Goal: Information Seeking & Learning: Learn about a topic

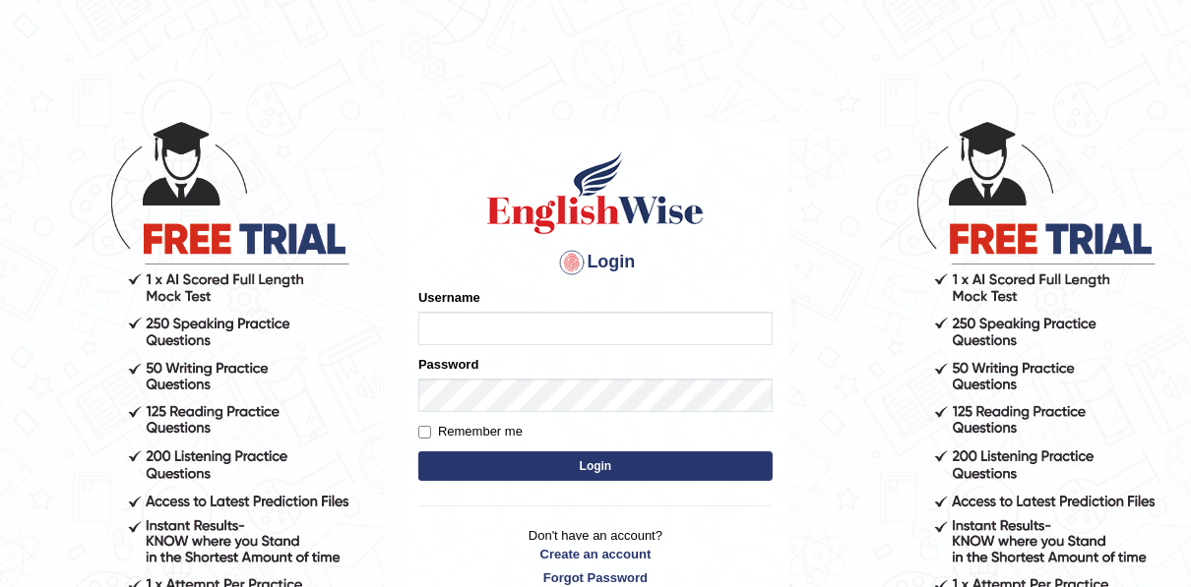
click at [496, 337] on input "Username" at bounding box center [595, 328] width 354 height 33
type input "auralima"
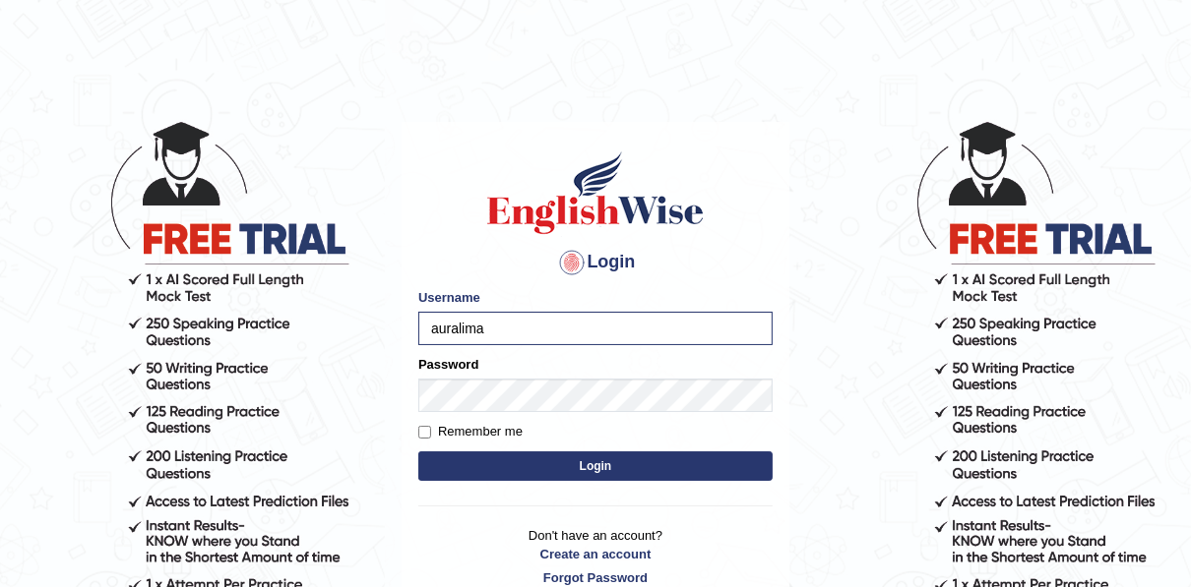
click at [593, 468] on button "Login" at bounding box center [595, 467] width 354 height 30
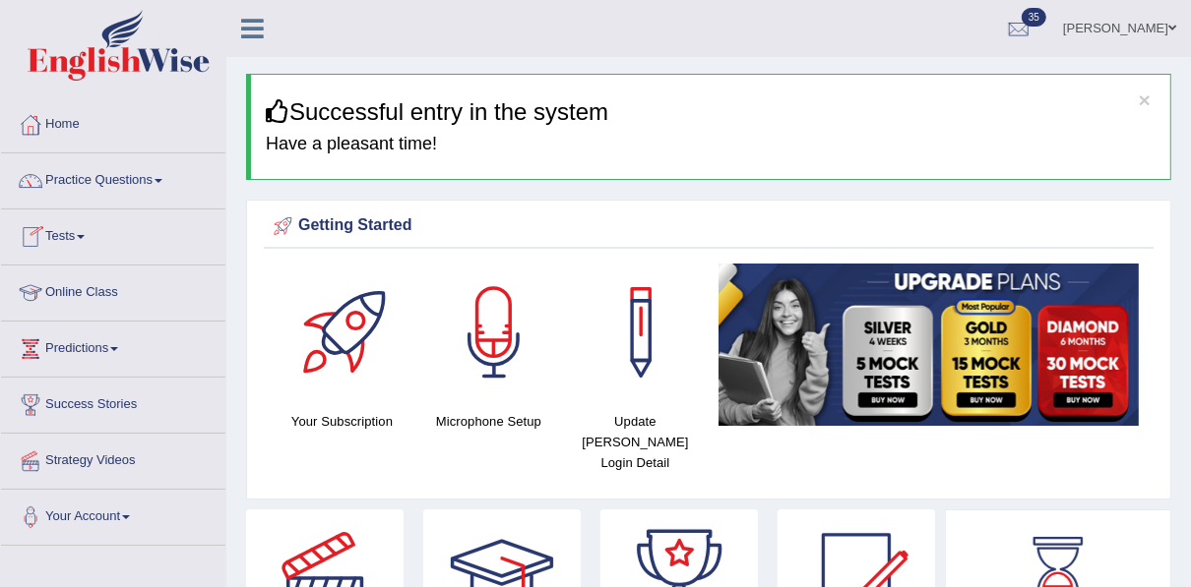
click at [163, 174] on link "Practice Questions" at bounding box center [113, 177] width 224 height 49
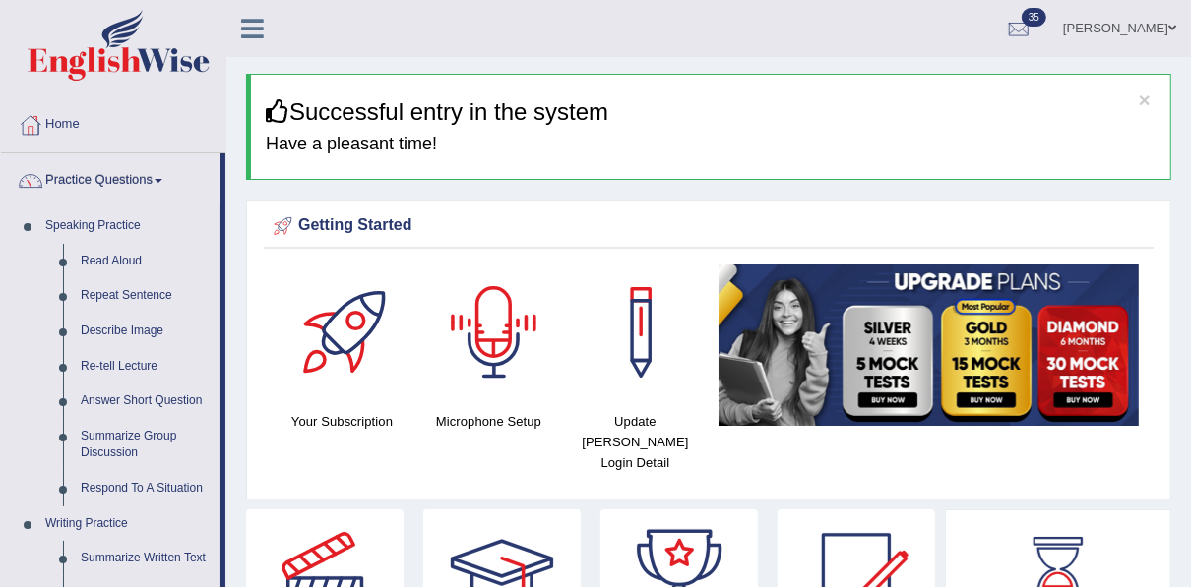
click at [426, 288] on div at bounding box center [494, 333] width 138 height 138
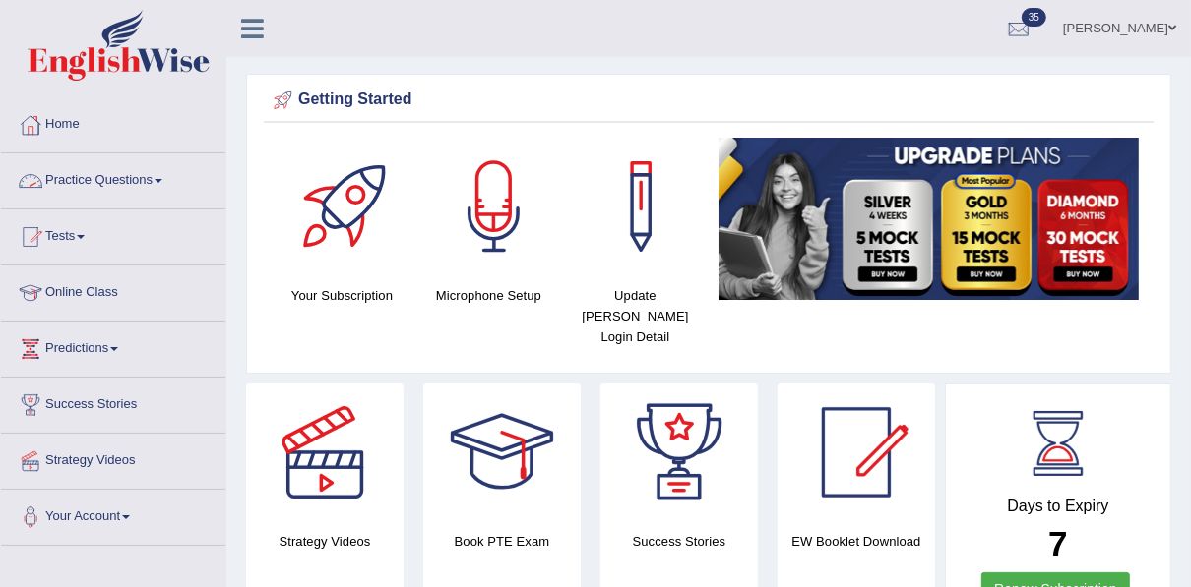
click at [130, 188] on link "Practice Questions" at bounding box center [113, 177] width 224 height 49
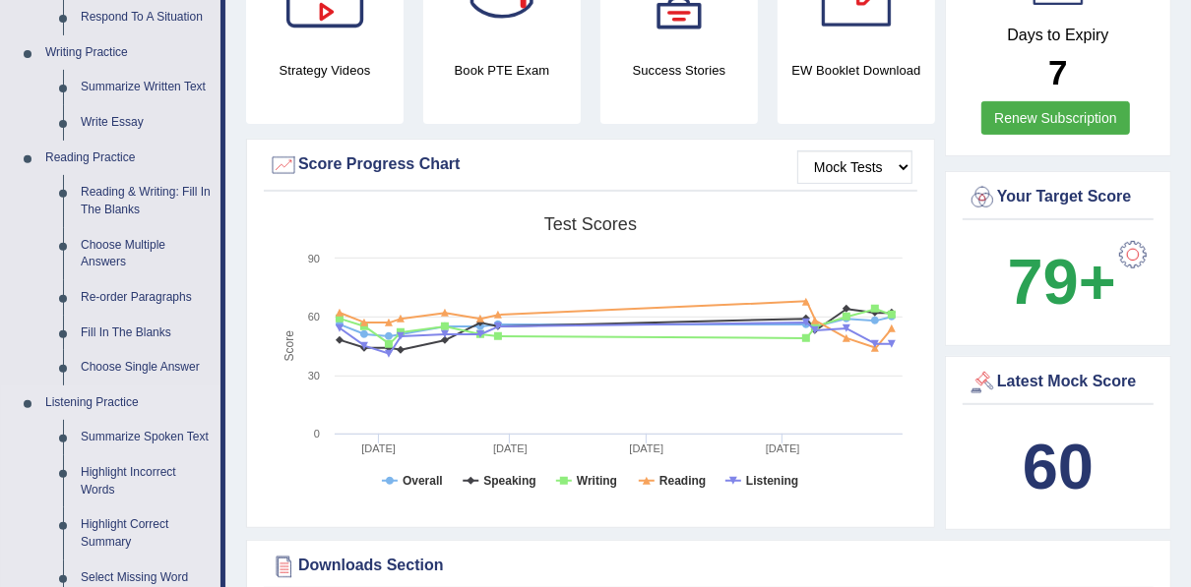
scroll to position [472, 0]
click at [129, 302] on link "Re-order Paragraphs" at bounding box center [146, 296] width 149 height 35
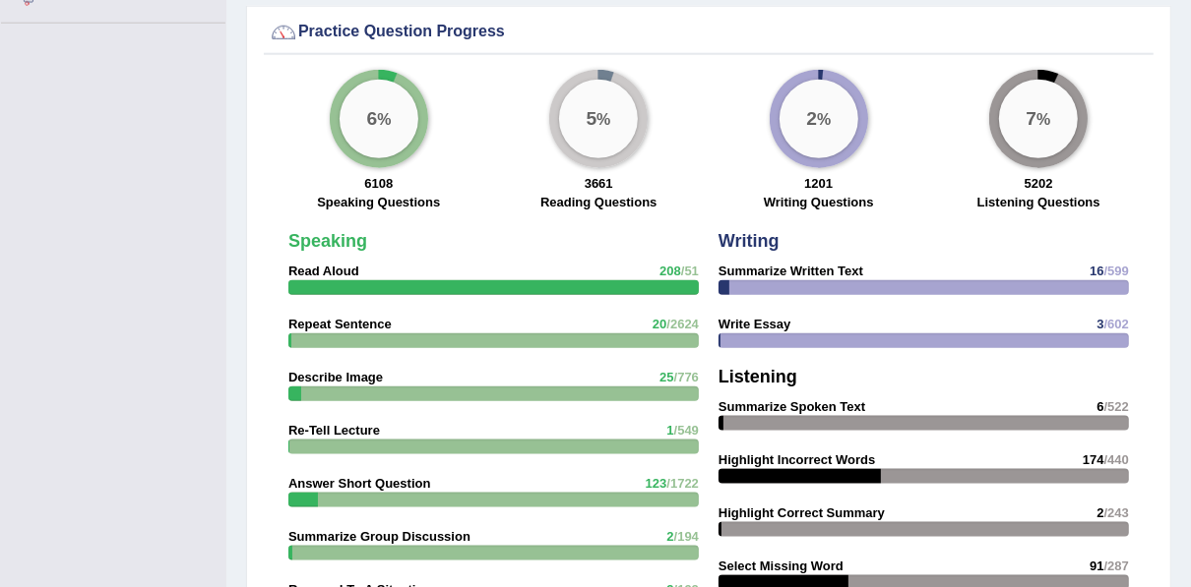
scroll to position [1354, 0]
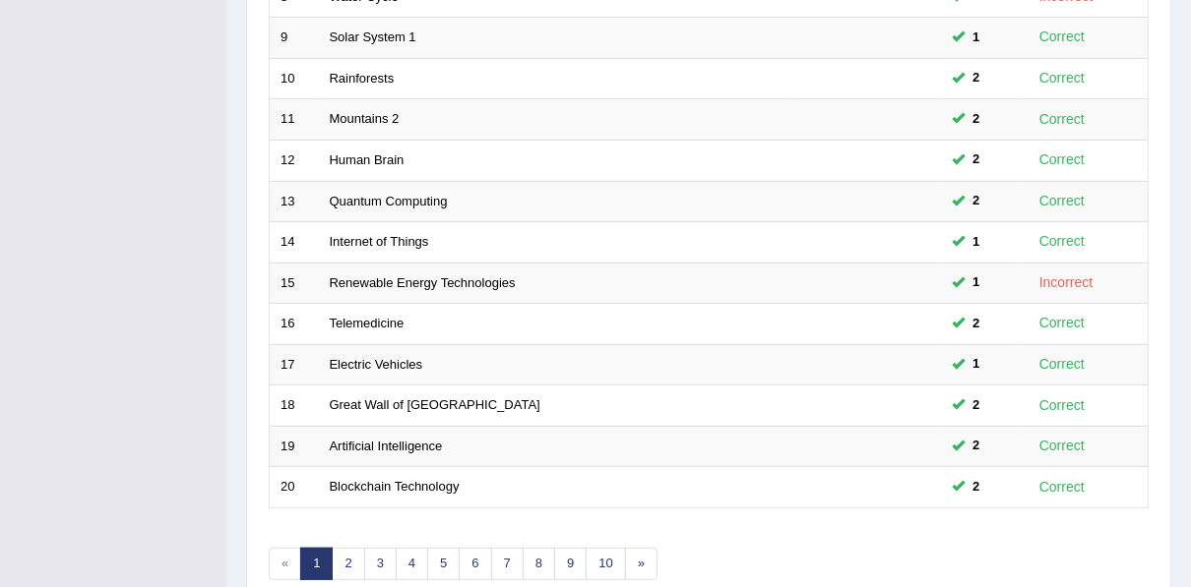
scroll to position [706, 0]
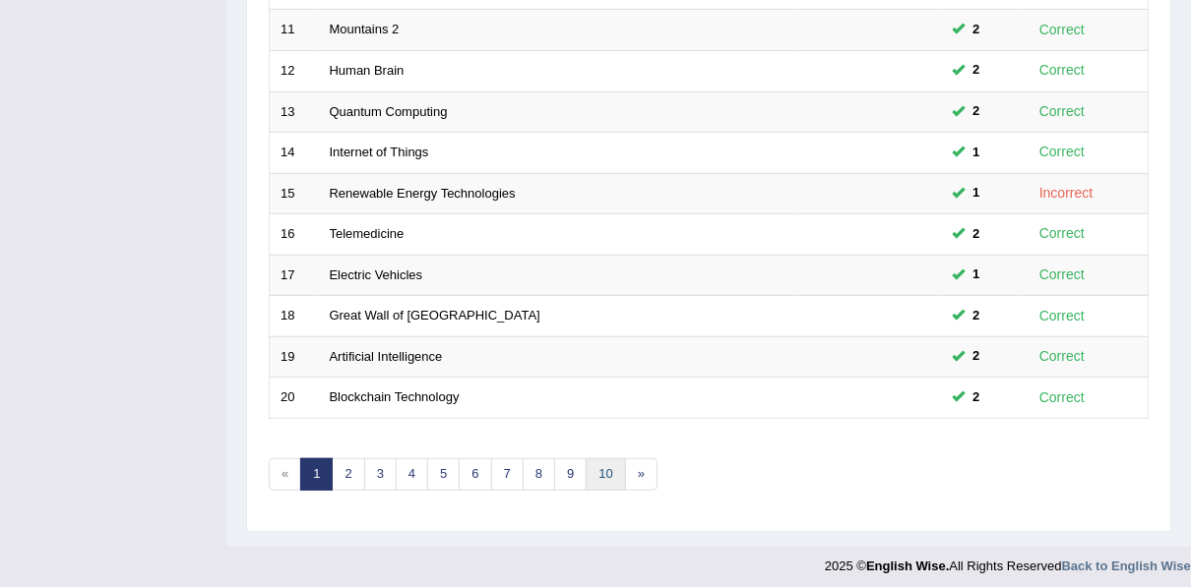
click at [598, 460] on link "10" at bounding box center [604, 475] width 39 height 32
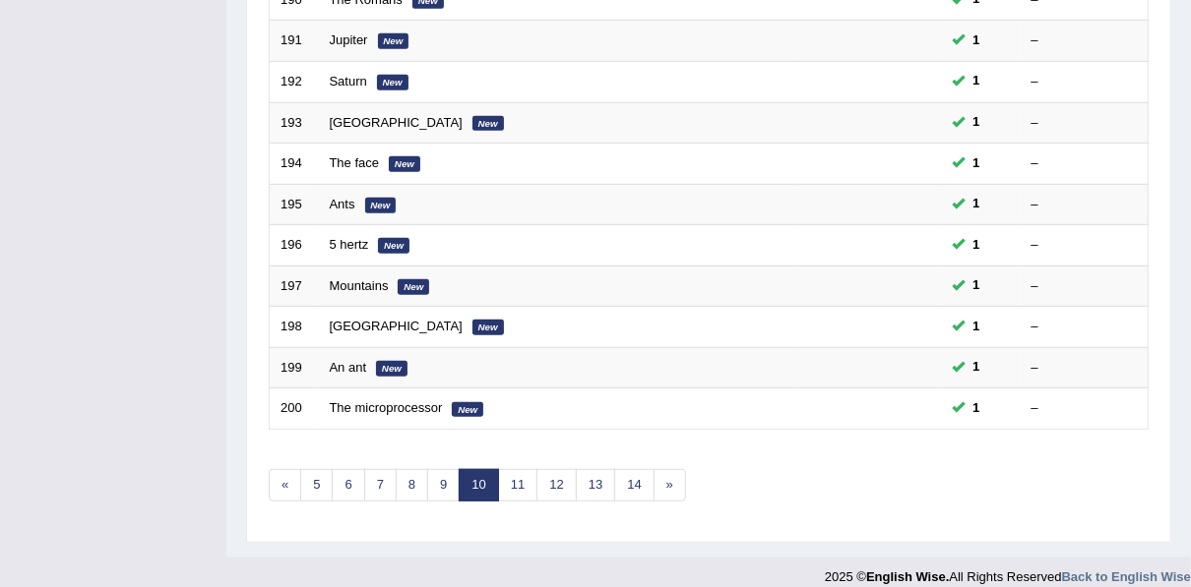
scroll to position [706, 0]
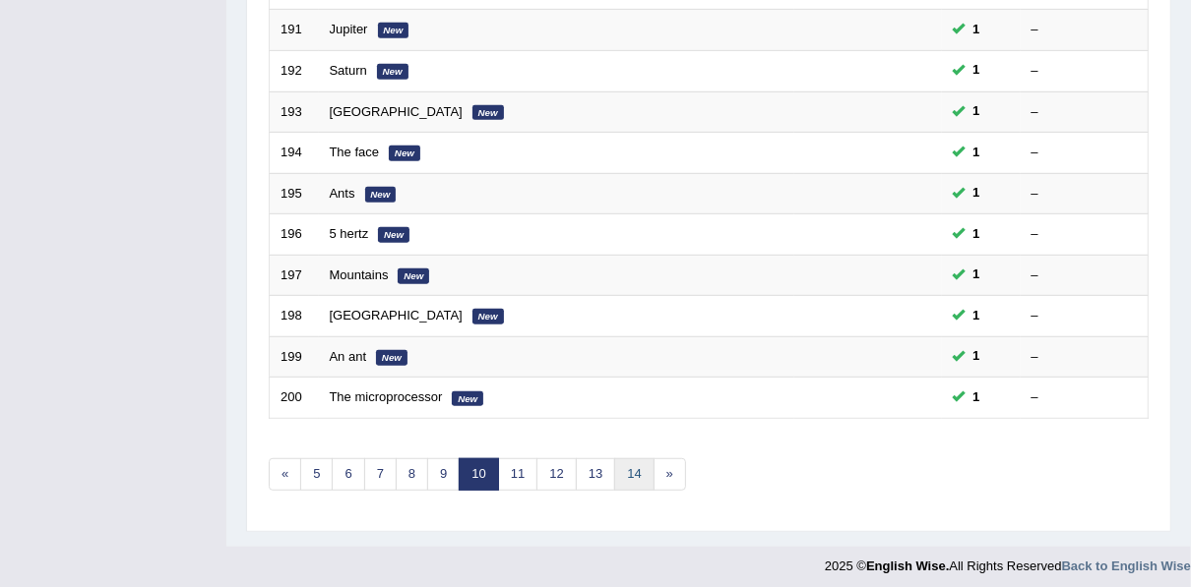
click at [631, 464] on link "14" at bounding box center [633, 475] width 39 height 32
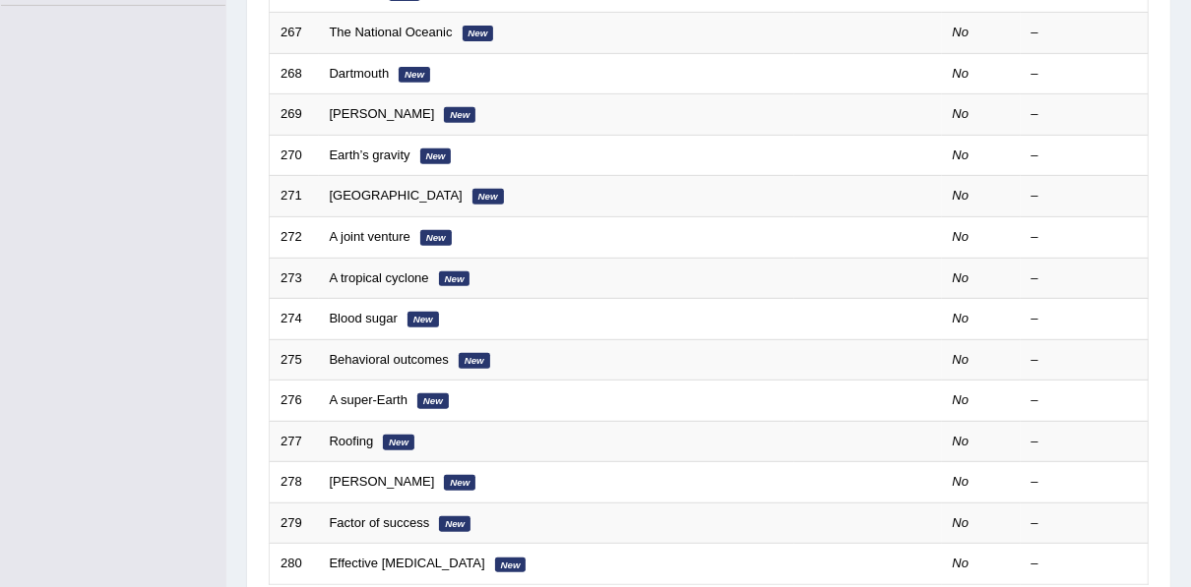
scroll to position [602, 0]
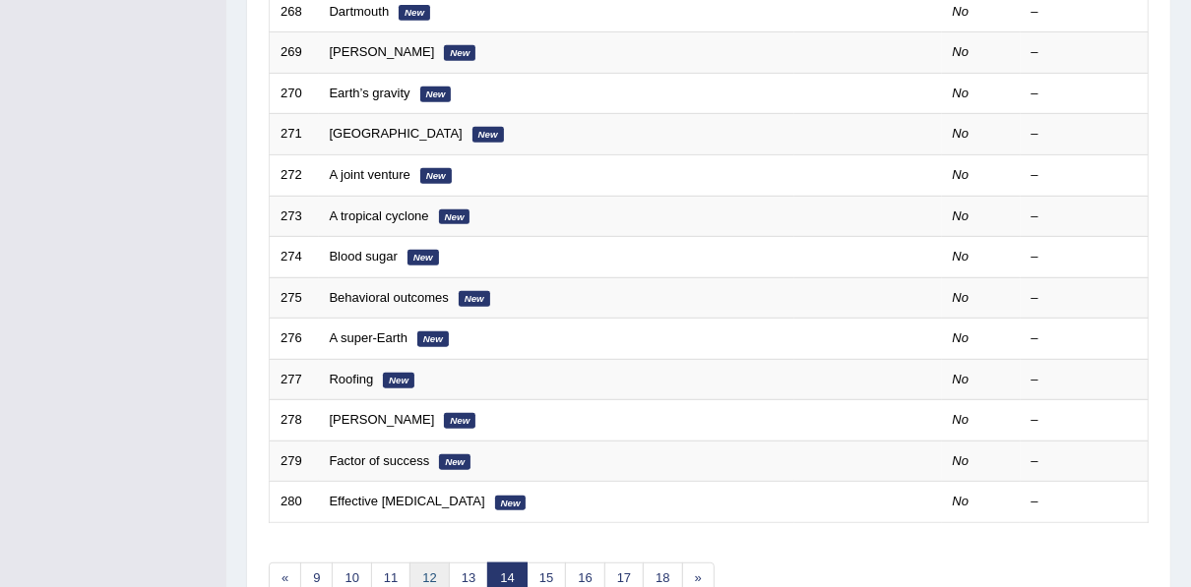
click at [425, 563] on link "12" at bounding box center [428, 579] width 39 height 32
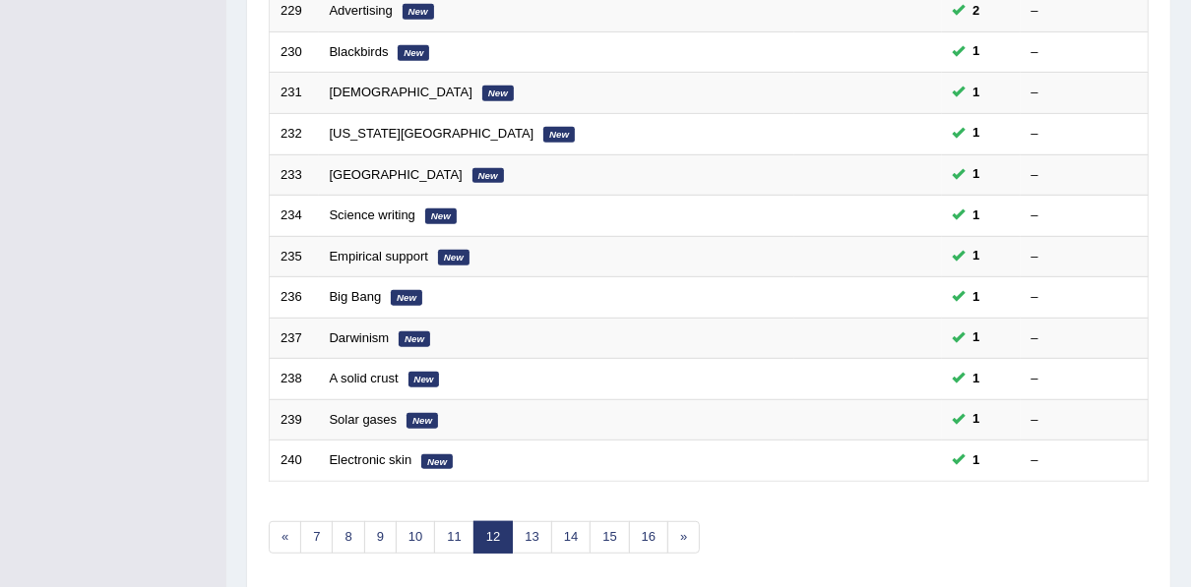
scroll to position [706, 0]
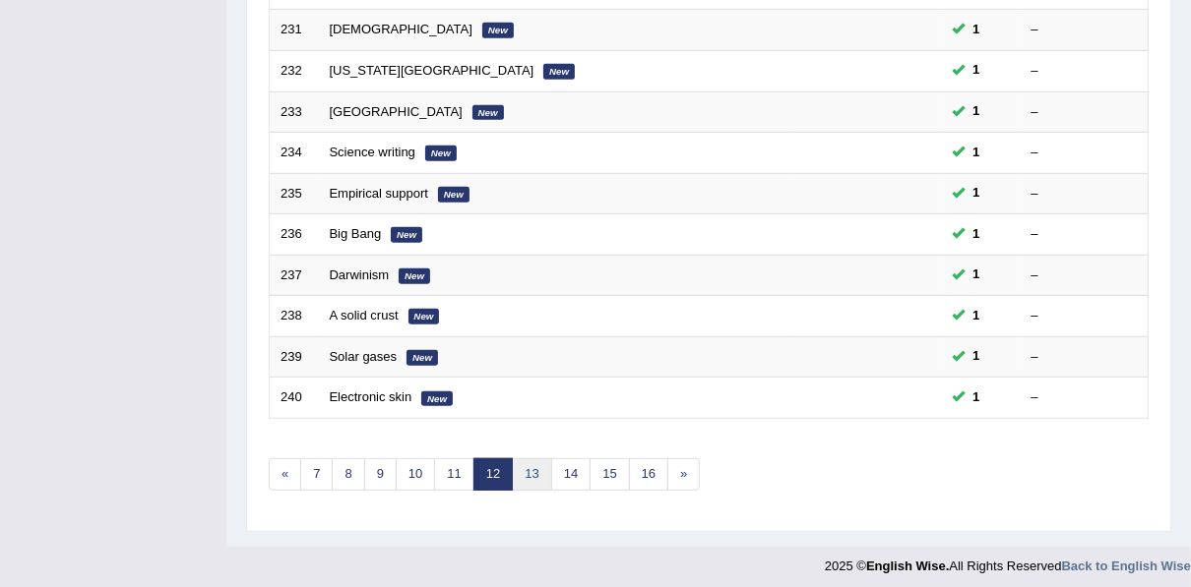
click at [534, 463] on link "13" at bounding box center [531, 475] width 39 height 32
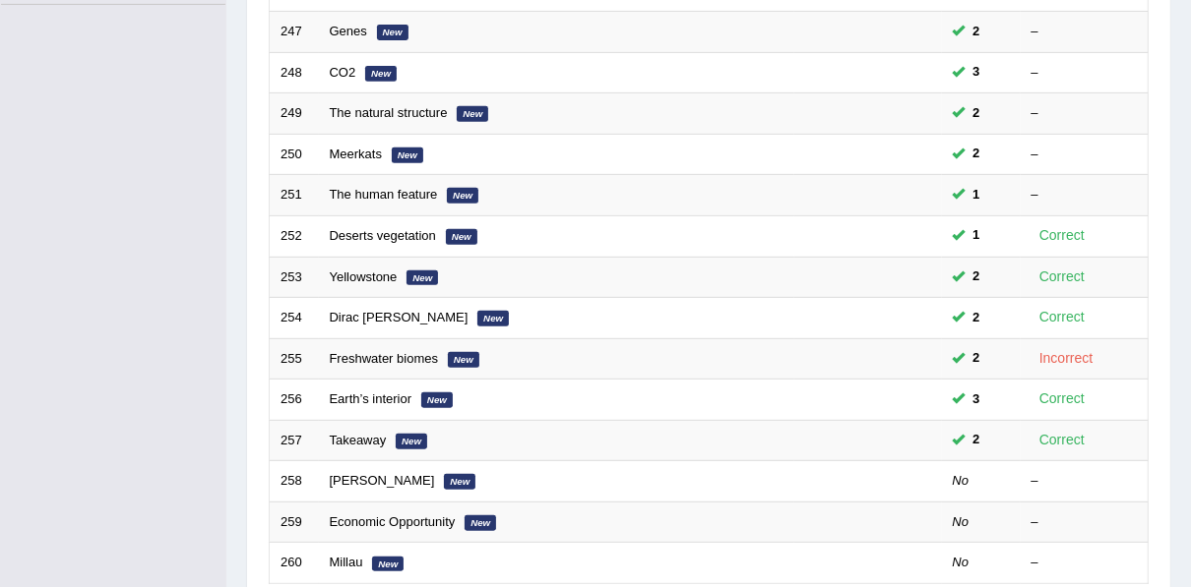
scroll to position [599, 0]
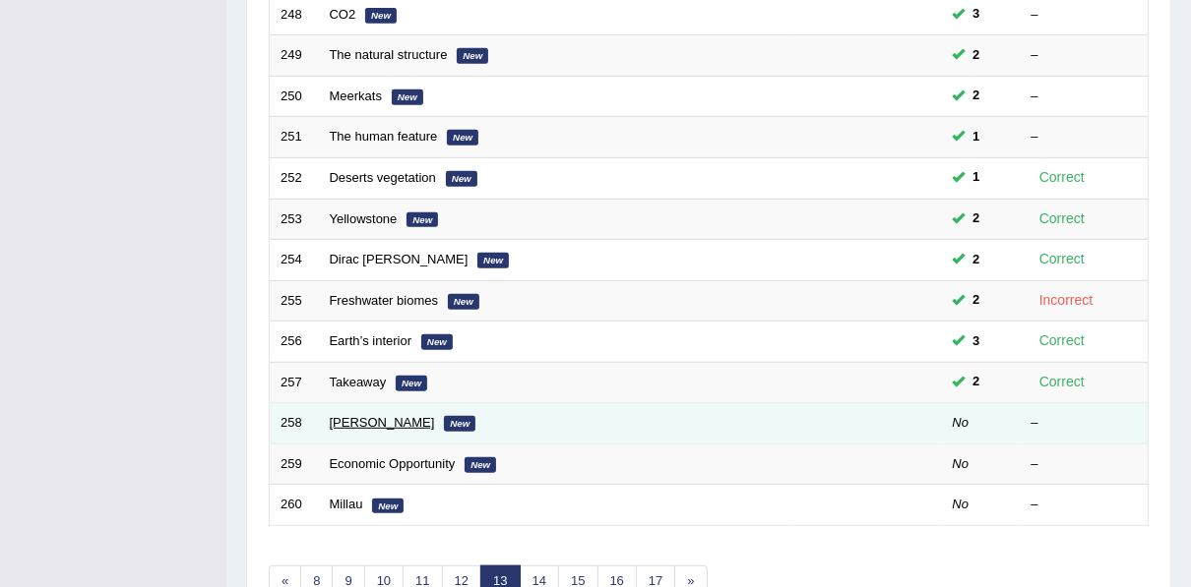
click at [360, 418] on link "Milton Friedman" at bounding box center [382, 422] width 105 height 15
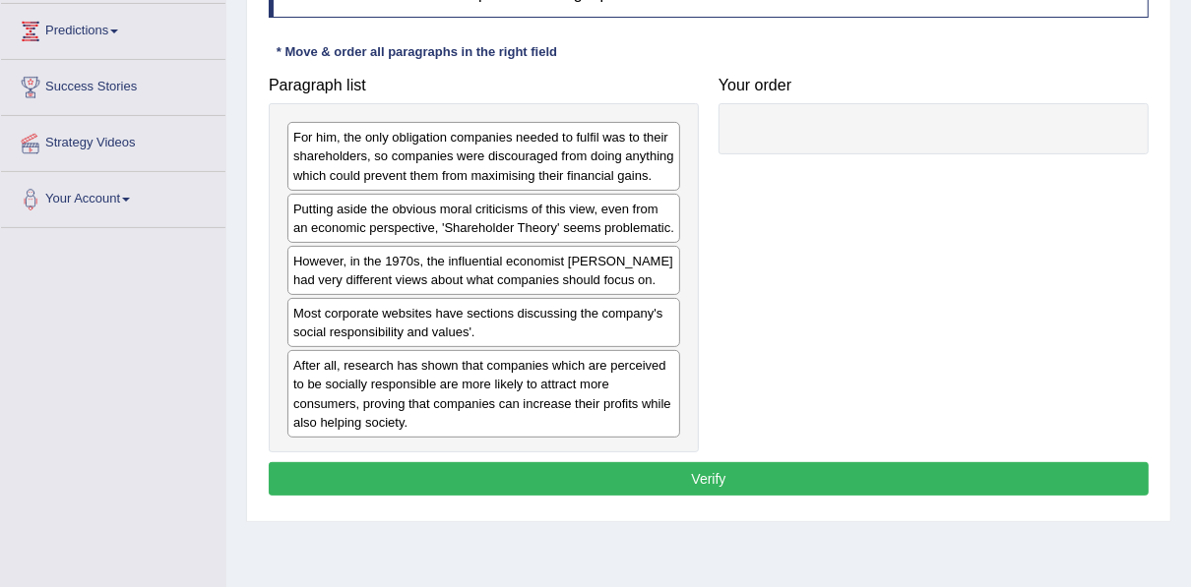
scroll to position [376, 0]
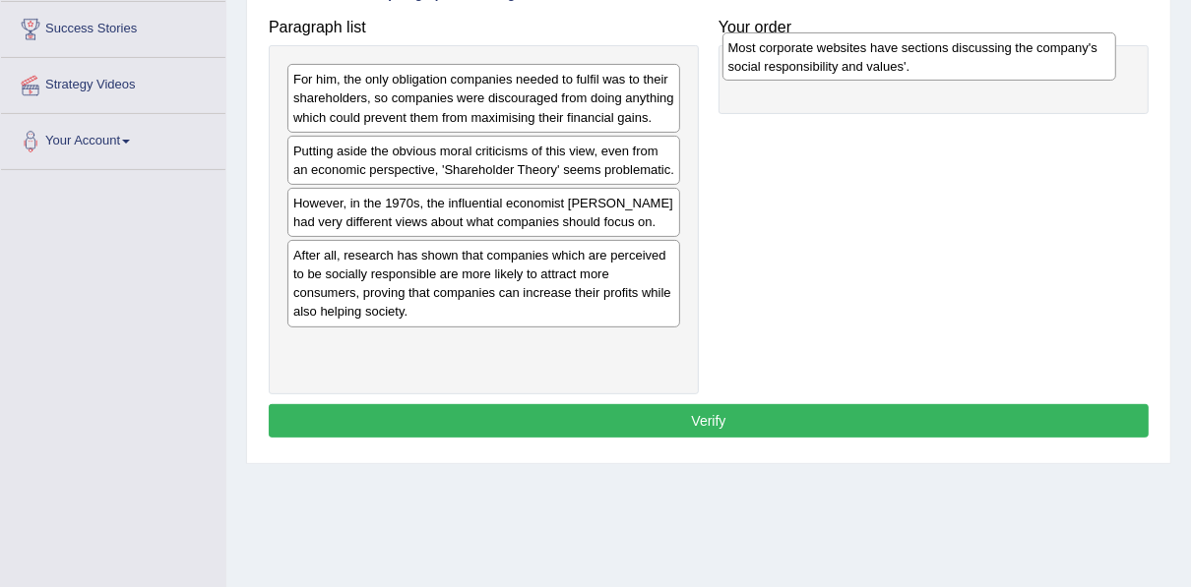
drag, startPoint x: 400, startPoint y: 264, endPoint x: 835, endPoint y: 58, distance: 481.1
click at [835, 58] on div "Most corporate websites have sections discussing the company's social responsib…" at bounding box center [919, 56] width 394 height 49
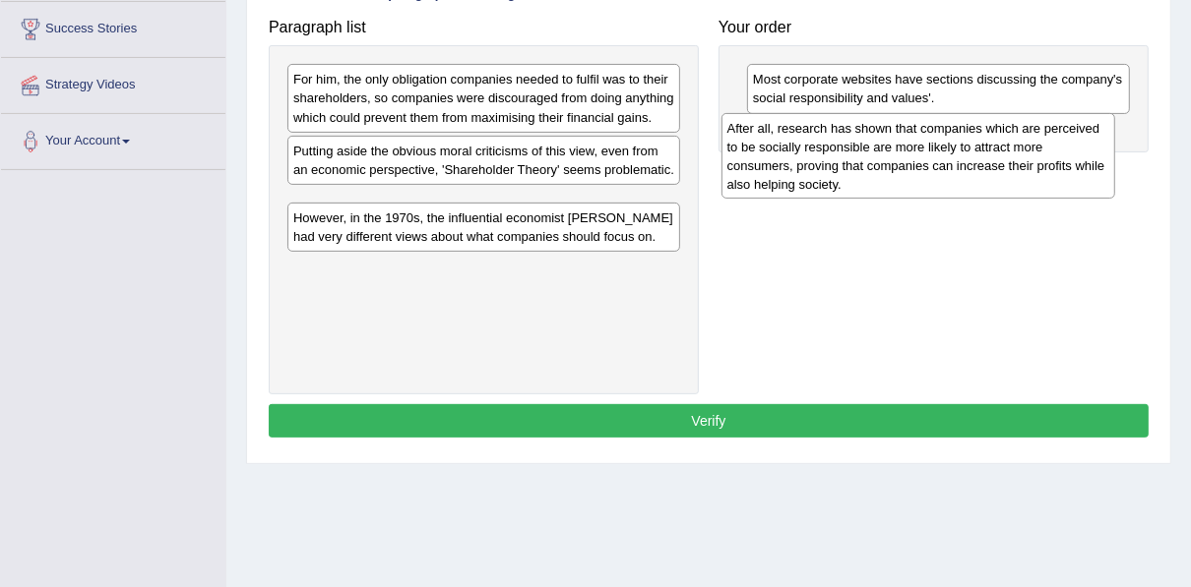
drag, startPoint x: 347, startPoint y: 261, endPoint x: 781, endPoint y: 135, distance: 451.8
click at [781, 135] on div "After all, research has shown that companies which are perceived to be socially…" at bounding box center [918, 156] width 394 height 87
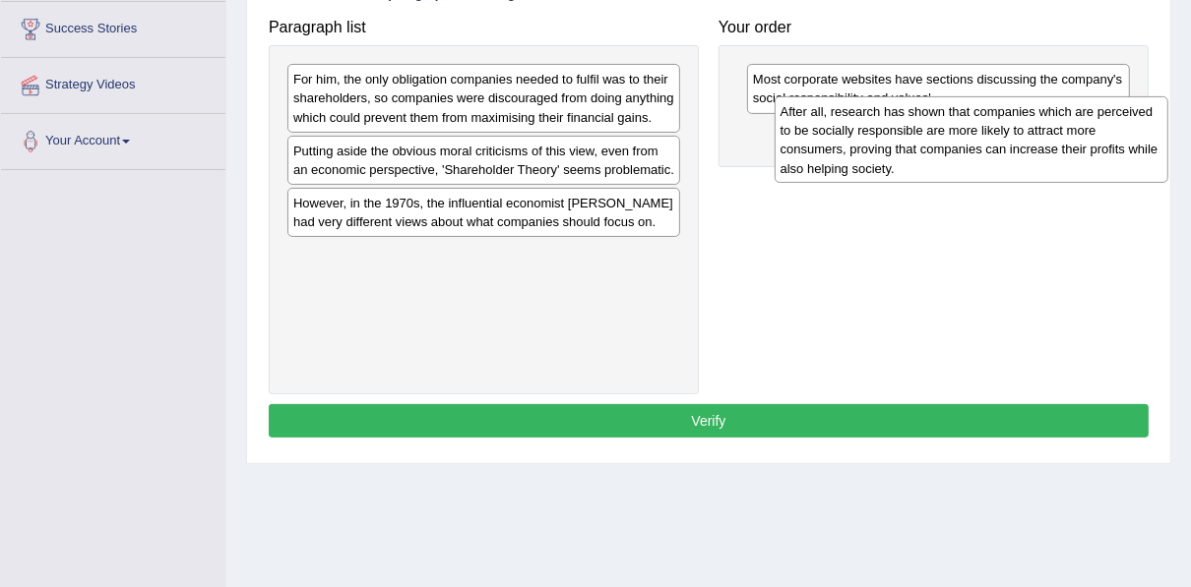
drag, startPoint x: 351, startPoint y: 213, endPoint x: 838, endPoint y: 123, distance: 495.2
click at [838, 123] on div "After all, research has shown that companies which are perceived to be socially…" at bounding box center [971, 139] width 394 height 87
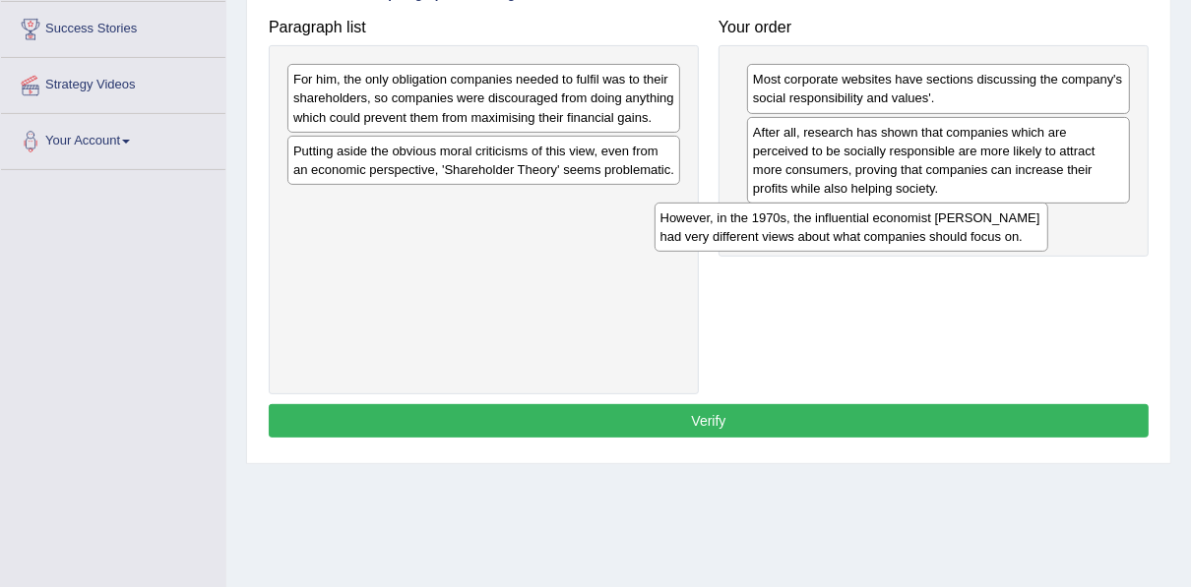
drag, startPoint x: 427, startPoint y: 218, endPoint x: 794, endPoint y: 234, distance: 367.3
click at [794, 234] on div "However, in the 1970s, the influential economist [PERSON_NAME] had very differe…" at bounding box center [851, 227] width 394 height 49
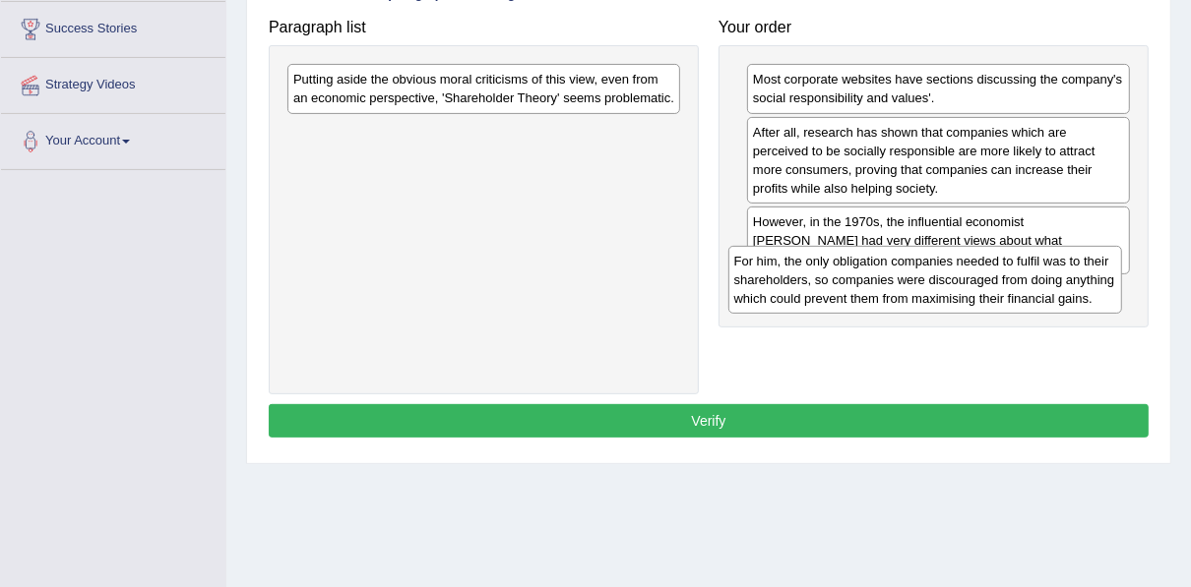
drag, startPoint x: 385, startPoint y: 85, endPoint x: 826, endPoint y: 266, distance: 476.5
click at [826, 266] on div "For him, the only obligation companies needed to fulfil was to their shareholde…" at bounding box center [925, 280] width 394 height 68
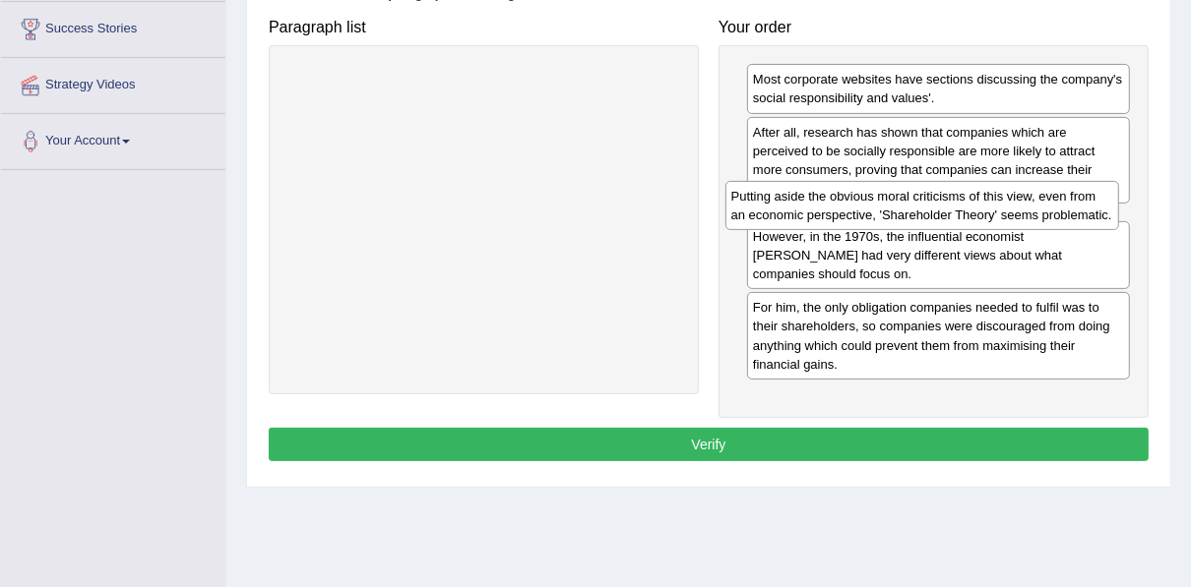
drag, startPoint x: 565, startPoint y: 90, endPoint x: 1004, endPoint y: 207, distance: 454.2
click at [1004, 207] on div "Putting aside the obvious moral criticisms of this view, even from an economic …" at bounding box center [922, 205] width 394 height 49
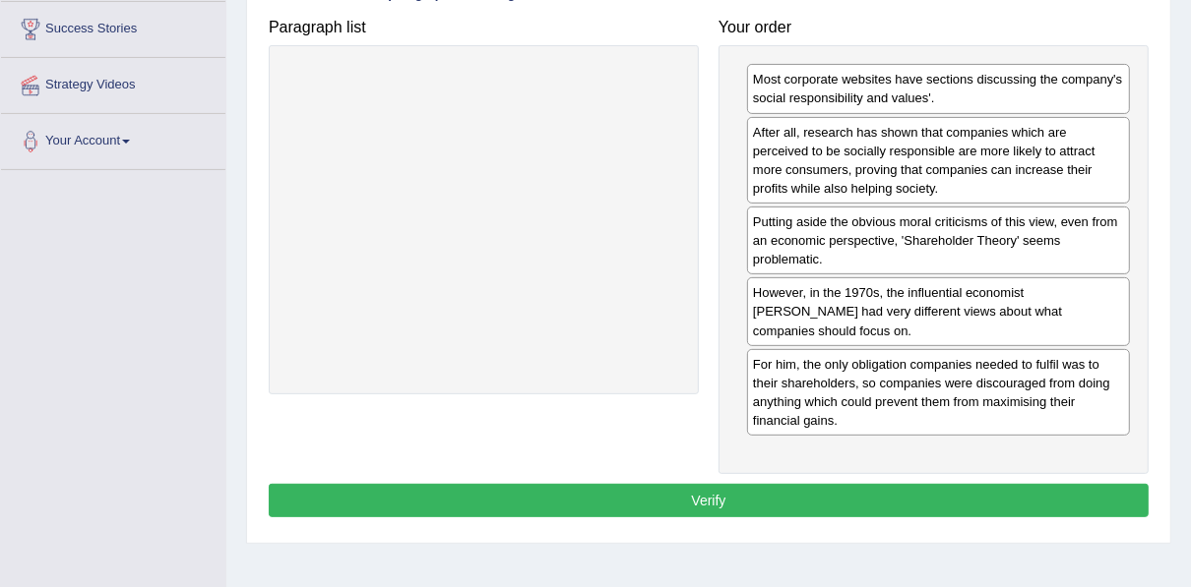
click at [776, 484] on button "Verify" at bounding box center [709, 500] width 880 height 33
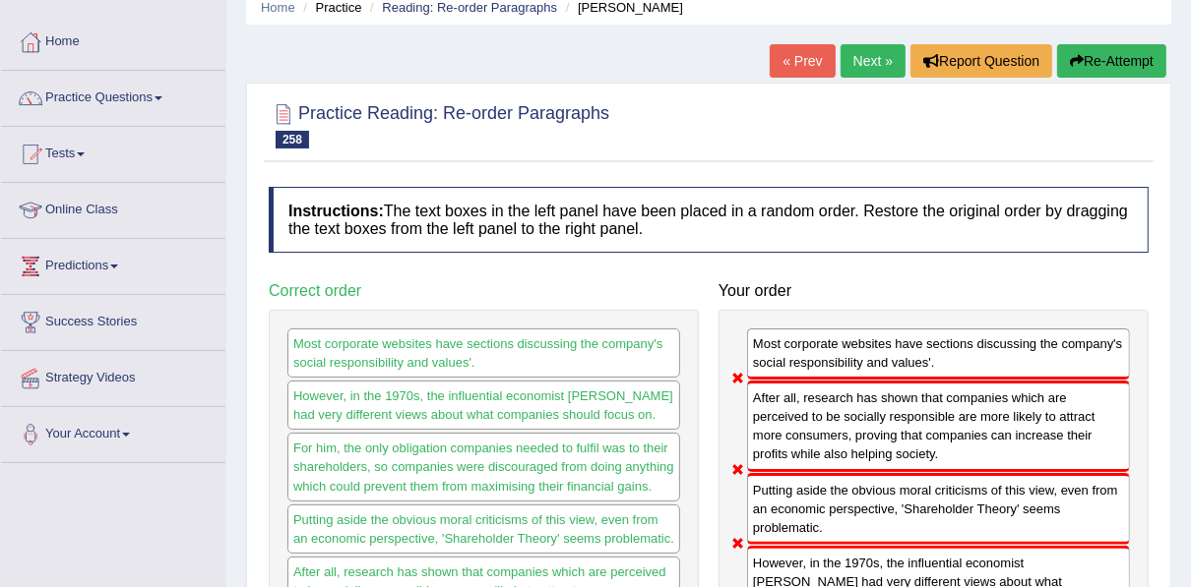
scroll to position [79, 0]
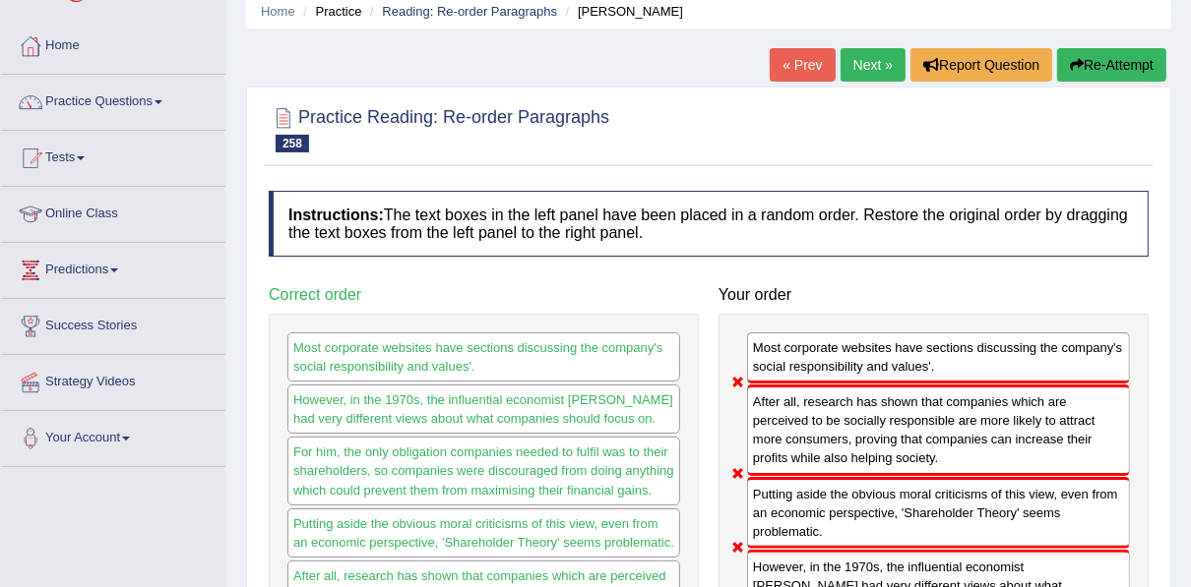
click at [1109, 58] on button "Re-Attempt" at bounding box center [1111, 64] width 109 height 33
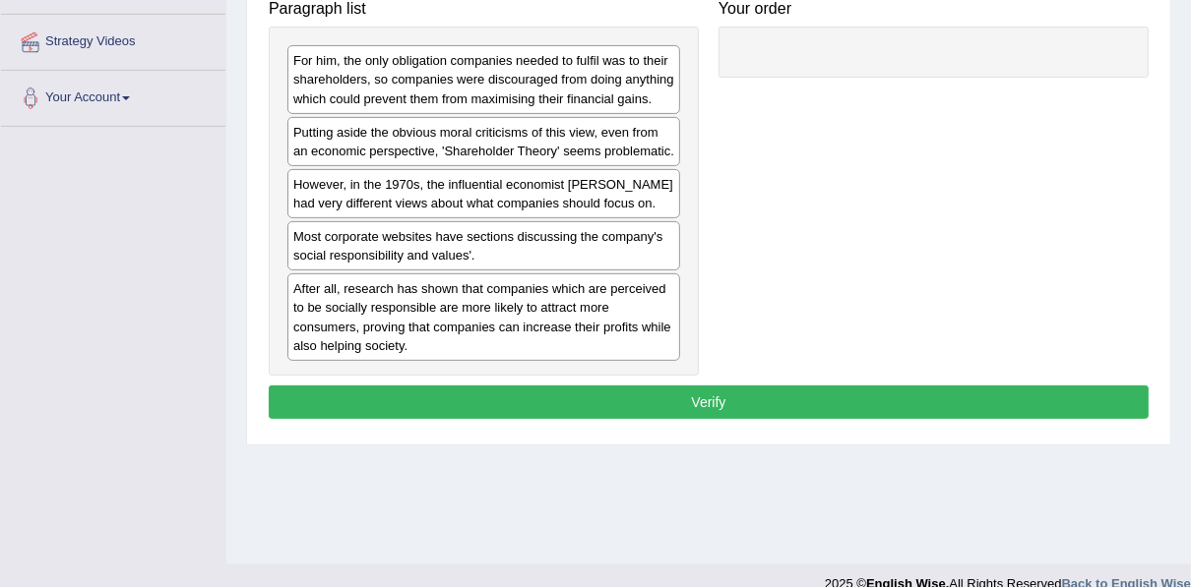
scroll to position [446, 0]
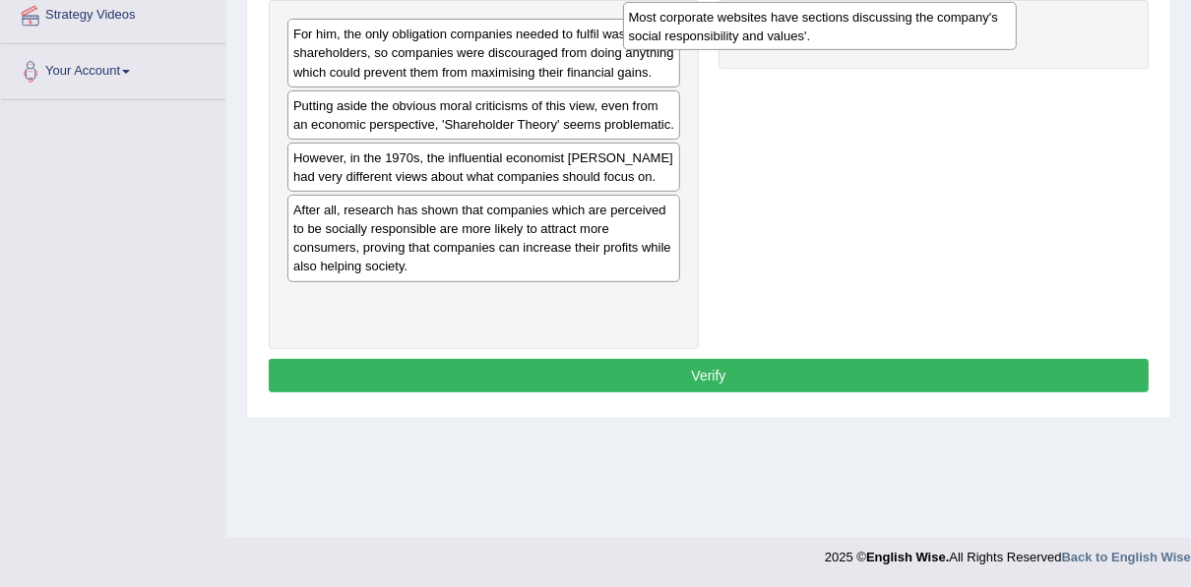
drag, startPoint x: 460, startPoint y: 205, endPoint x: 795, endPoint y: 15, distance: 385.5
click at [795, 15] on div "Most corporate websites have sections discussing the company's social responsib…" at bounding box center [820, 26] width 394 height 49
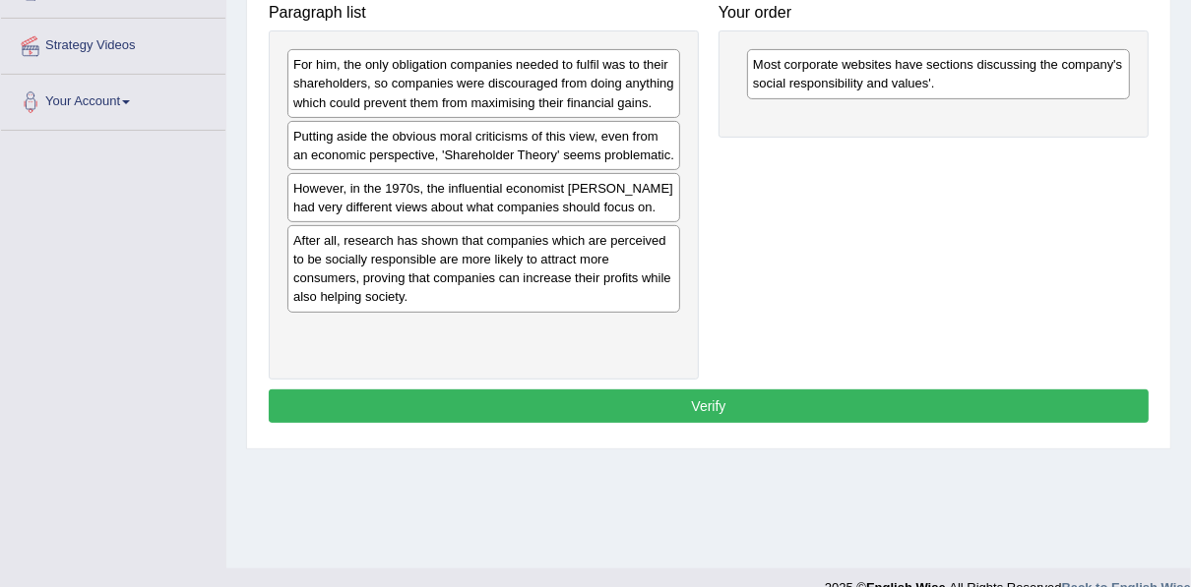
scroll to position [409, 0]
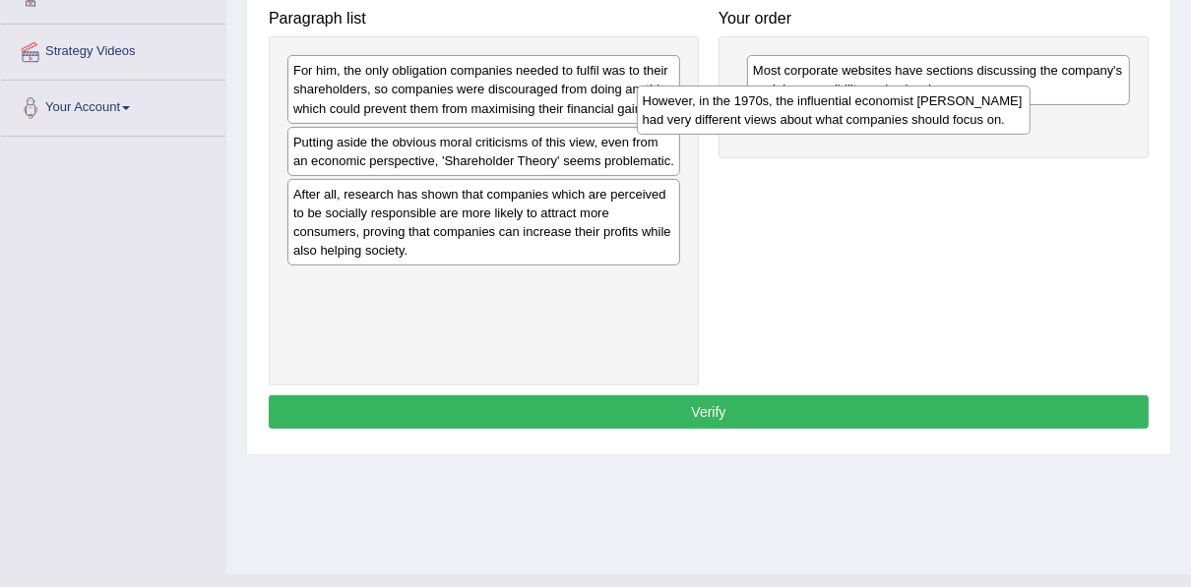
drag, startPoint x: 405, startPoint y: 193, endPoint x: 763, endPoint y: 100, distance: 369.0
click at [763, 100] on div "However, in the 1970s, the influential economist [PERSON_NAME] had very differe…" at bounding box center [834, 110] width 394 height 49
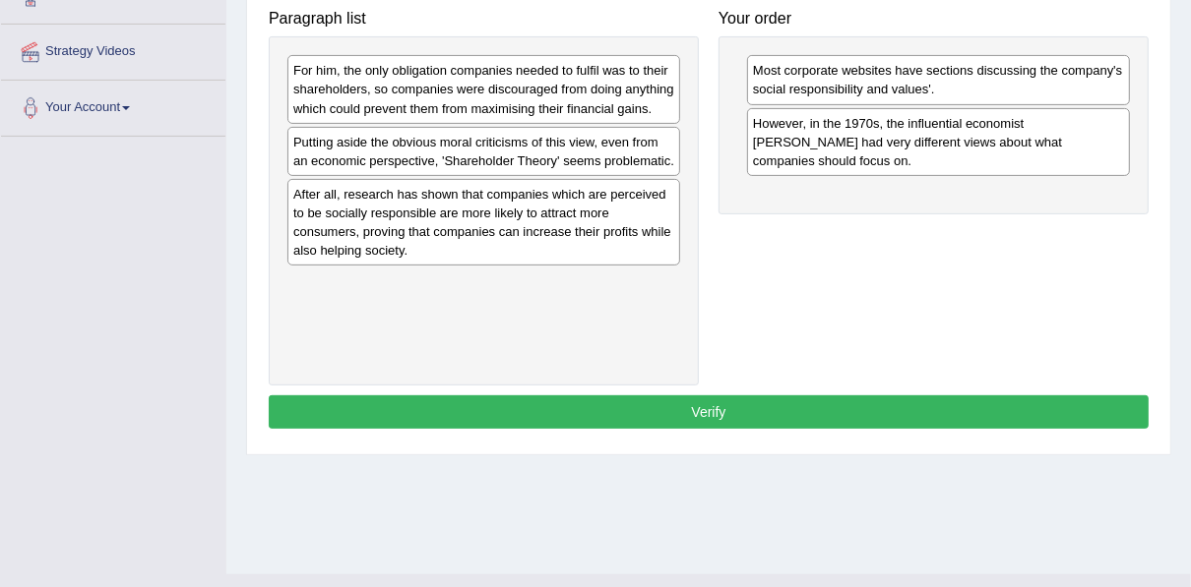
drag, startPoint x: 312, startPoint y: 74, endPoint x: 647, endPoint y: 242, distance: 375.3
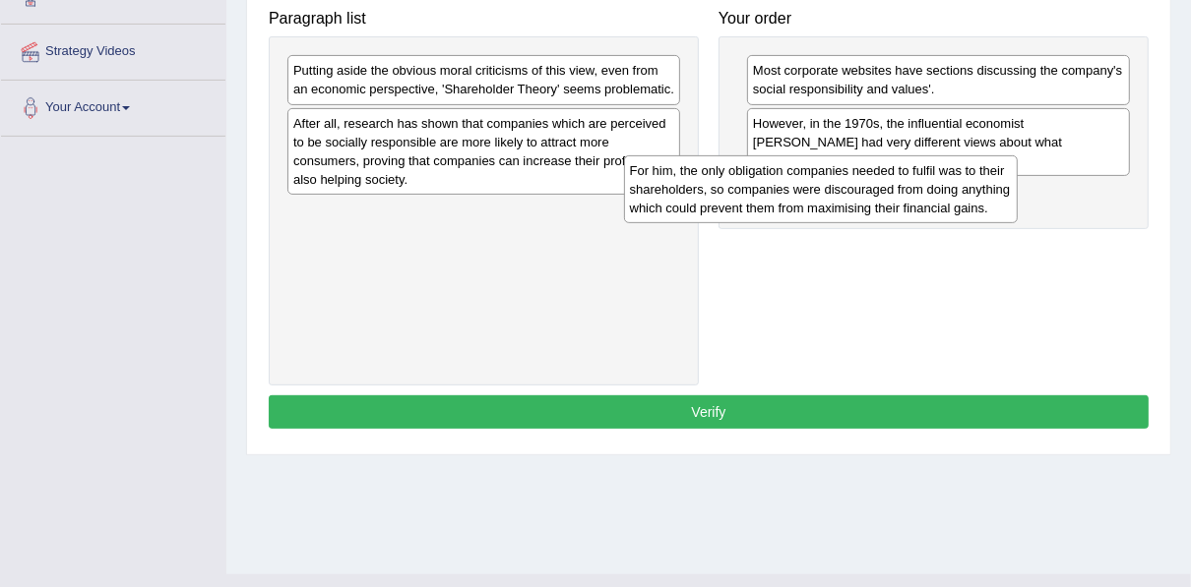
drag, startPoint x: 523, startPoint y: 103, endPoint x: 863, endPoint y: 202, distance: 353.4
click at [863, 202] on div "For him, the only obligation companies needed to fulfil was to their shareholde…" at bounding box center [821, 189] width 394 height 68
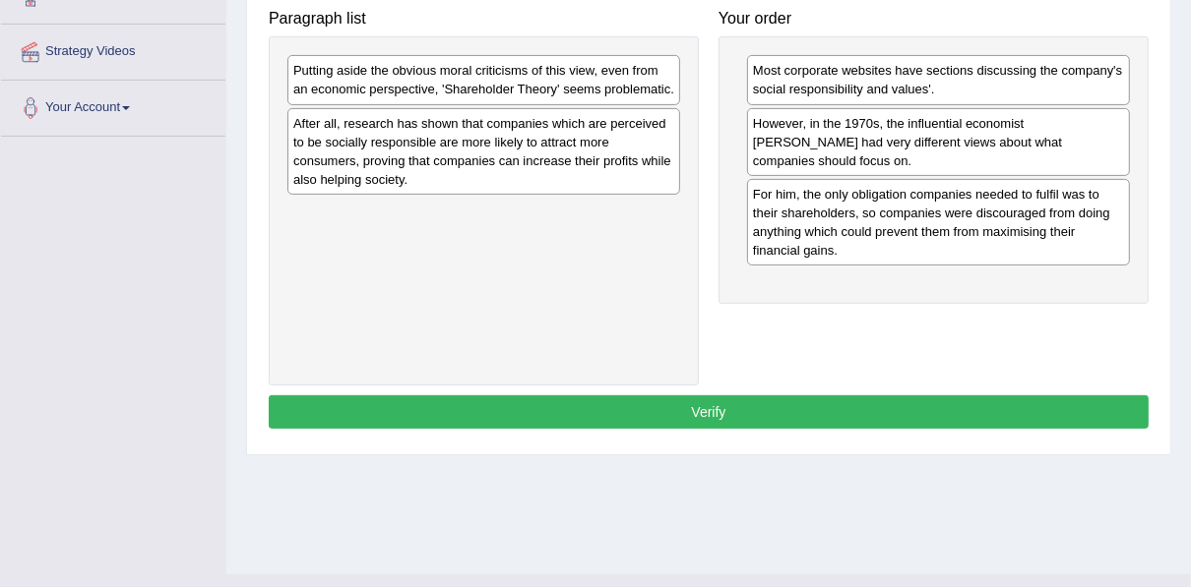
drag, startPoint x: 405, startPoint y: 69, endPoint x: 755, endPoint y: 239, distance: 388.6
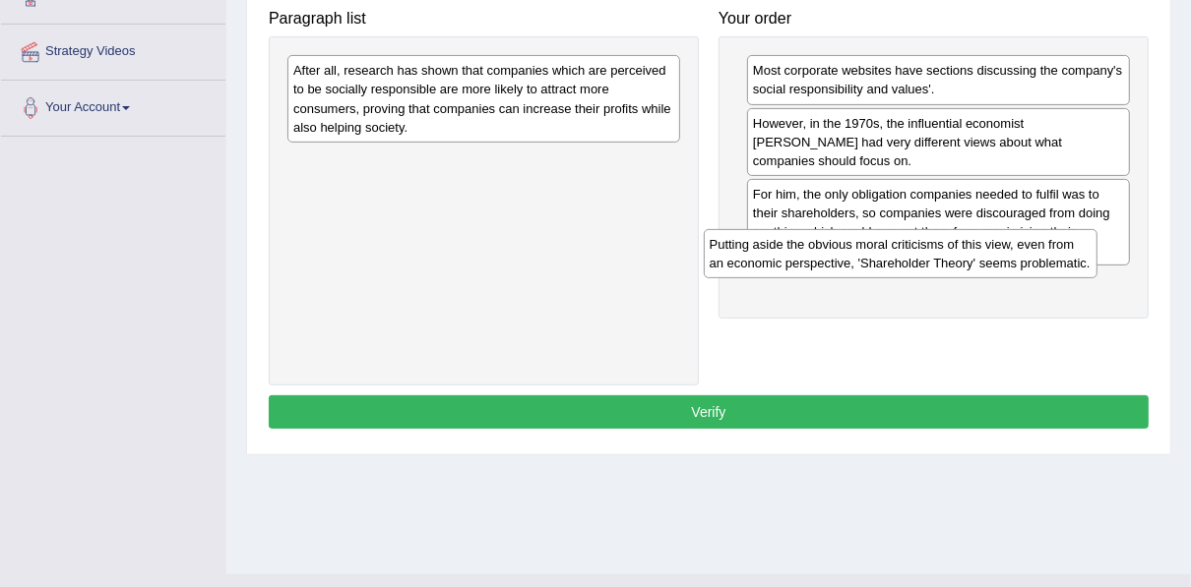
drag, startPoint x: 473, startPoint y: 82, endPoint x: 889, endPoint y: 256, distance: 451.2
click at [889, 256] on div "Putting aside the obvious moral criticisms of this view, even from an economic …" at bounding box center [901, 253] width 394 height 49
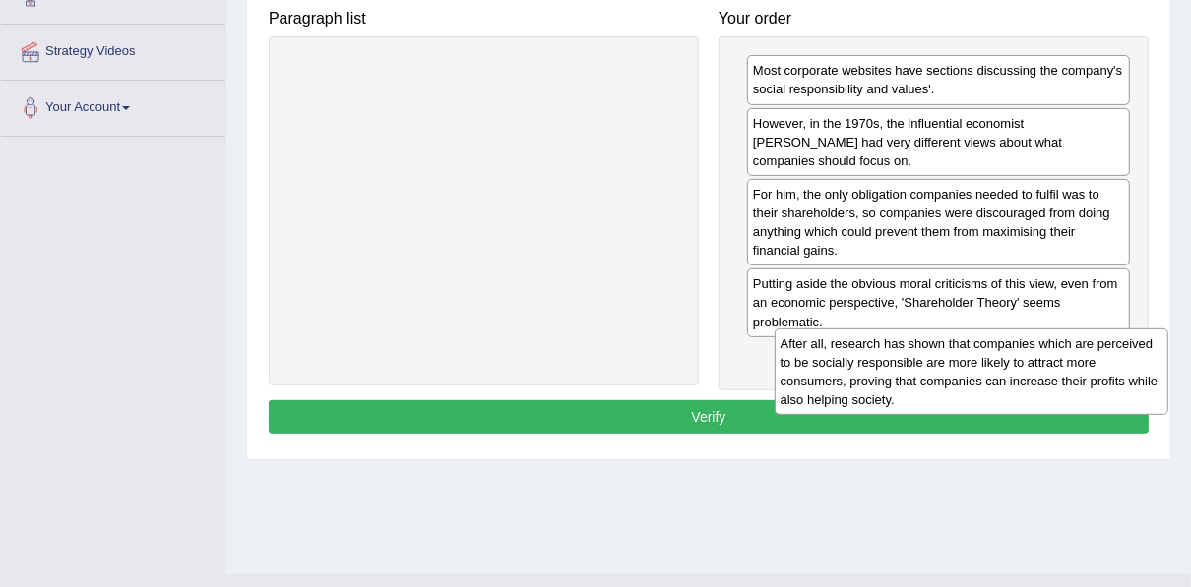
drag, startPoint x: 330, startPoint y: 72, endPoint x: 817, endPoint y: 345, distance: 558.6
click at [817, 345] on div "After all, research has shown that companies which are perceived to be socially…" at bounding box center [971, 372] width 394 height 87
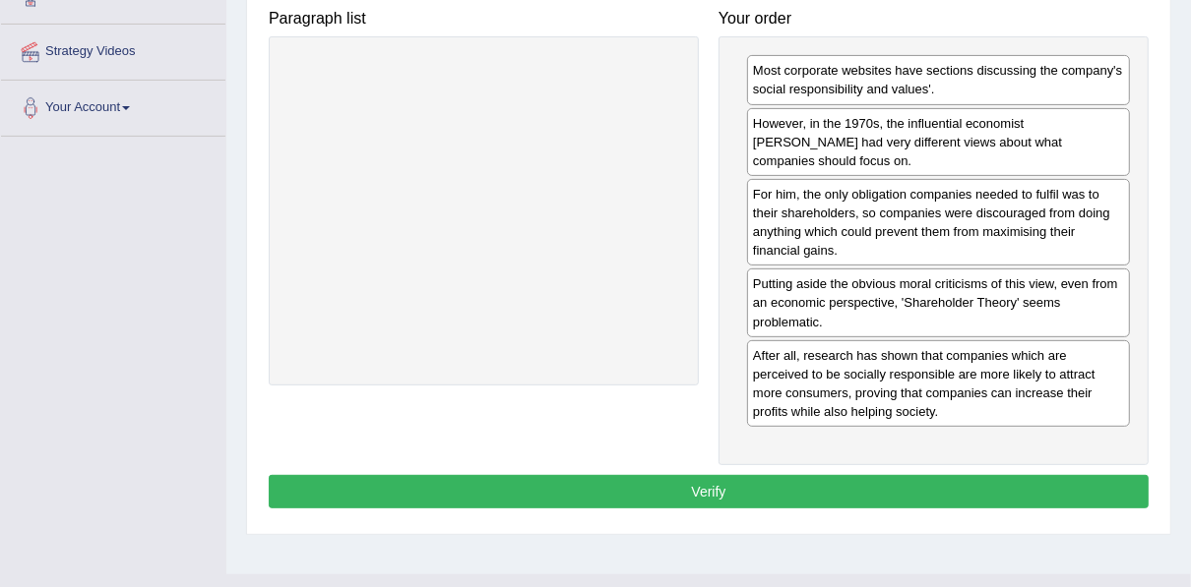
click at [802, 475] on button "Verify" at bounding box center [709, 491] width 880 height 33
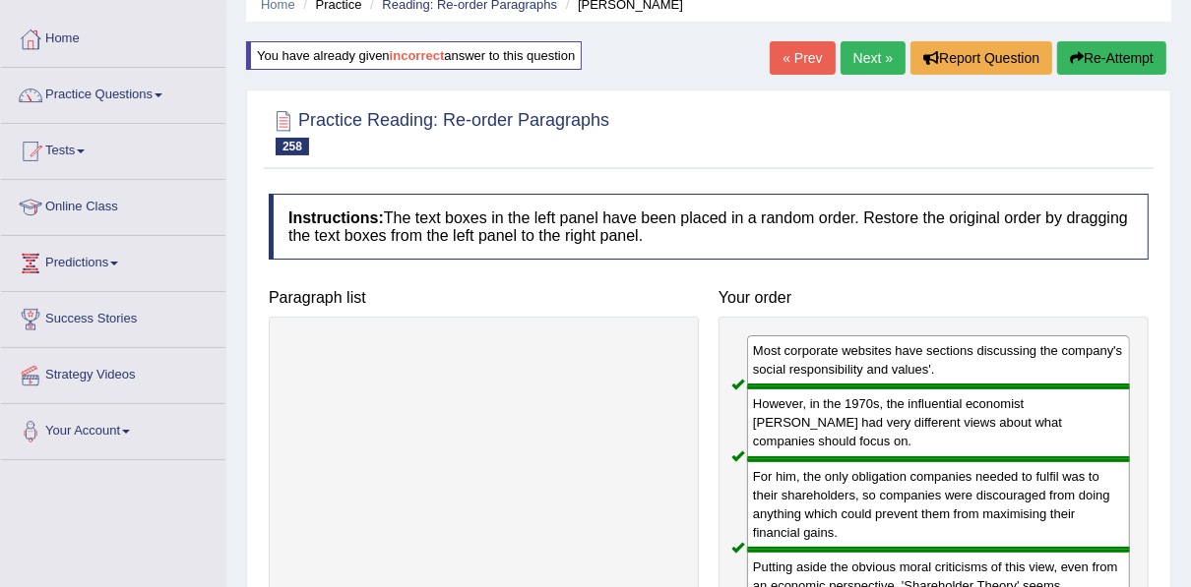
scroll to position [85, 0]
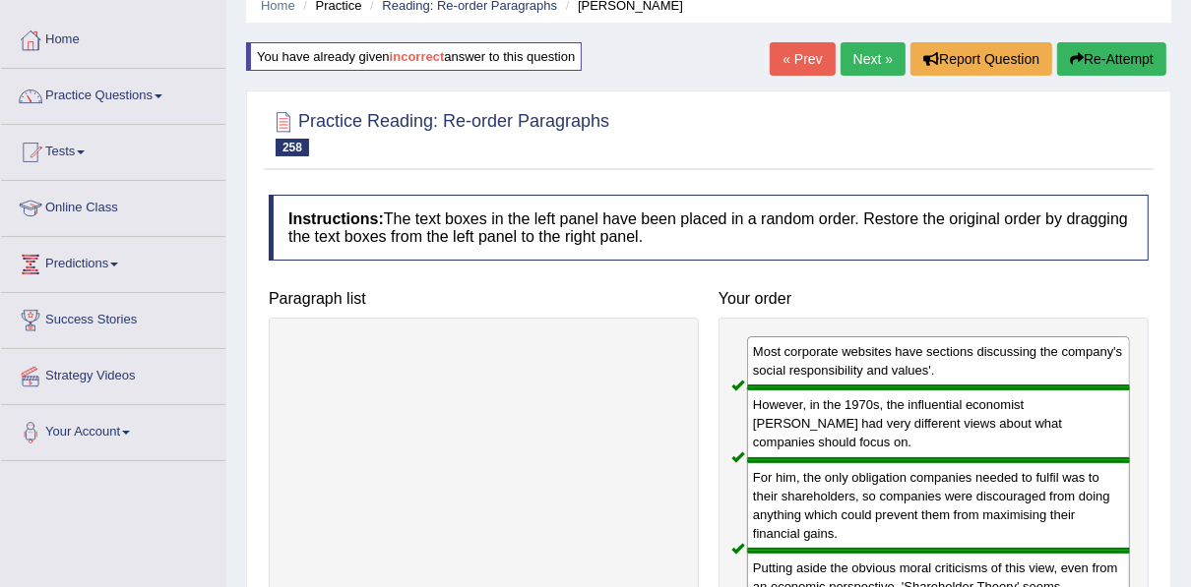
click at [868, 53] on link "Next »" at bounding box center [872, 58] width 65 height 33
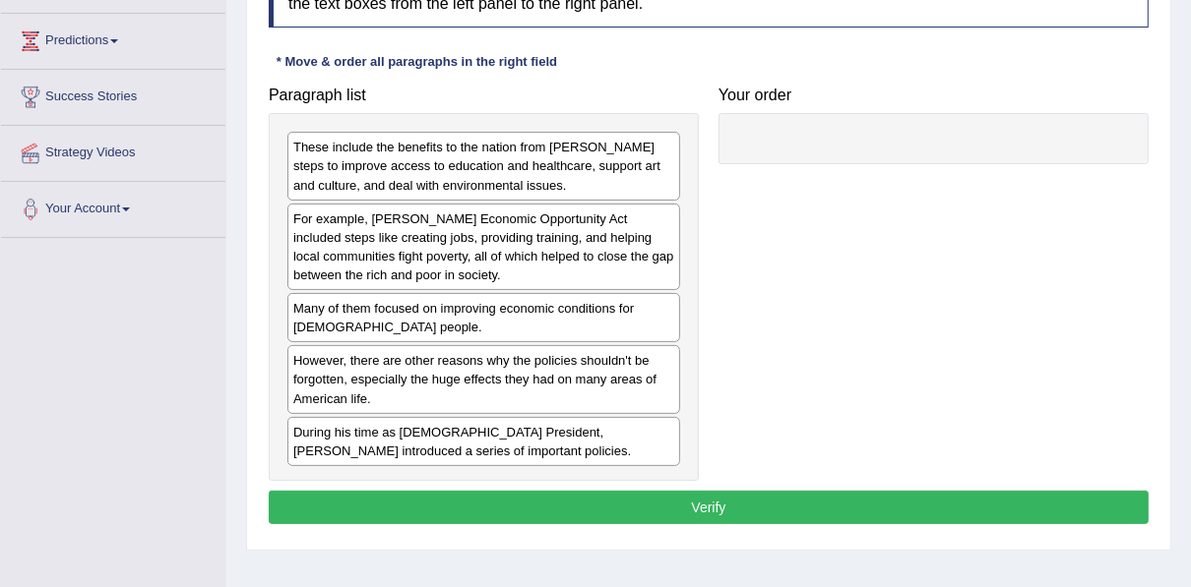
scroll to position [314, 0]
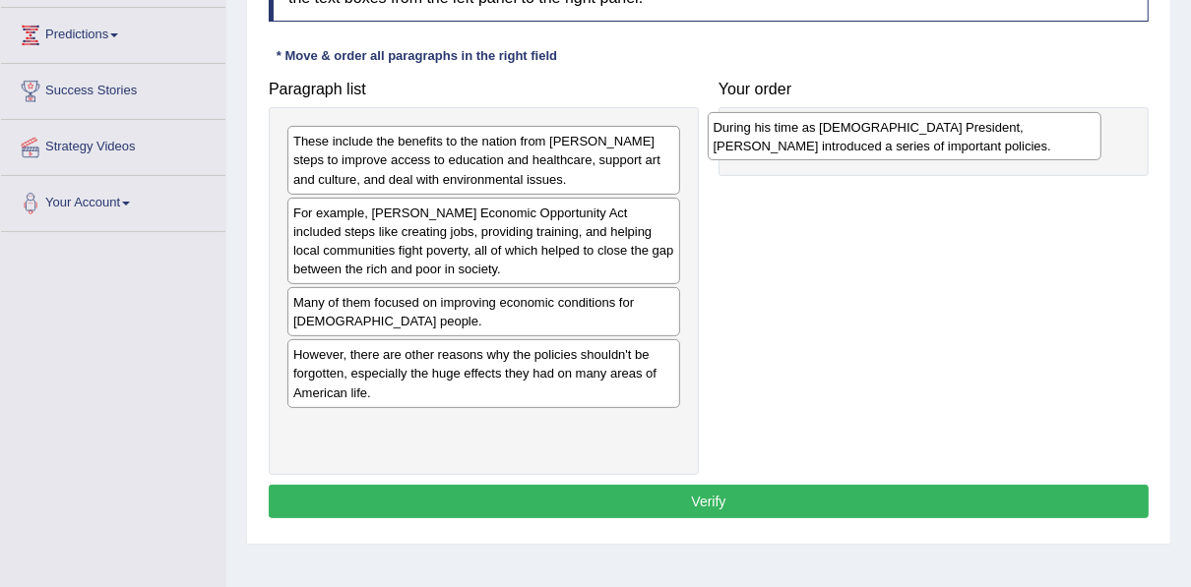
drag, startPoint x: 405, startPoint y: 443, endPoint x: 819, endPoint y: 132, distance: 517.2
click at [819, 132] on div "During his time as American President, Lyndon B. Johnson introduced a series of…" at bounding box center [904, 136] width 394 height 49
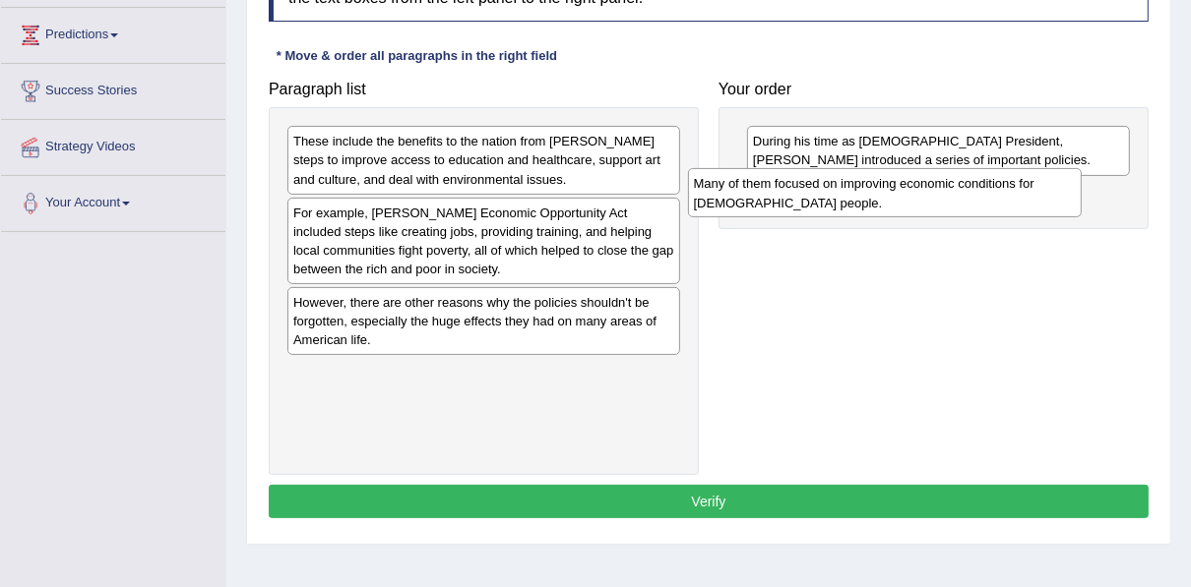
drag, startPoint x: 356, startPoint y: 327, endPoint x: 758, endPoint y: 209, distance: 418.5
click at [758, 209] on div "Many of them focused on improving economic conditions for American people." at bounding box center [885, 192] width 394 height 49
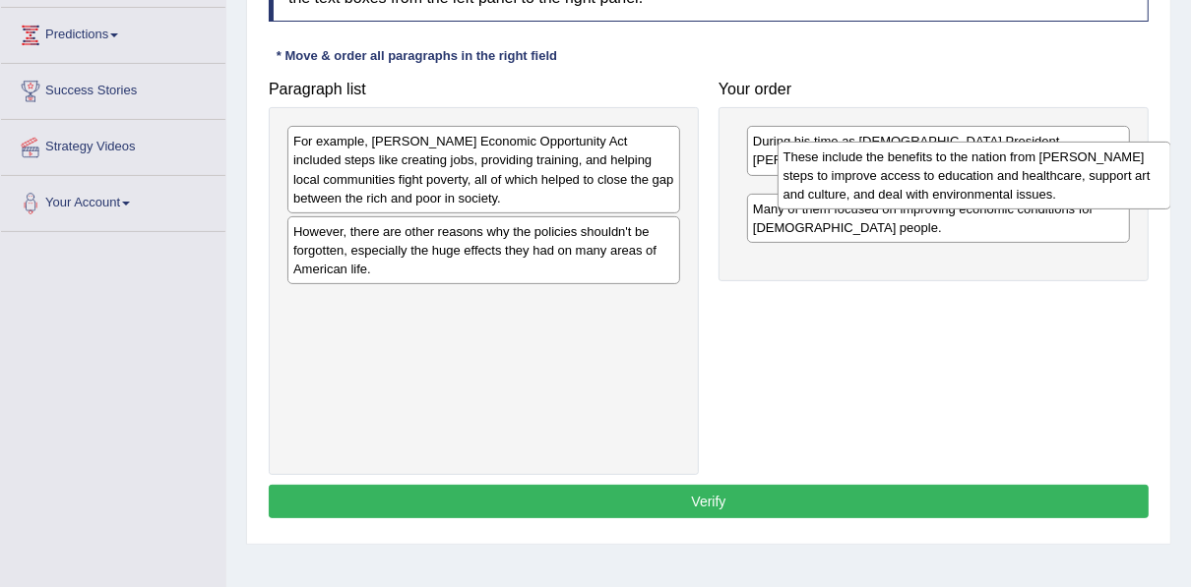
drag, startPoint x: 500, startPoint y: 182, endPoint x: 990, endPoint y: 199, distance: 490.3
click at [990, 199] on div "These include the benefits to the nation from Johnson's steps to improve access…" at bounding box center [974, 176] width 394 height 68
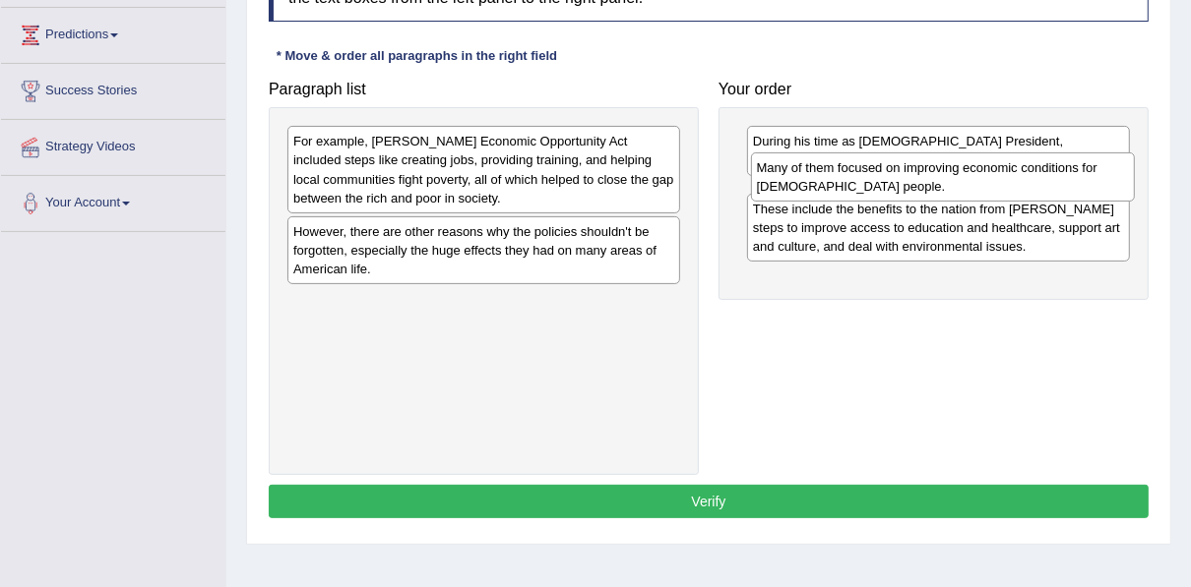
drag, startPoint x: 871, startPoint y: 276, endPoint x: 874, endPoint y: 180, distance: 95.5
click at [874, 180] on div "Many of them focused on improving economic conditions for American people." at bounding box center [943, 177] width 384 height 49
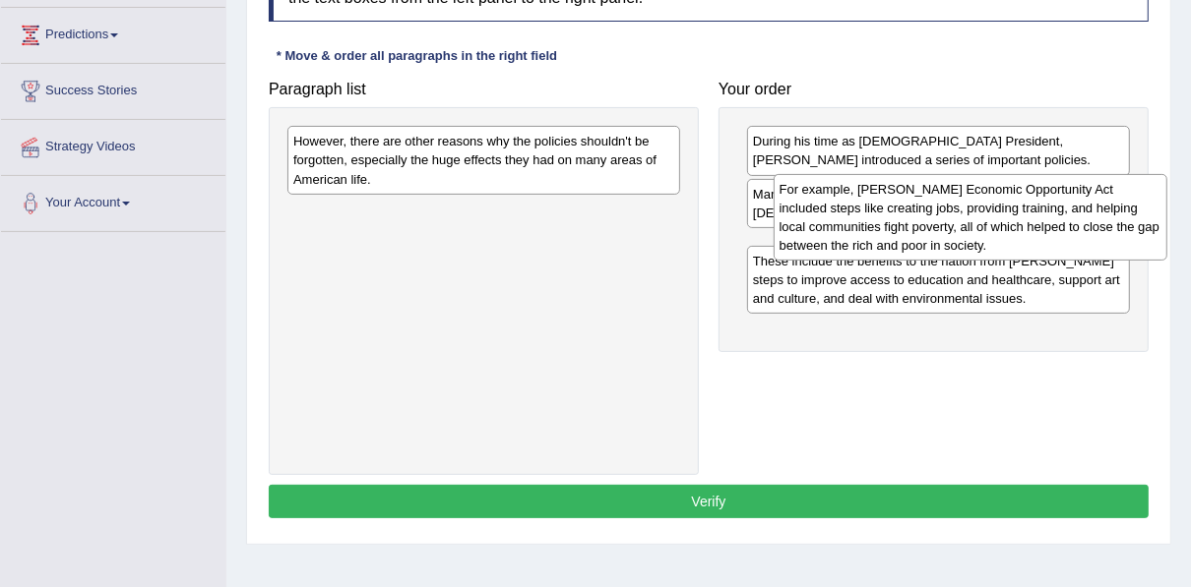
drag, startPoint x: 425, startPoint y: 182, endPoint x: 884, endPoint y: 226, distance: 460.7
click at [884, 226] on div "For example, Johnson's Economic Opportunity Act included steps like creating jo…" at bounding box center [970, 217] width 394 height 87
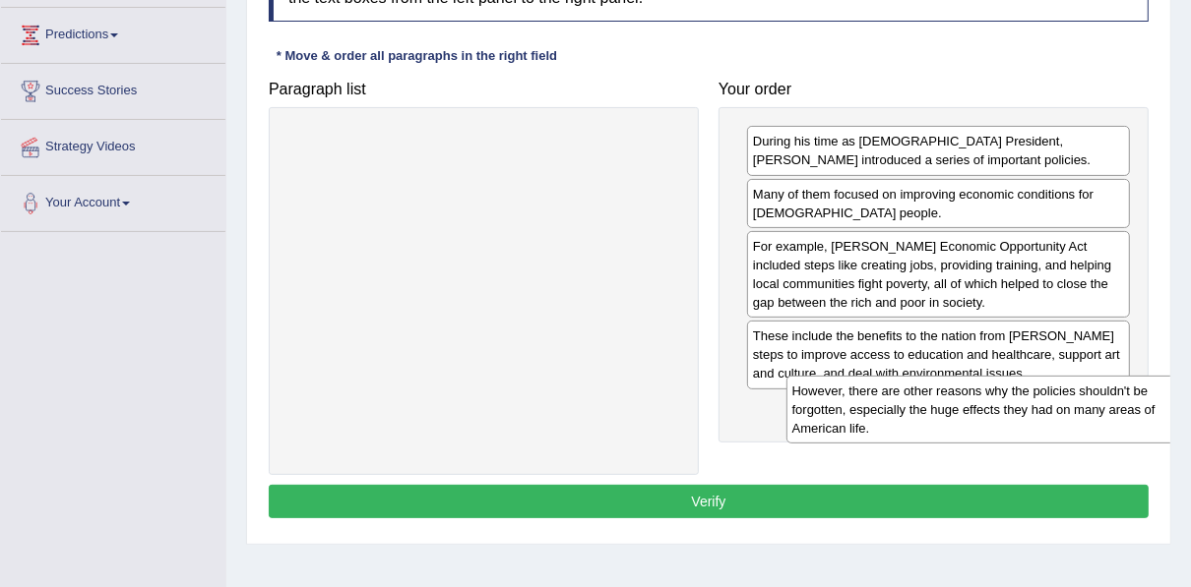
drag, startPoint x: 514, startPoint y: 157, endPoint x: 1012, endPoint y: 407, distance: 558.0
click at [1012, 407] on div "However, there are other reasons why the policies shouldn't be forgotten, espec…" at bounding box center [983, 410] width 394 height 68
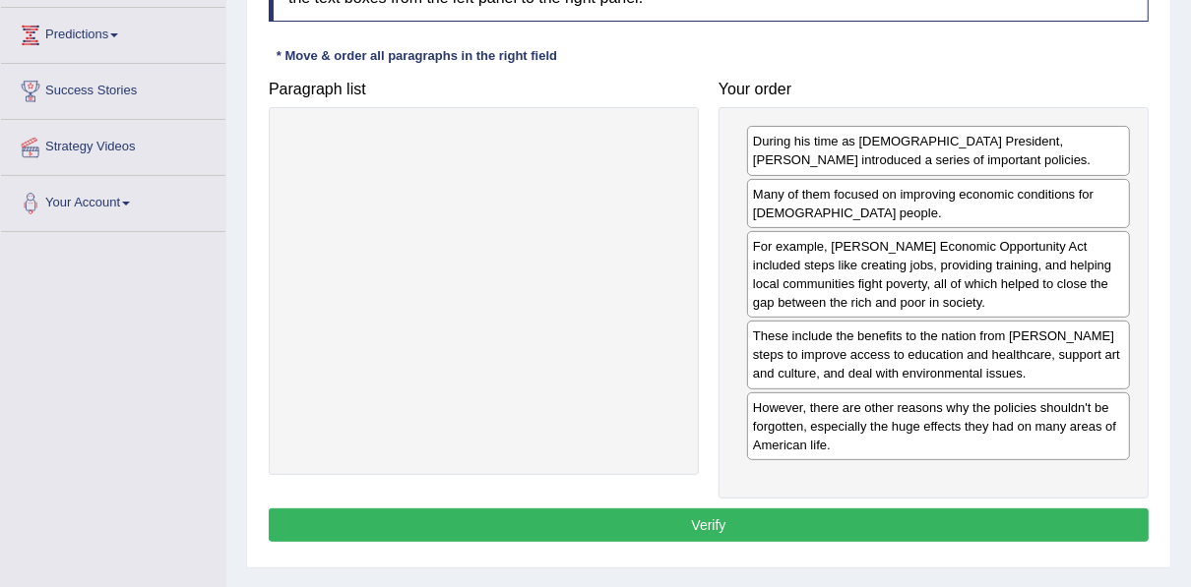
click at [842, 526] on button "Verify" at bounding box center [709, 525] width 880 height 33
click at [842, 526] on div "Home Practice Reading: Re-order Paragraphs Economic Opportunity « Prev Next » R…" at bounding box center [708, 178] width 964 height 984
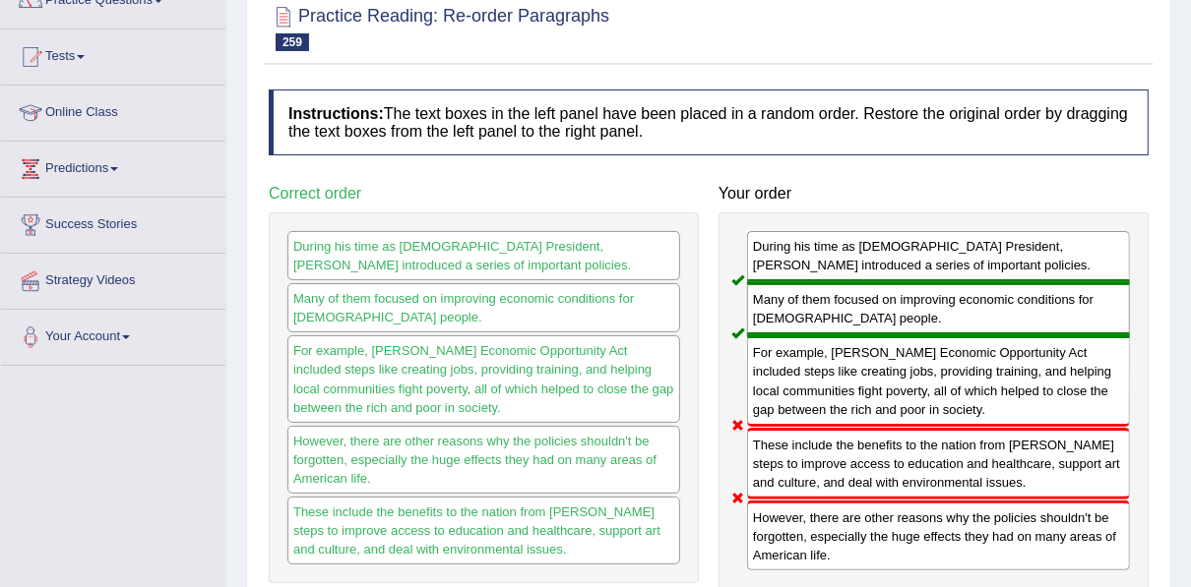
scroll to position [89, 0]
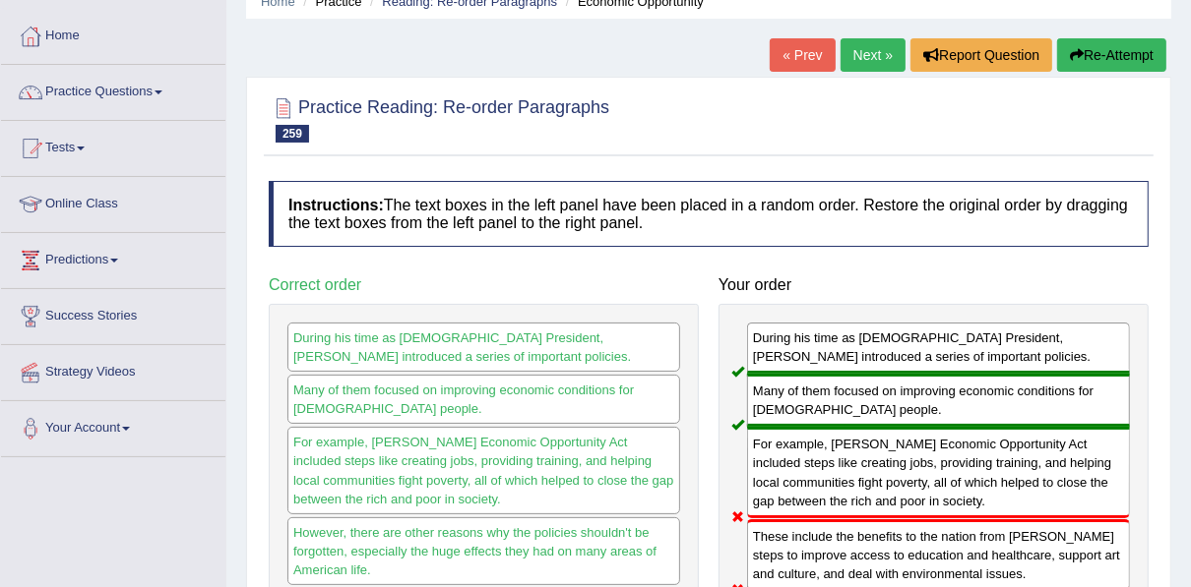
click at [1090, 46] on button "Re-Attempt" at bounding box center [1111, 54] width 109 height 33
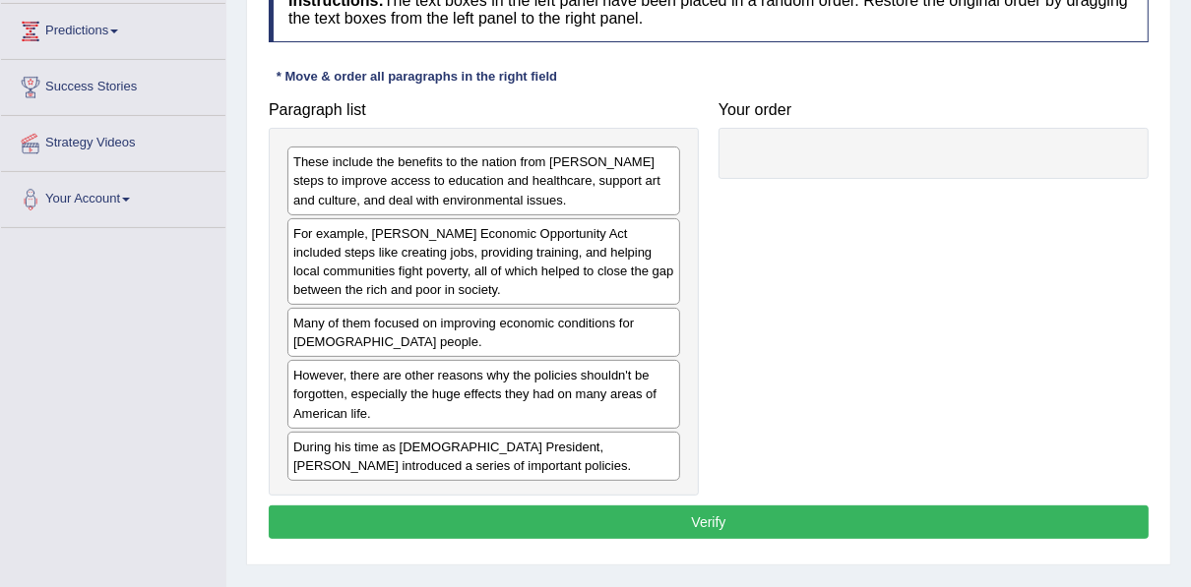
scroll to position [313, 0]
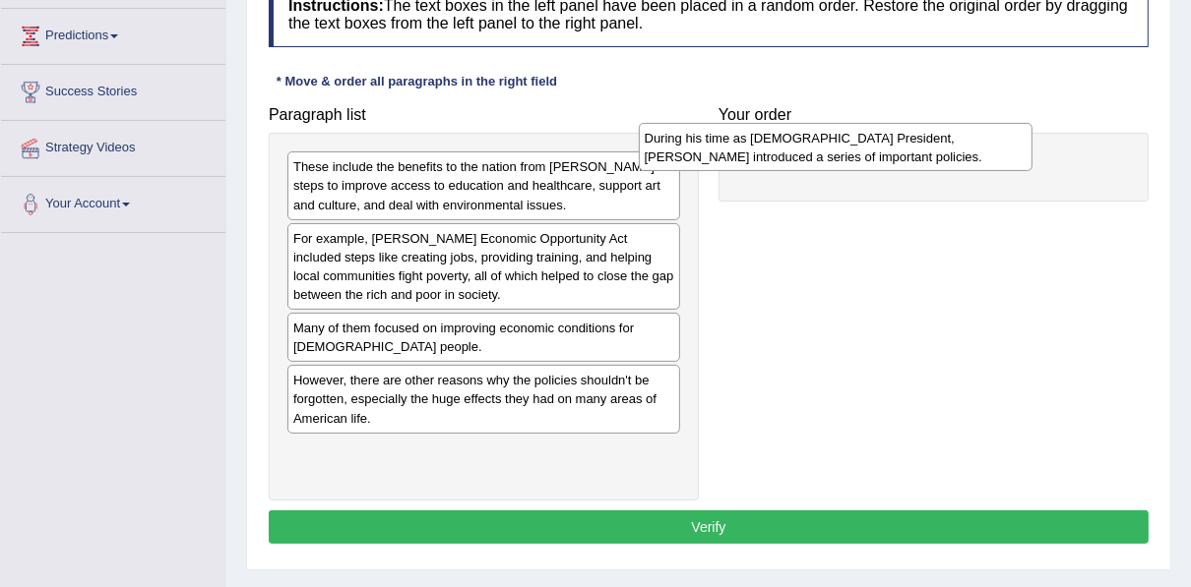
drag, startPoint x: 387, startPoint y: 463, endPoint x: 742, endPoint y: 150, distance: 474.0
click at [742, 150] on div "During his time as [DEMOGRAPHIC_DATA] President, [PERSON_NAME] introduced a ser…" at bounding box center [836, 147] width 394 height 49
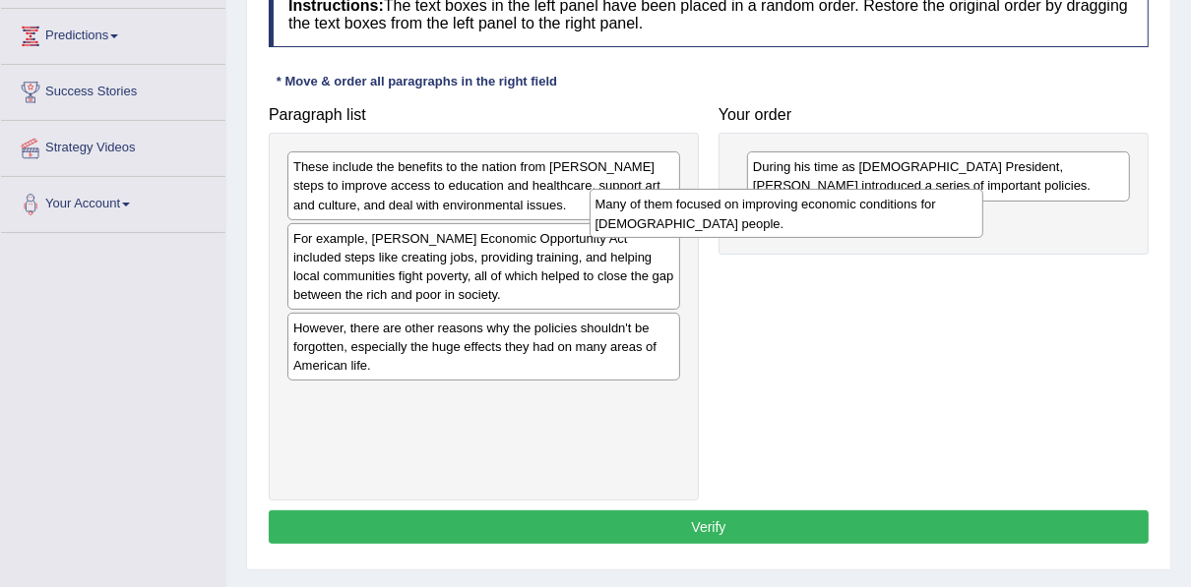
drag, startPoint x: 514, startPoint y: 346, endPoint x: 830, endPoint y: 226, distance: 338.8
click at [830, 226] on div "Many of them focused on improving economic conditions for [DEMOGRAPHIC_DATA] pe…" at bounding box center [786, 213] width 394 height 49
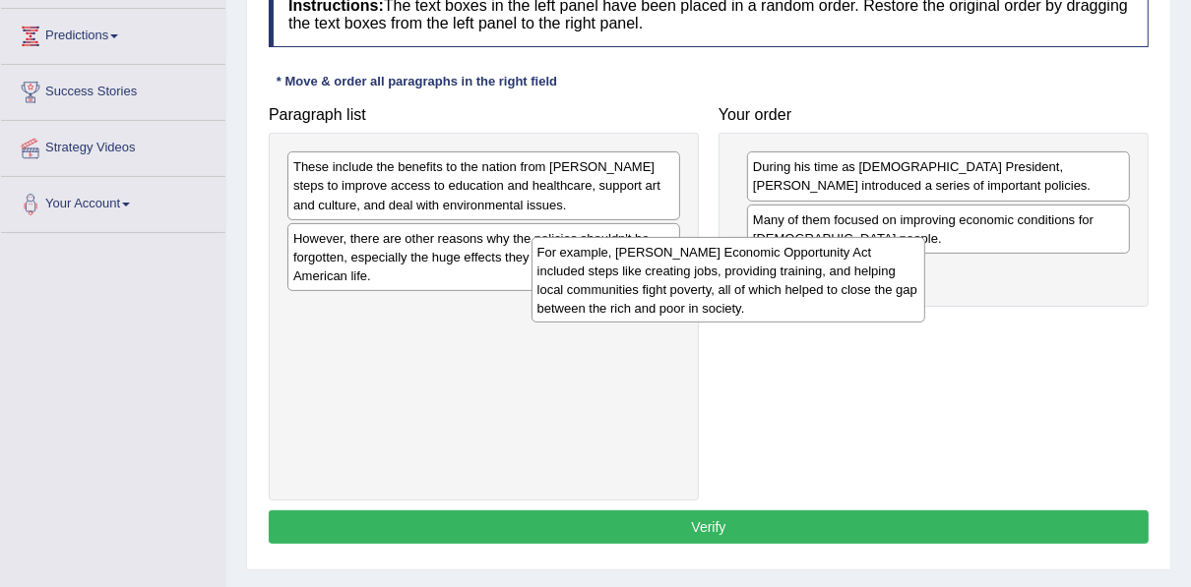
drag, startPoint x: 482, startPoint y: 280, endPoint x: 738, endPoint y: 296, distance: 256.3
click at [738, 296] on div "For example, [PERSON_NAME] Economic Opportunity Act included steps like creatin…" at bounding box center [728, 280] width 394 height 87
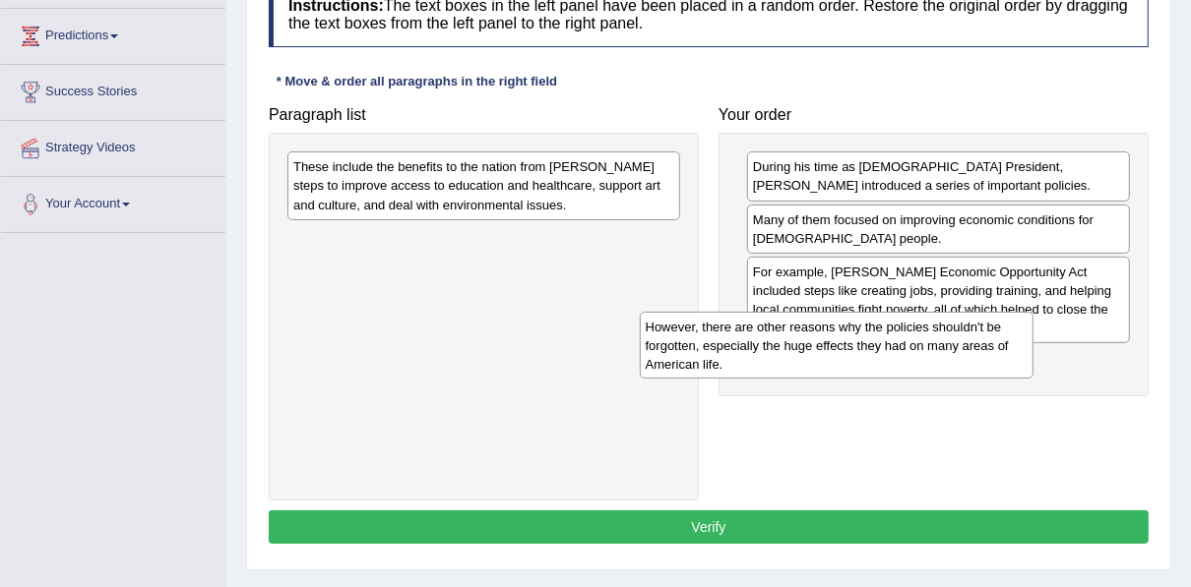
drag, startPoint x: 376, startPoint y: 260, endPoint x: 734, endPoint y: 351, distance: 369.7
click at [734, 351] on div "However, there are other reasons why the policies shouldn't be forgotten, espec…" at bounding box center [837, 346] width 394 height 68
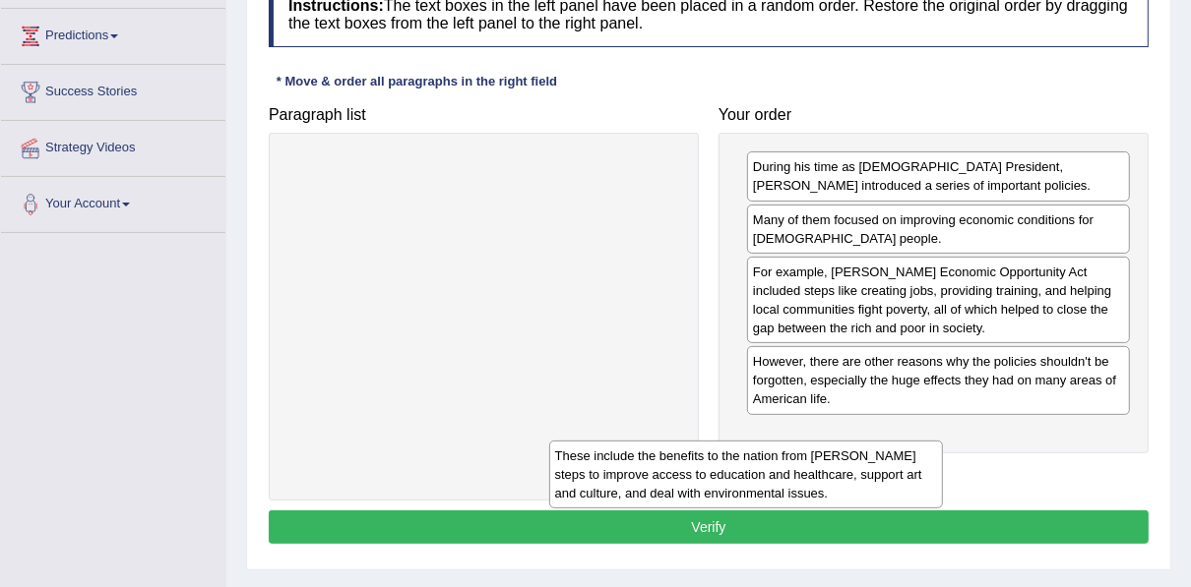
drag, startPoint x: 521, startPoint y: 180, endPoint x: 784, endPoint y: 469, distance: 390.8
click at [784, 469] on div "These include the benefits to the nation from Johnson's steps to improve access…" at bounding box center [746, 475] width 394 height 68
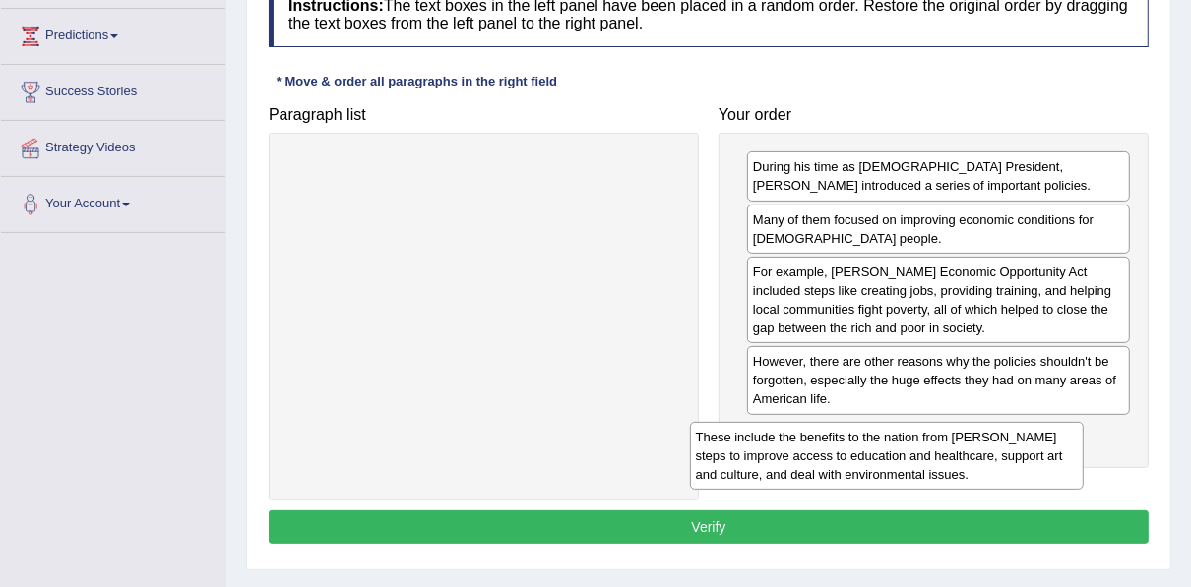
drag, startPoint x: 493, startPoint y: 191, endPoint x: 899, endPoint y: 456, distance: 485.0
click at [899, 456] on div "These include the benefits to the nation from Johnson's steps to improve access…" at bounding box center [887, 456] width 394 height 68
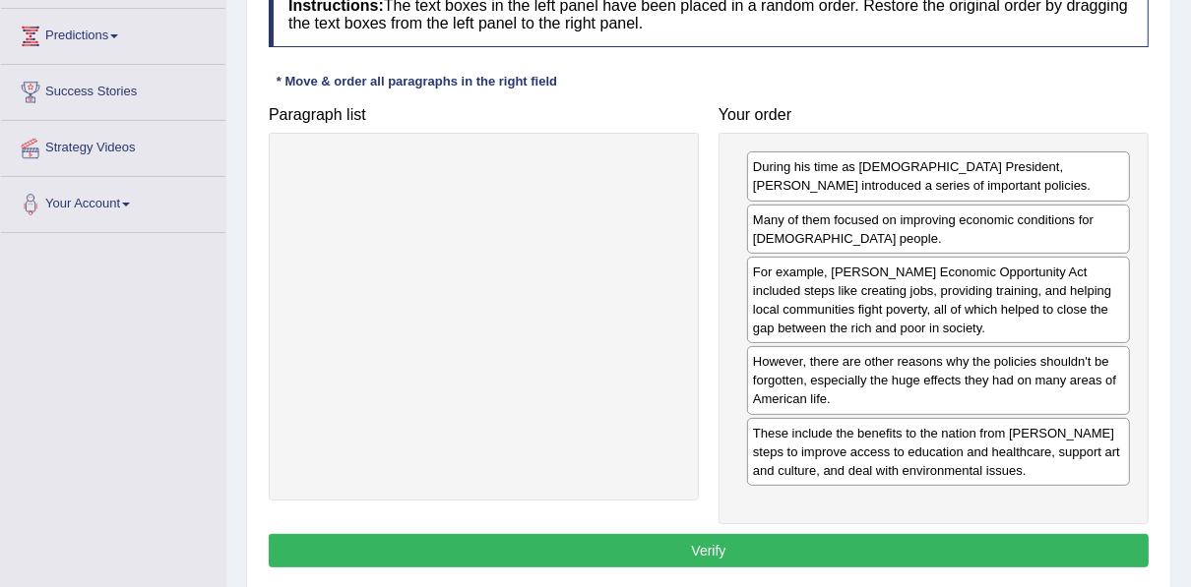
click at [771, 544] on button "Verify" at bounding box center [709, 550] width 880 height 33
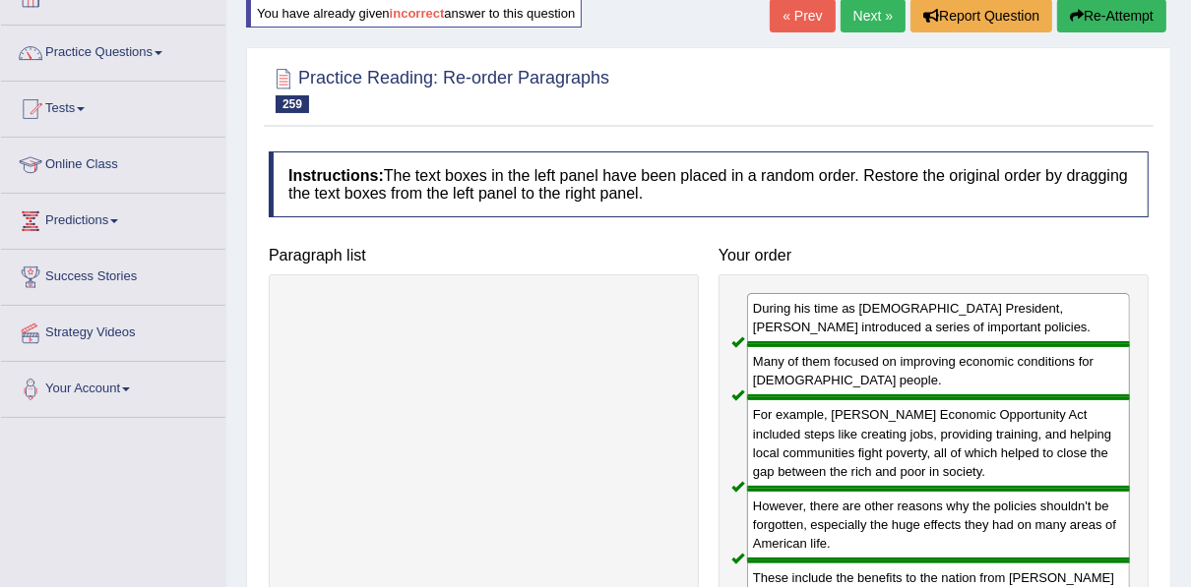
scroll to position [84, 0]
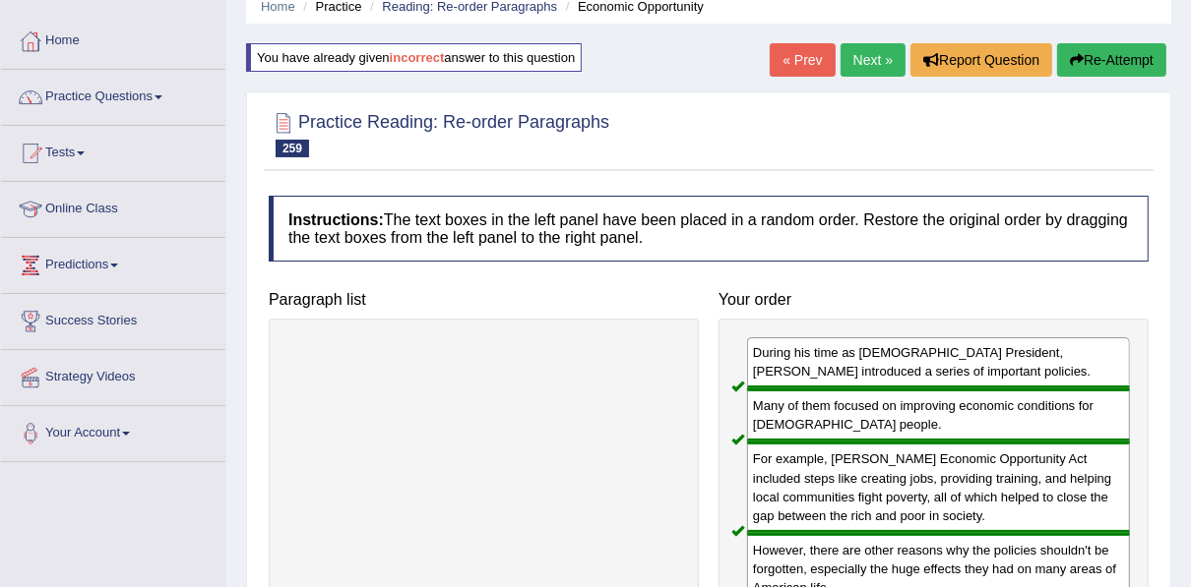
click at [867, 60] on link "Next »" at bounding box center [872, 59] width 65 height 33
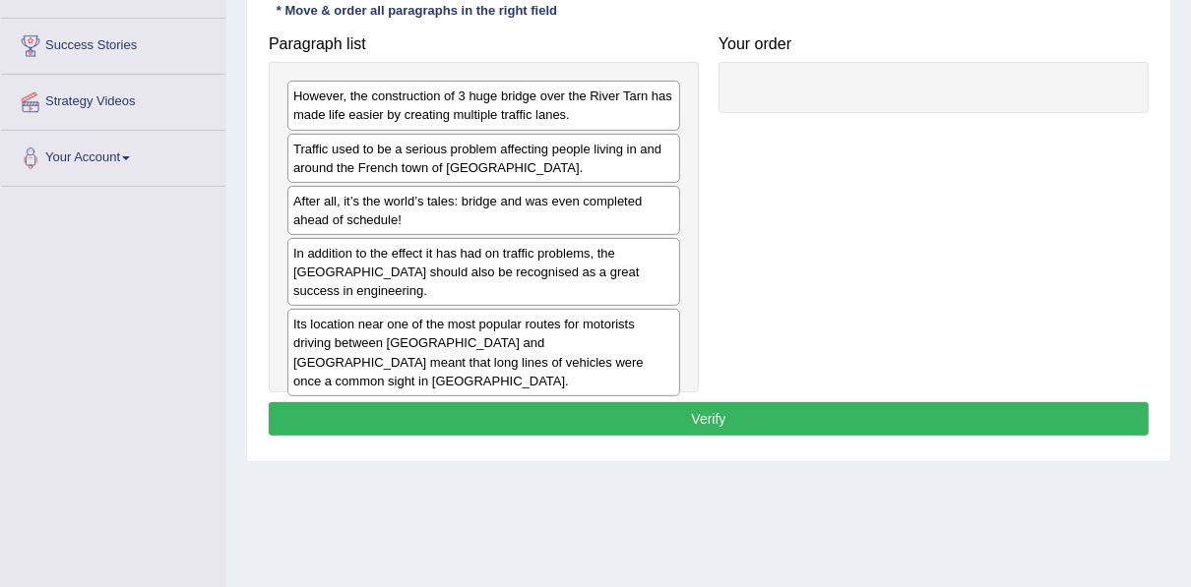
scroll to position [356, 0]
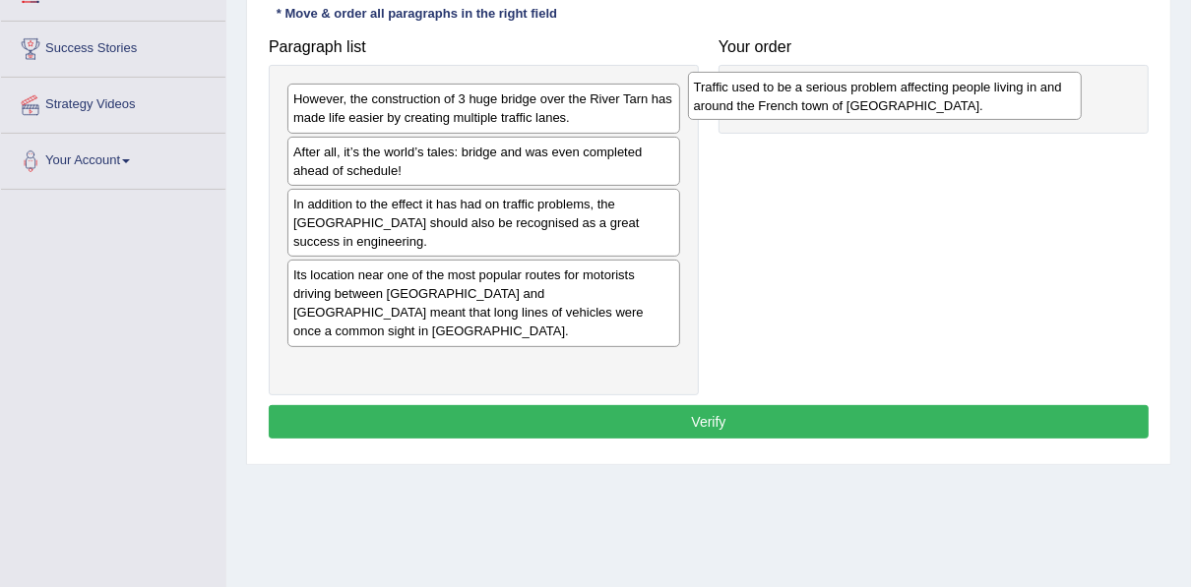
drag, startPoint x: 483, startPoint y: 170, endPoint x: 884, endPoint y: 106, distance: 405.5
click at [884, 106] on div "Traffic used to be a serious problem affecting people living in and around the …" at bounding box center [885, 96] width 394 height 49
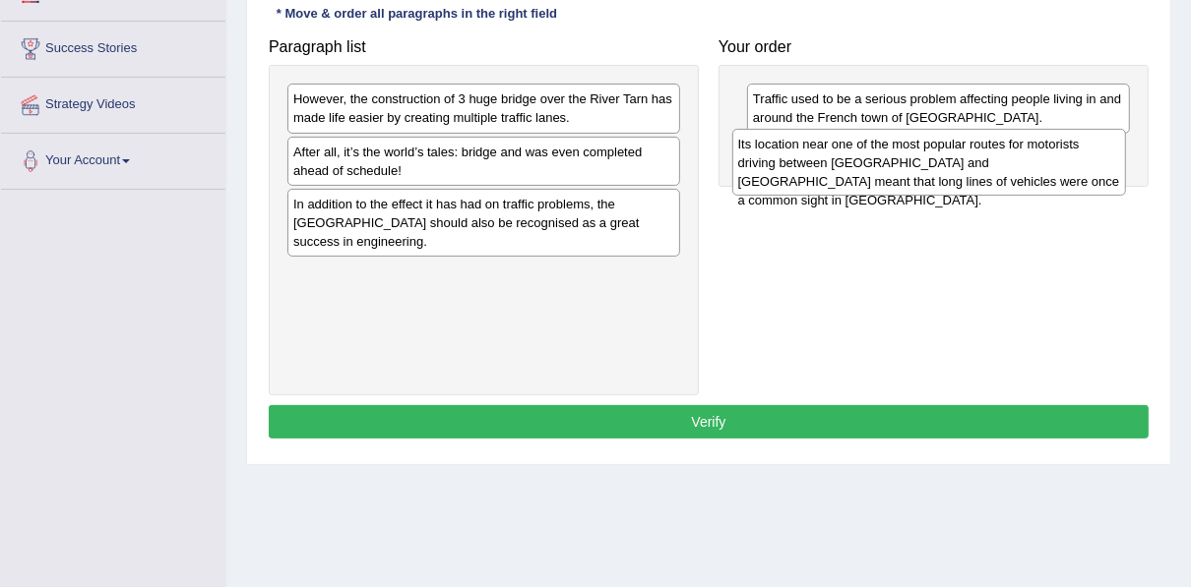
drag, startPoint x: 520, startPoint y: 293, endPoint x: 964, endPoint y: 164, distance: 463.0
click at [964, 164] on div "Its location near one of the most popular routes for motorists driving between …" at bounding box center [929, 163] width 394 height 68
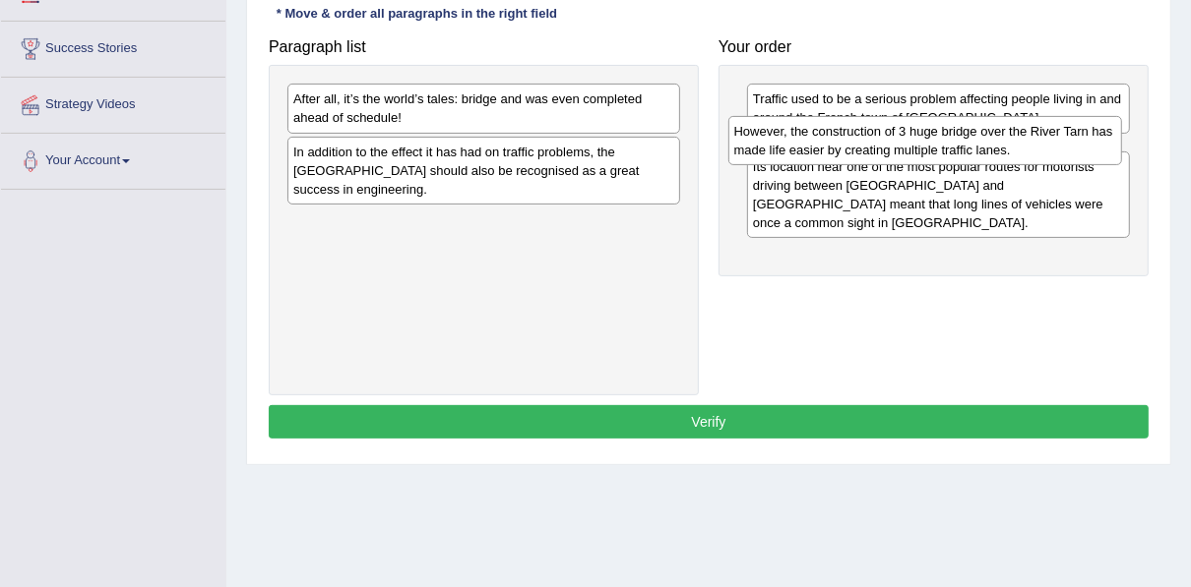
drag, startPoint x: 434, startPoint y: 94, endPoint x: 874, endPoint y: 127, distance: 441.0
click at [874, 127] on div "However, the construction of 3 huge bridge over the River Tarn has made life ea…" at bounding box center [925, 140] width 394 height 49
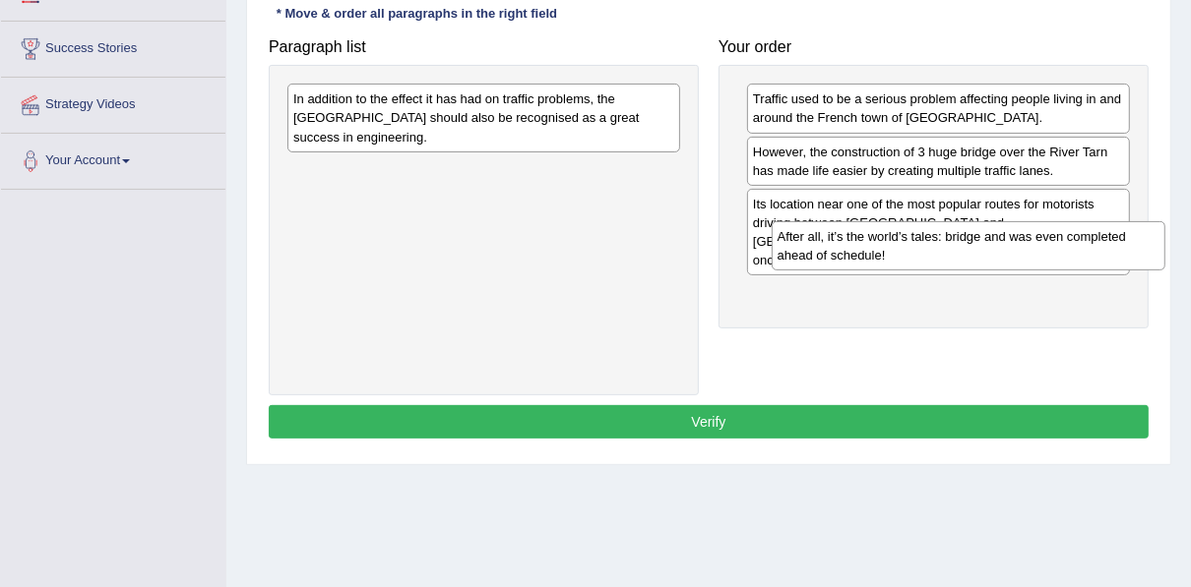
drag, startPoint x: 474, startPoint y: 99, endPoint x: 967, endPoint y: 245, distance: 514.0
click at [967, 245] on div "After all, it’s the world’s tales: bridge and was even completed ahead of sched…" at bounding box center [968, 245] width 394 height 49
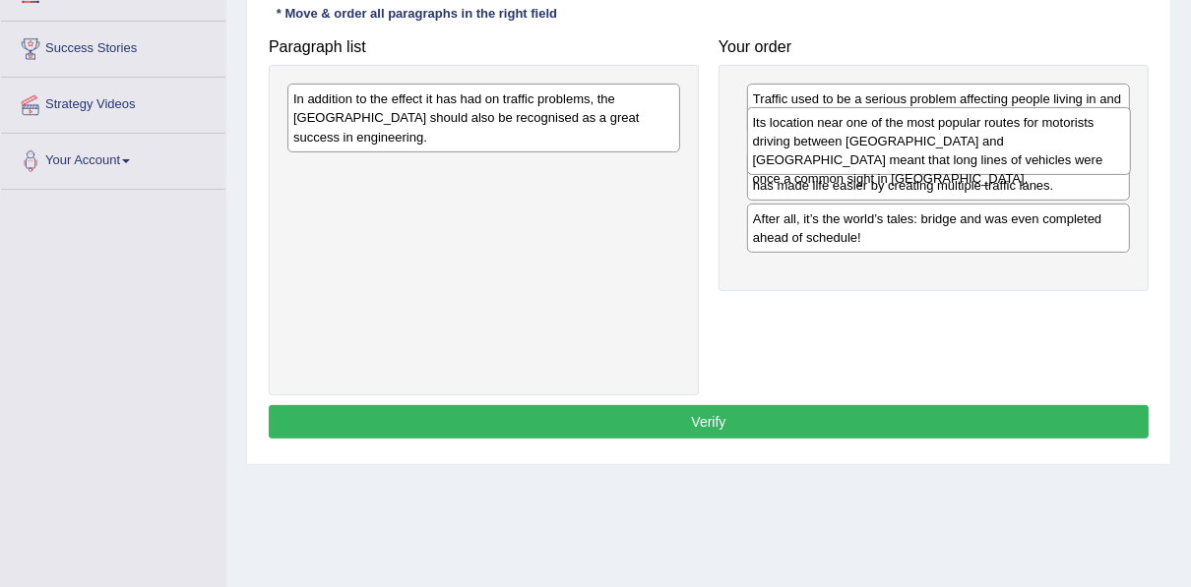
drag, startPoint x: 963, startPoint y: 235, endPoint x: 963, endPoint y: 146, distance: 89.5
click at [963, 146] on div "Its location near one of the most popular routes for motorists driving between …" at bounding box center [939, 141] width 384 height 68
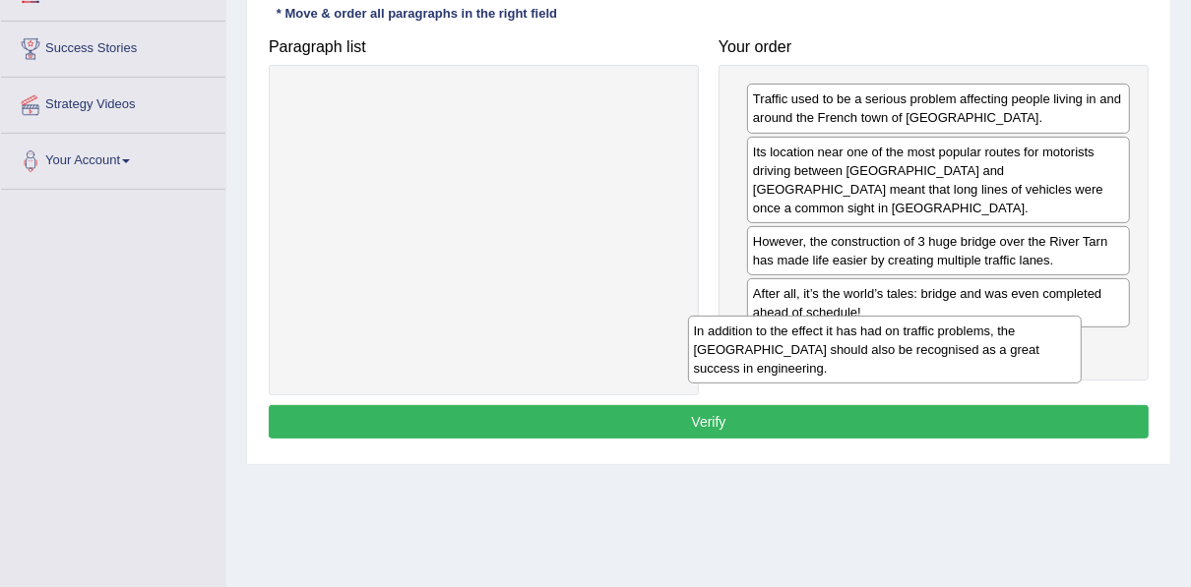
drag, startPoint x: 406, startPoint y: 116, endPoint x: 806, endPoint y: 348, distance: 462.1
click at [806, 348] on div "In addition to the effect it has had on traffic problems, the [GEOGRAPHIC_DATA]…" at bounding box center [885, 350] width 394 height 68
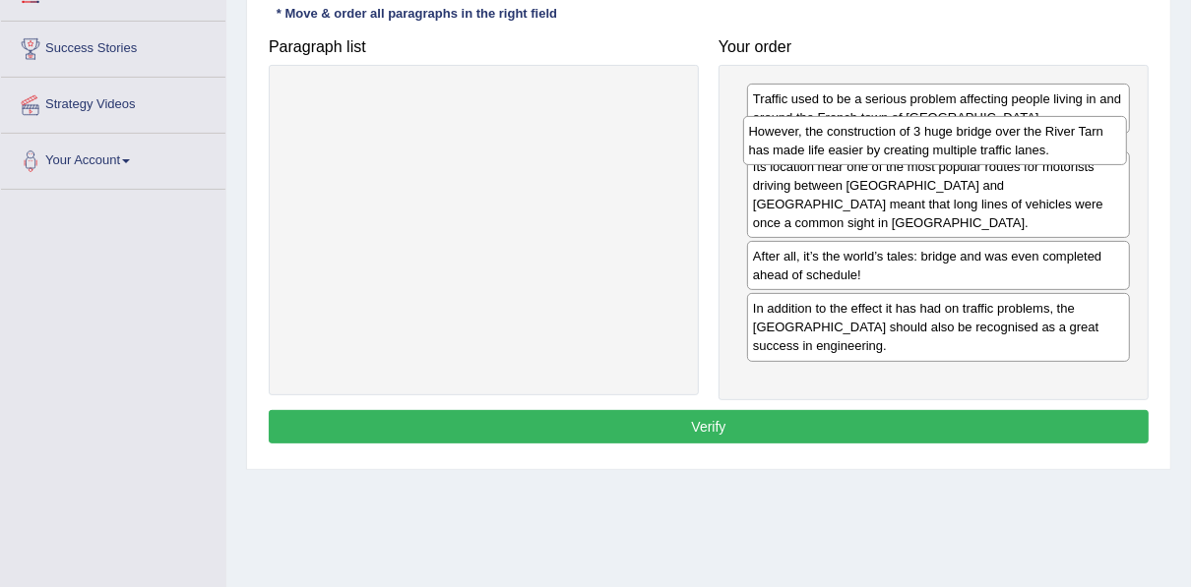
drag, startPoint x: 841, startPoint y: 231, endPoint x: 837, endPoint y: 142, distance: 89.6
click at [837, 142] on div "However, the construction of 3 huge bridge over the River Tarn has made life ea…" at bounding box center [935, 140] width 384 height 49
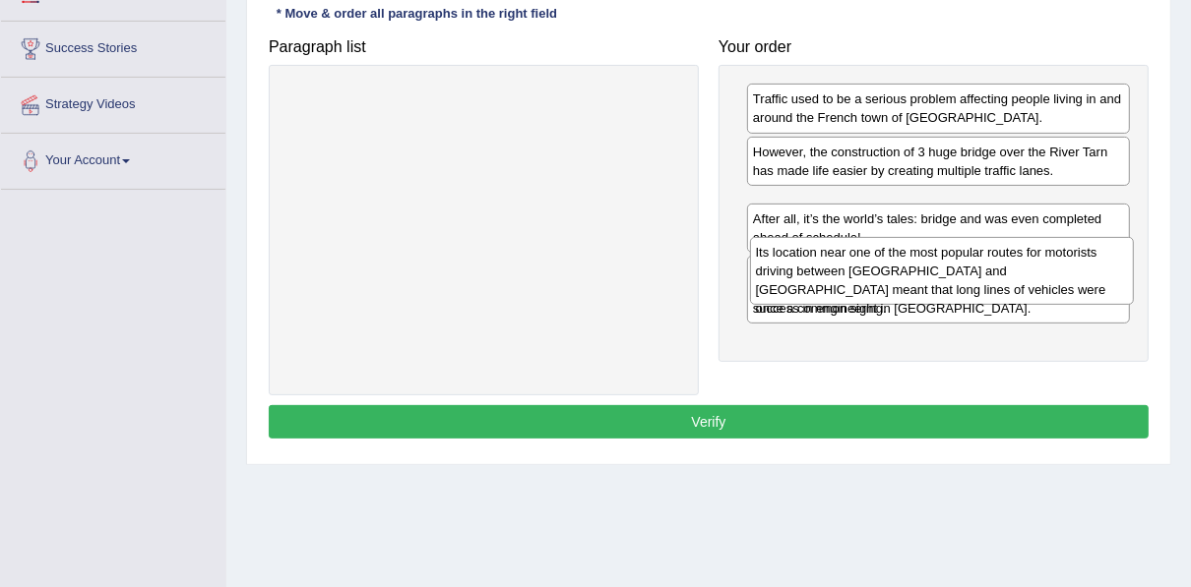
drag, startPoint x: 866, startPoint y: 222, endPoint x: 869, endPoint y: 273, distance: 50.3
click at [869, 273] on div "Its location near one of the most popular routes for motorists driving between …" at bounding box center [942, 271] width 384 height 68
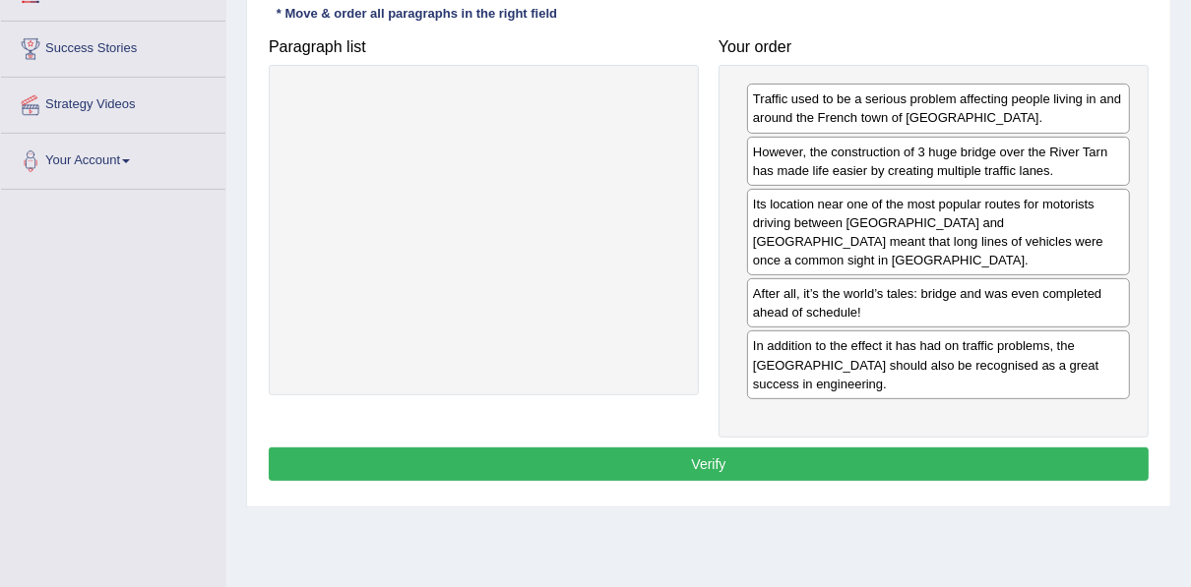
drag, startPoint x: 851, startPoint y: 272, endPoint x: 846, endPoint y: 218, distance: 53.4
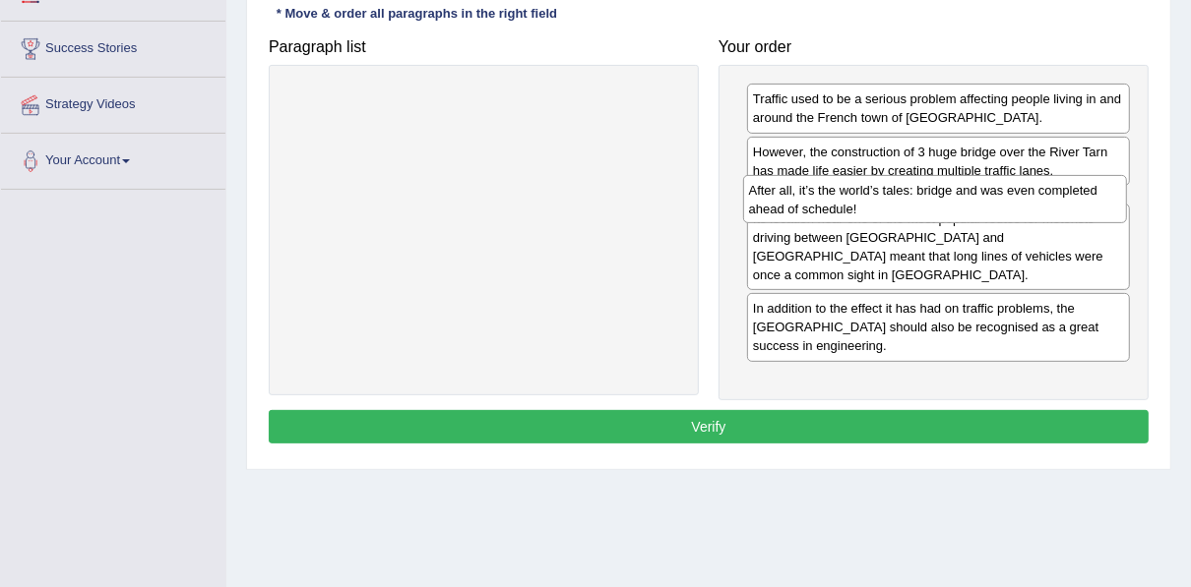
drag, startPoint x: 845, startPoint y: 276, endPoint x: 841, endPoint y: 195, distance: 81.8
click at [841, 195] on div "After all, it’s the world’s tales: bridge and was even completed ahead of sched…" at bounding box center [935, 199] width 384 height 49
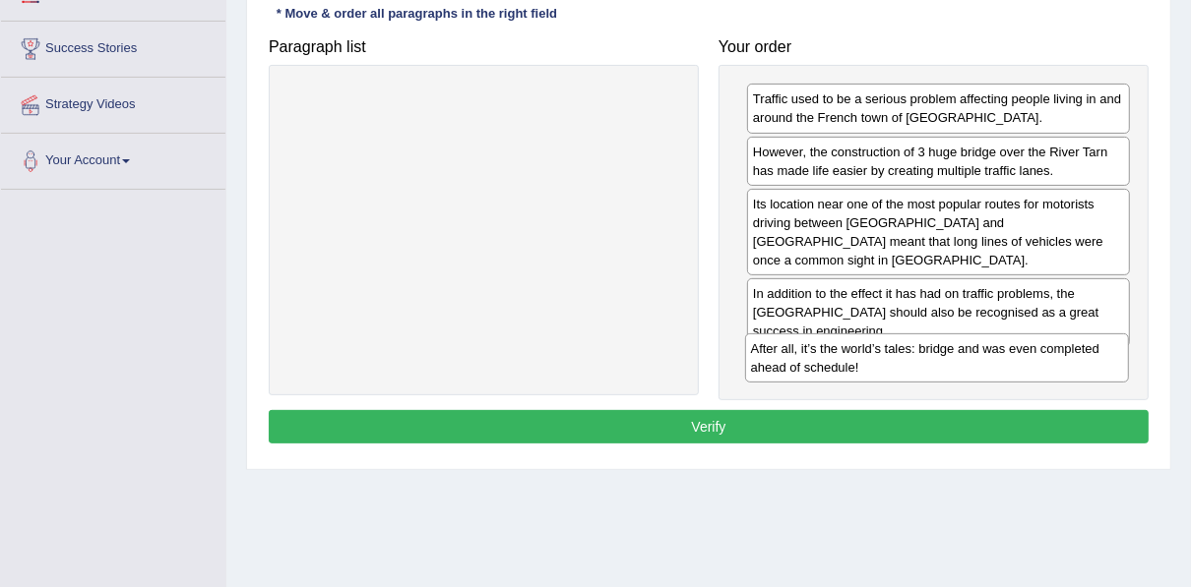
drag, startPoint x: 844, startPoint y: 201, endPoint x: 842, endPoint y: 346, distance: 145.6
click at [842, 346] on div "After all, it’s the world’s tales: bridge and was even completed ahead of sched…" at bounding box center [937, 358] width 384 height 49
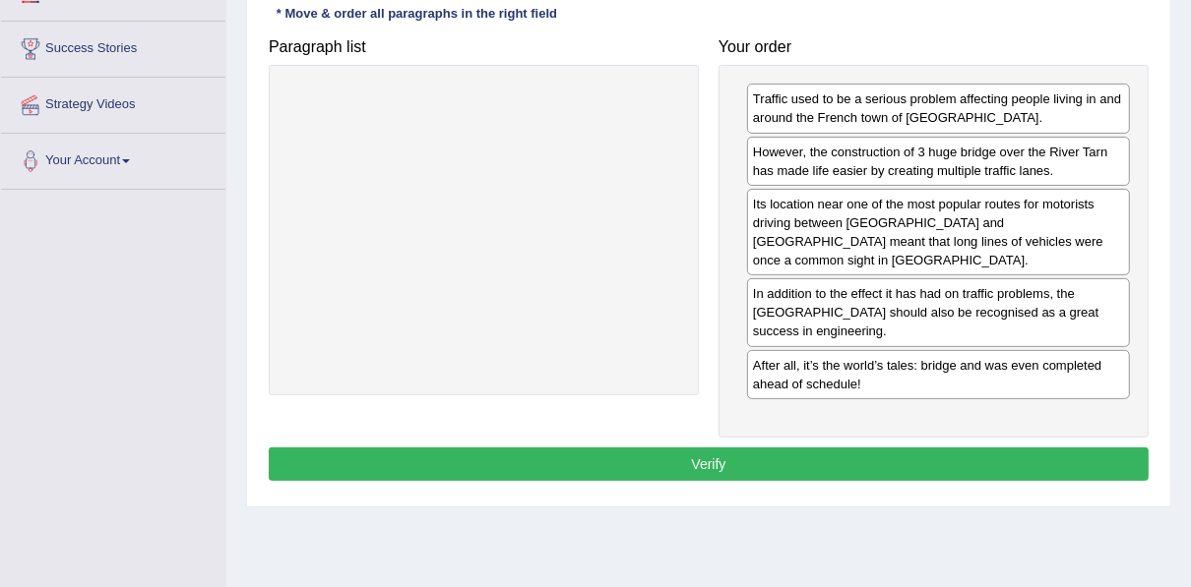
click at [797, 448] on button "Verify" at bounding box center [709, 464] width 880 height 33
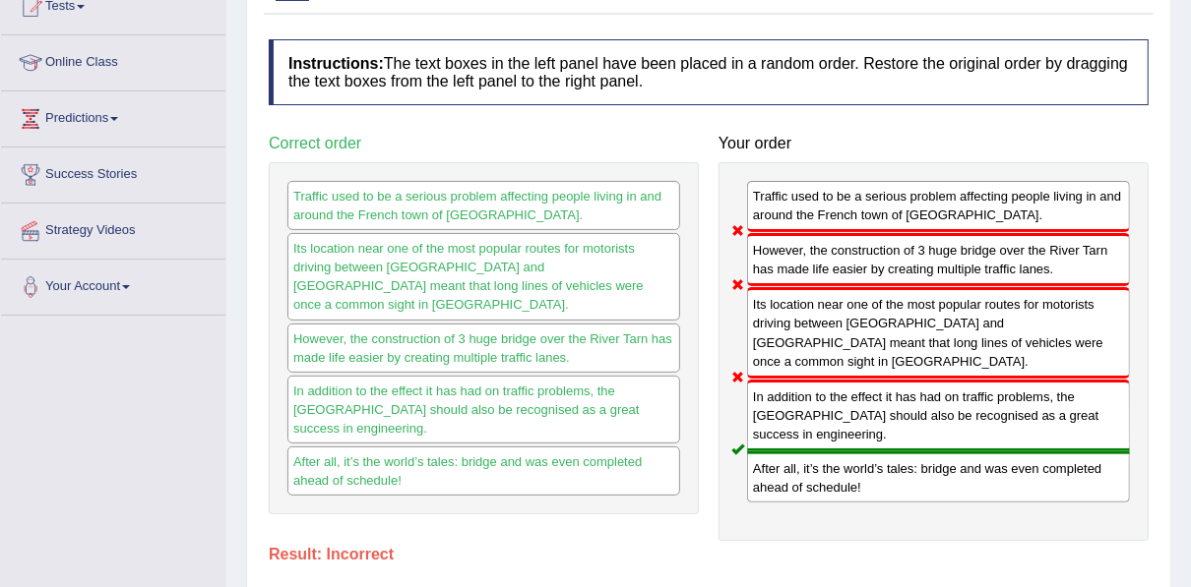
scroll to position [0, 0]
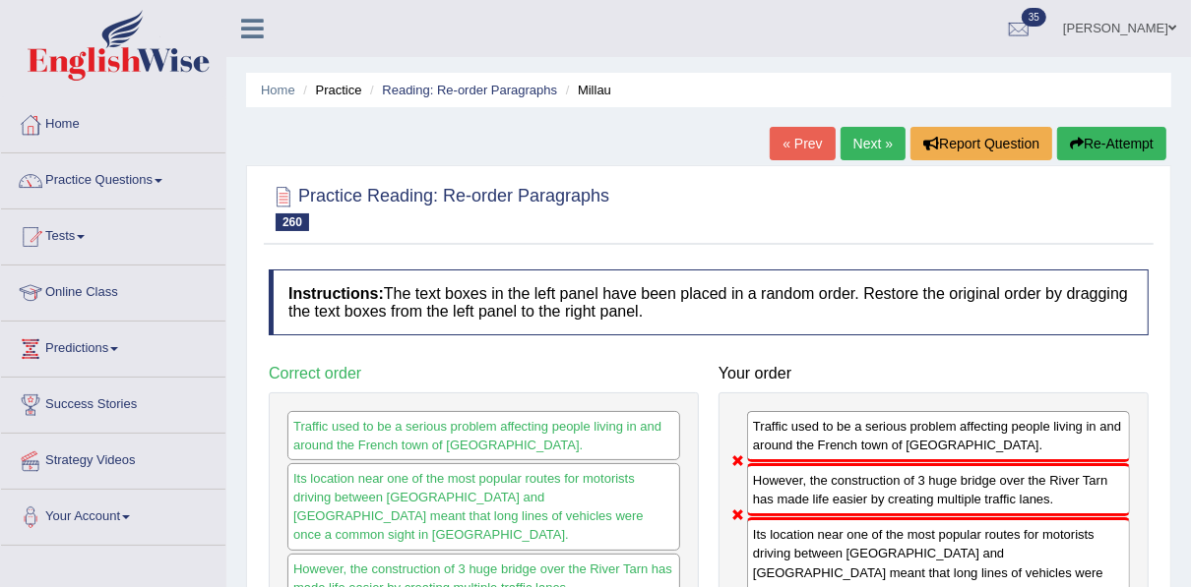
click at [1102, 163] on div "« Prev Next » Report Question Re-Attempt" at bounding box center [969, 146] width 401 height 38
click at [1100, 144] on button "Re-Attempt" at bounding box center [1111, 143] width 109 height 33
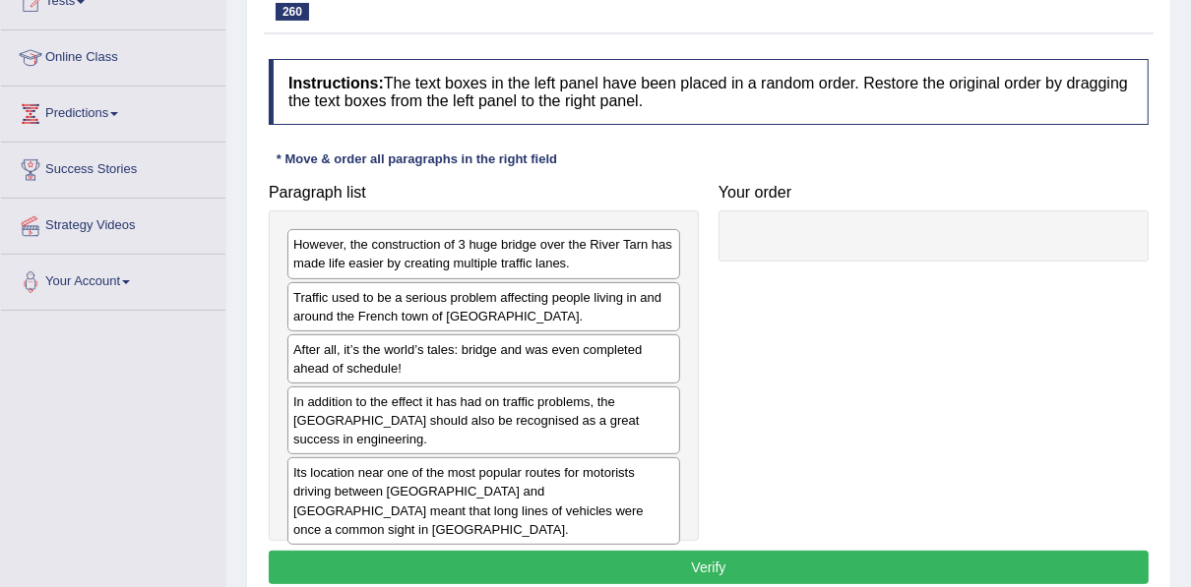
scroll to position [242, 0]
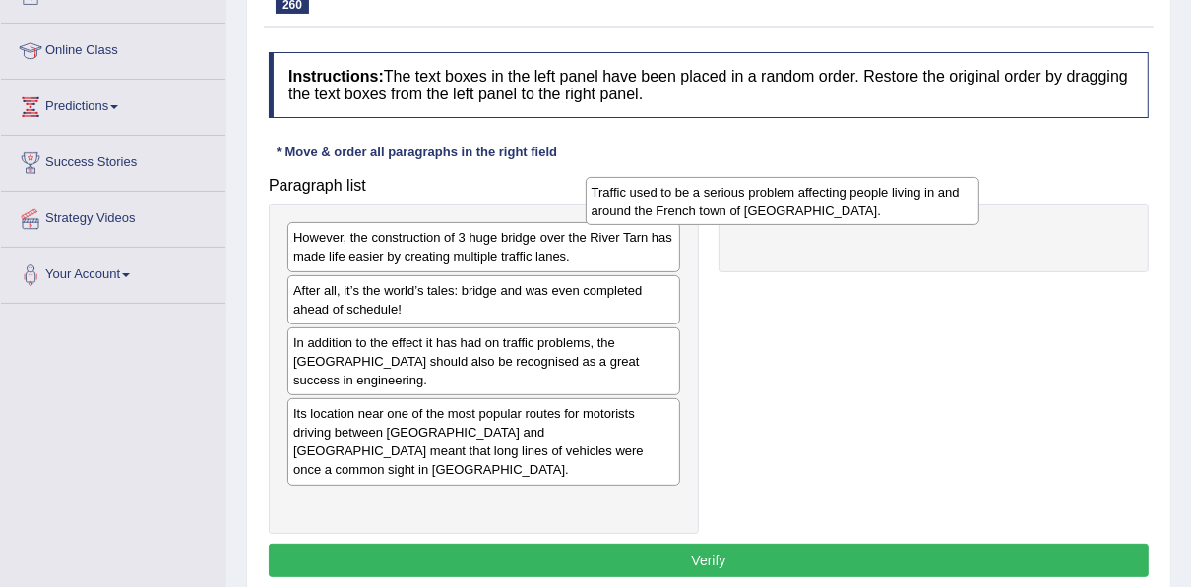
drag, startPoint x: 527, startPoint y: 308, endPoint x: 834, endPoint y: 226, distance: 317.7
click at [834, 226] on div "Traffic used to be a serious problem affecting people living in and around the …" at bounding box center [782, 201] width 394 height 49
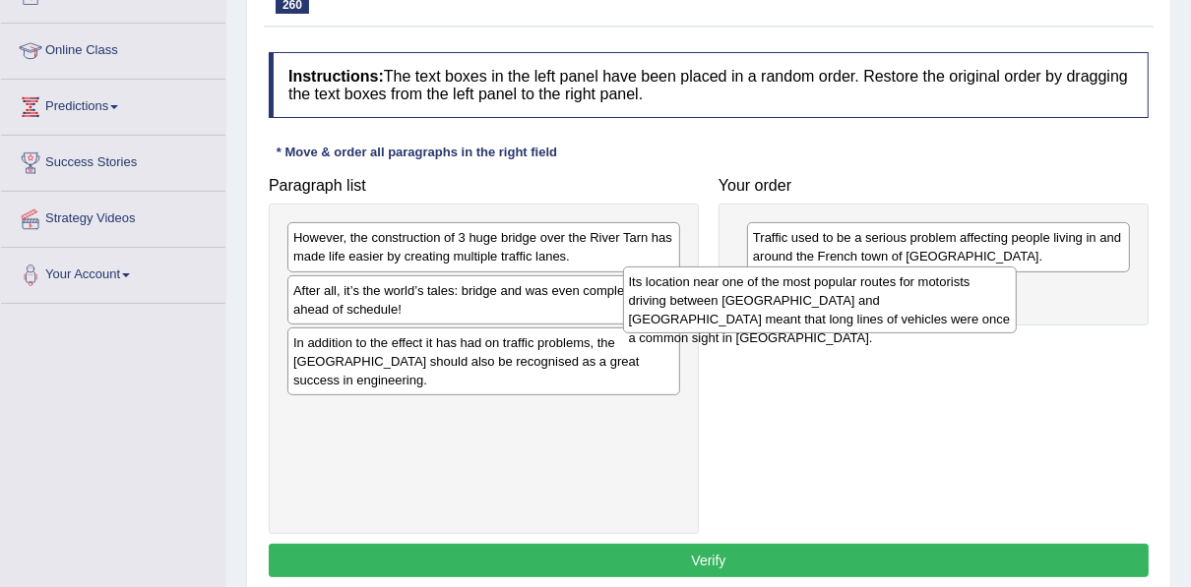
drag, startPoint x: 421, startPoint y: 415, endPoint x: 757, endPoint y: 286, distance: 359.4
click at [757, 286] on div "Its location near one of the most popular routes for motorists driving between …" at bounding box center [820, 301] width 394 height 68
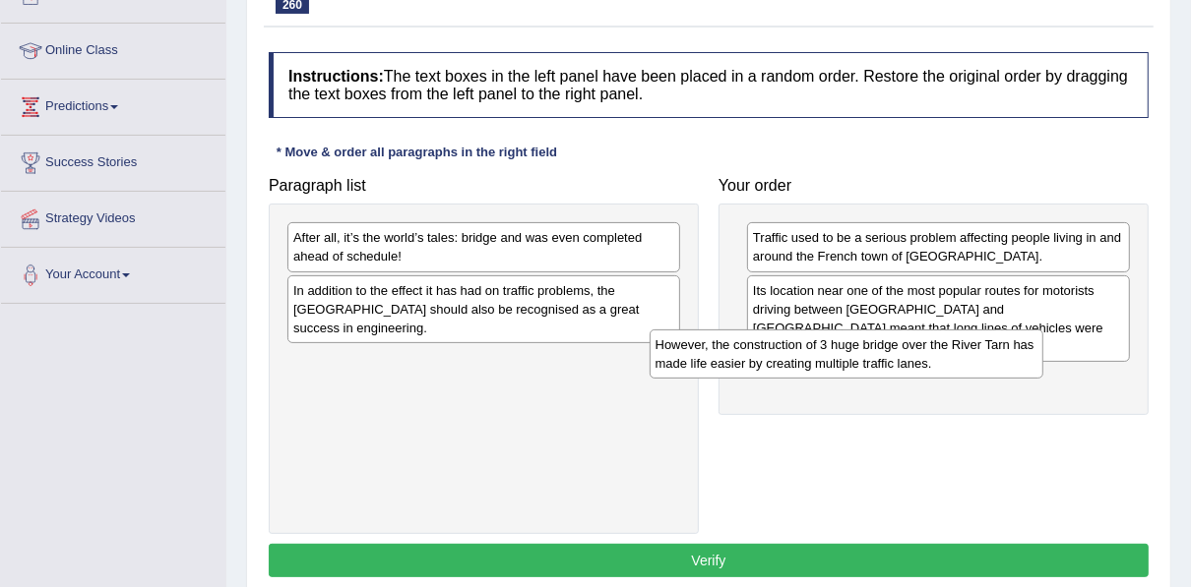
drag, startPoint x: 381, startPoint y: 261, endPoint x: 746, endPoint y: 368, distance: 380.5
click at [746, 368] on div "However, the construction of 3 huge bridge over the River Tarn has made life ea…" at bounding box center [846, 354] width 394 height 49
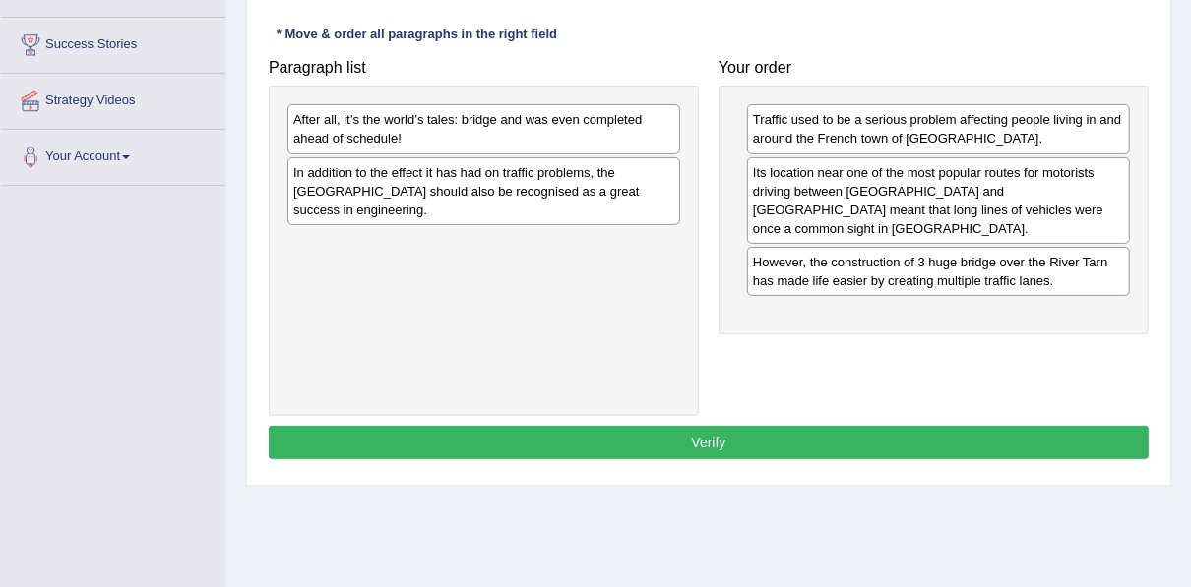
scroll to position [365, 0]
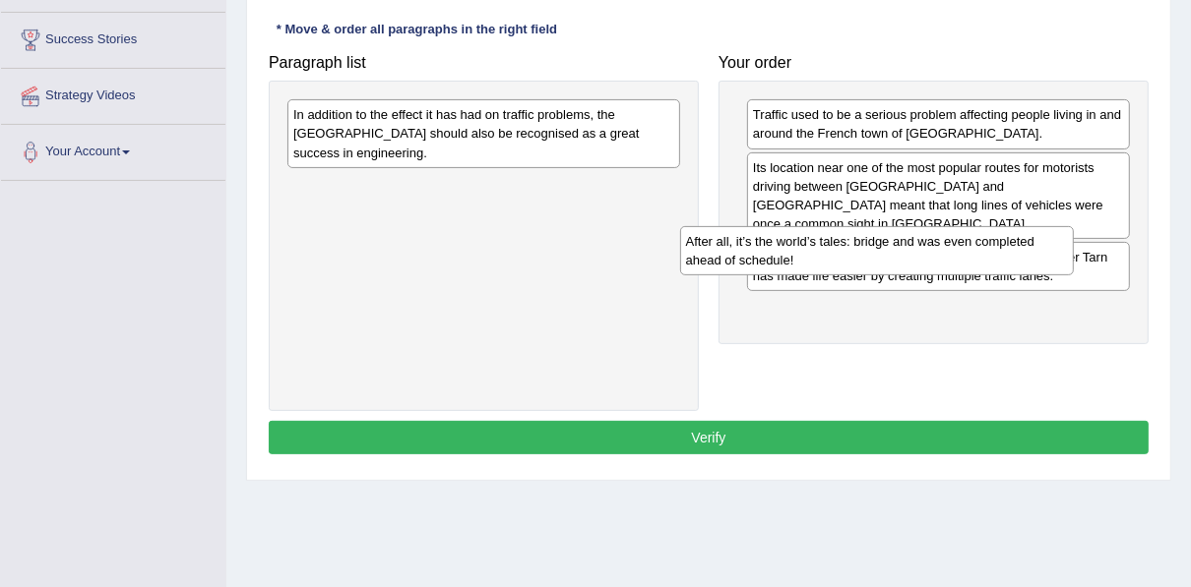
drag, startPoint x: 406, startPoint y: 136, endPoint x: 799, endPoint y: 263, distance: 412.6
click at [799, 263] on div "After all, it’s the world’s tales: bridge and was even completed ahead of sched…" at bounding box center [877, 250] width 394 height 49
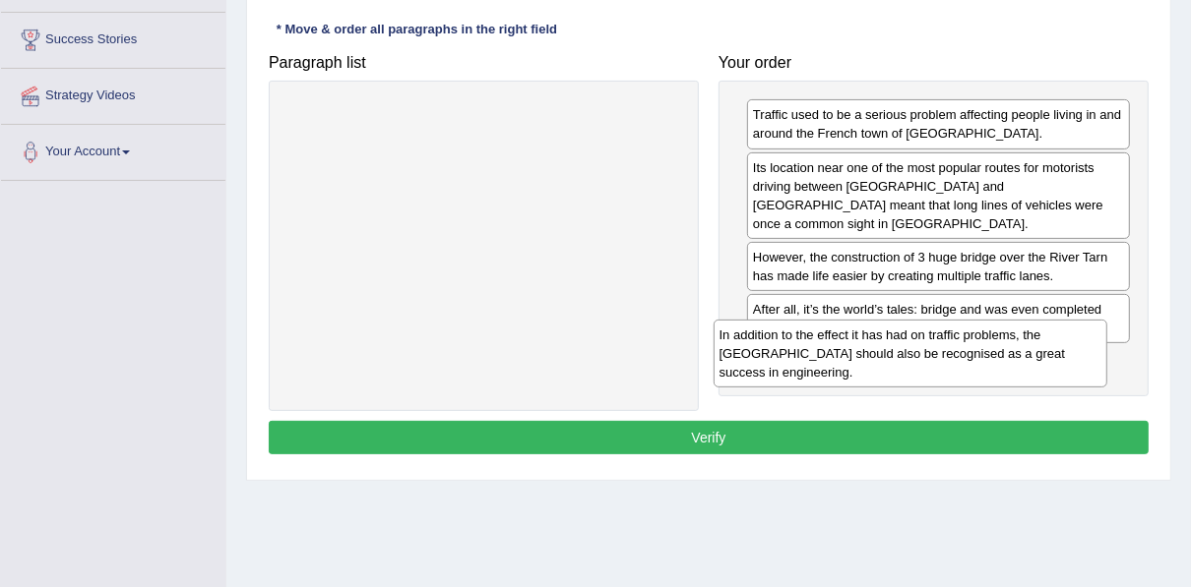
drag, startPoint x: 420, startPoint y: 127, endPoint x: 846, endPoint y: 347, distance: 479.7
click at [846, 347] on div "In addition to the effect it has had on traffic problems, the [GEOGRAPHIC_DATA]…" at bounding box center [910, 354] width 394 height 68
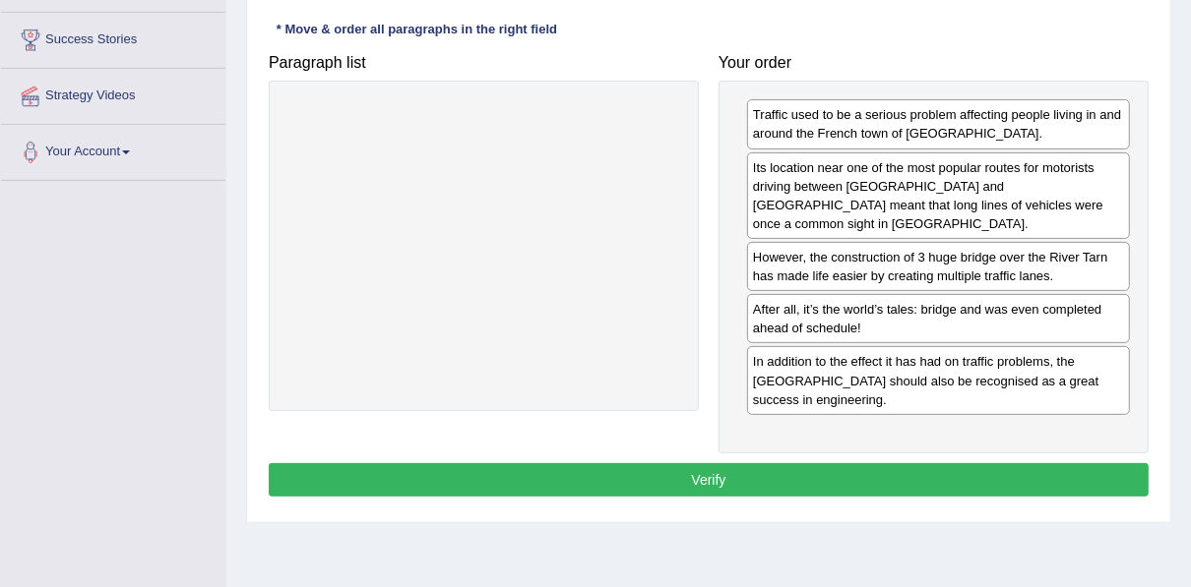
click at [809, 463] on button "Verify" at bounding box center [709, 479] width 880 height 33
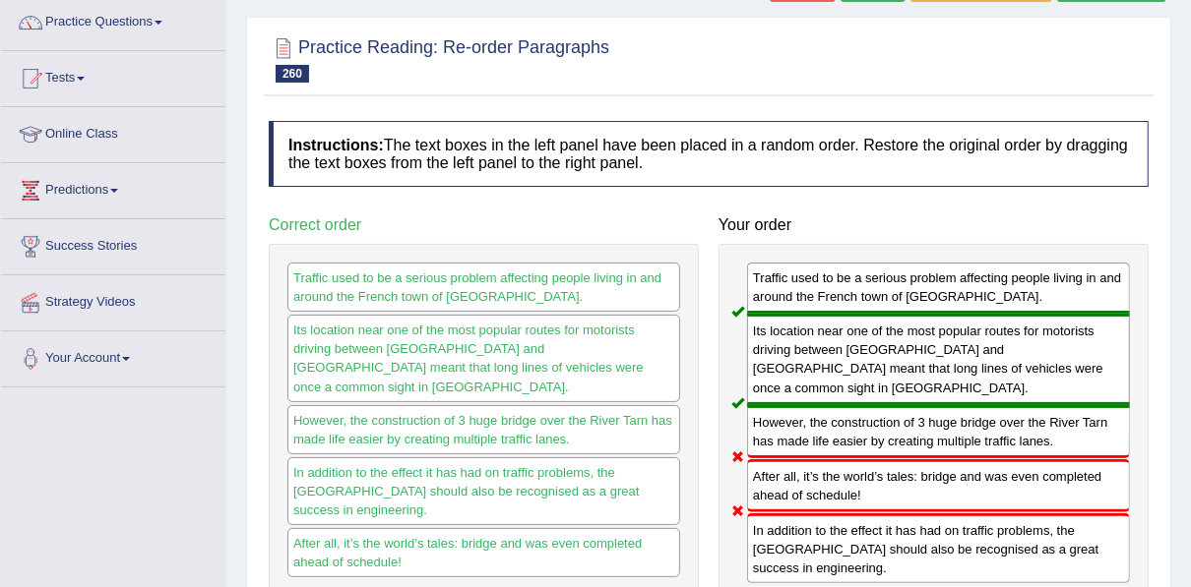
scroll to position [150, 0]
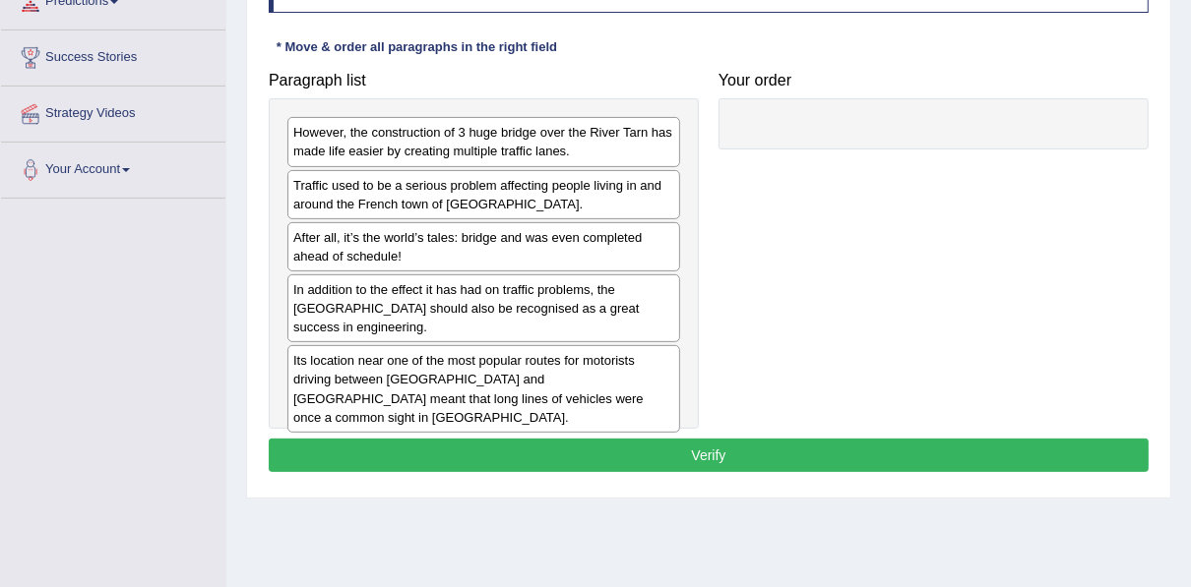
scroll to position [347, 0]
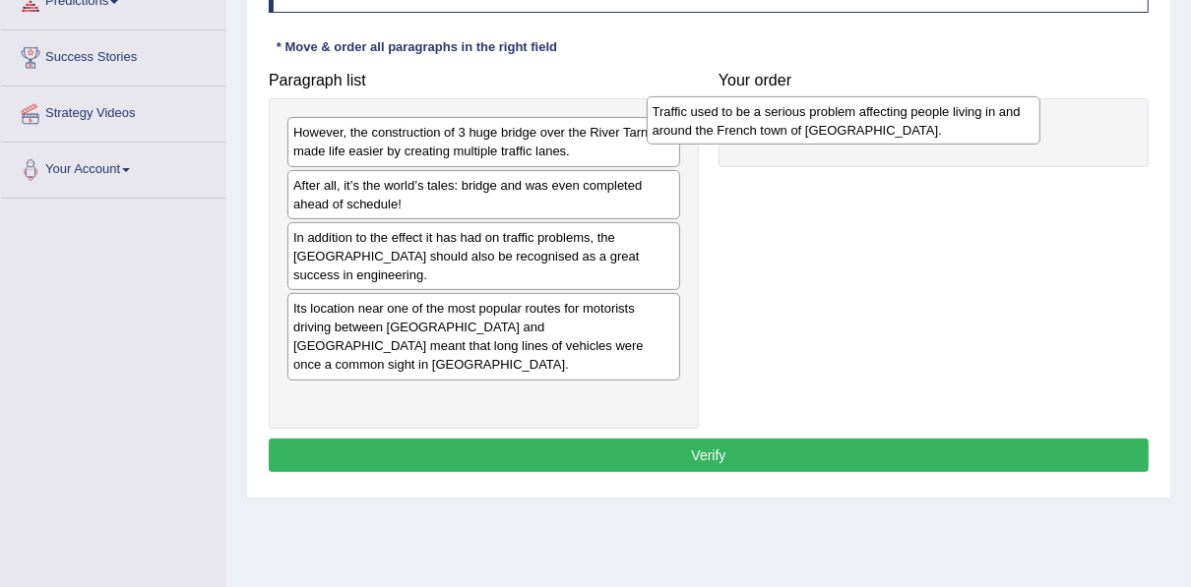
drag, startPoint x: 408, startPoint y: 190, endPoint x: 767, endPoint y: 117, distance: 366.4
click at [767, 117] on div "Traffic used to be a serious problem affecting people living in and around the …" at bounding box center [843, 120] width 394 height 49
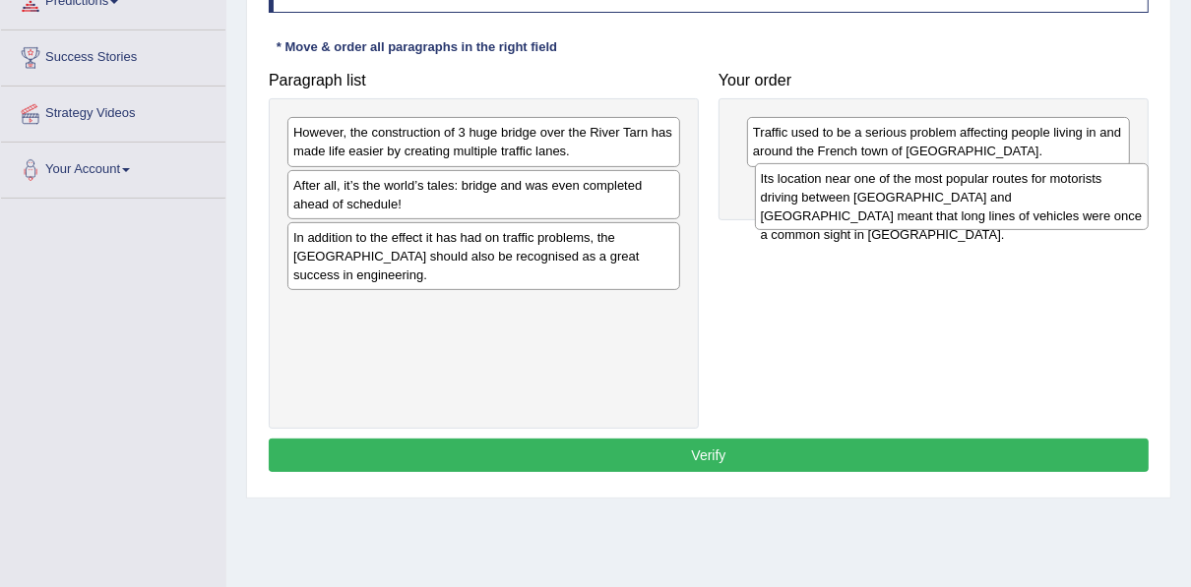
drag, startPoint x: 372, startPoint y: 331, endPoint x: 839, endPoint y: 204, distance: 484.3
click at [839, 204] on div "Its location near one of the most popular routes for motorists driving between …" at bounding box center [952, 197] width 394 height 68
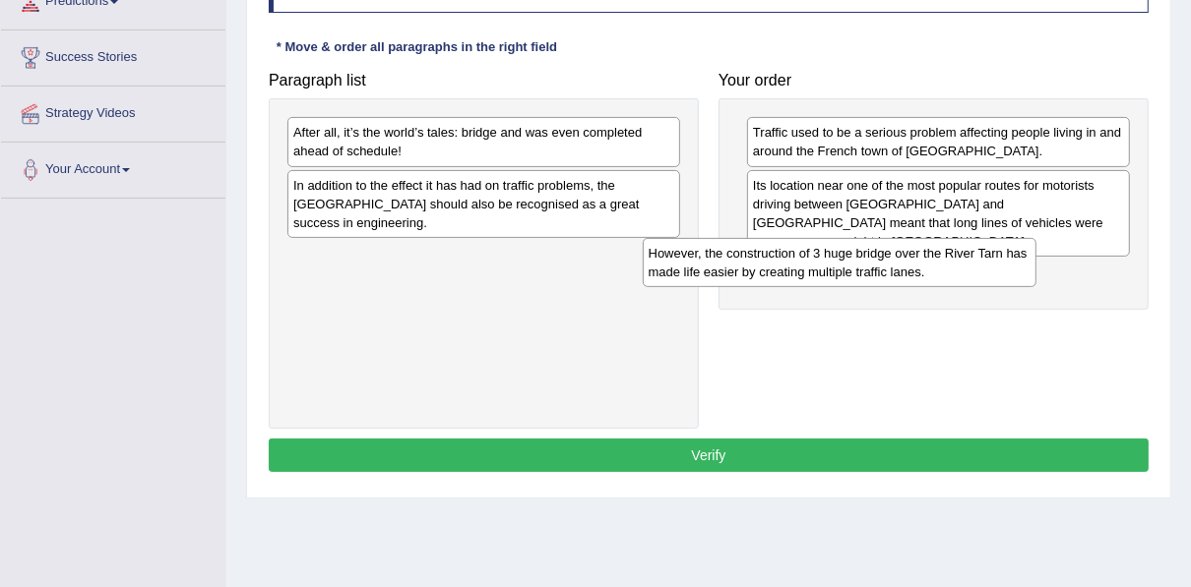
drag, startPoint x: 460, startPoint y: 147, endPoint x: 812, endPoint y: 268, distance: 371.5
click at [812, 268] on div "However, the construction of 3 huge bridge over the River Tarn has made life ea…" at bounding box center [840, 262] width 394 height 49
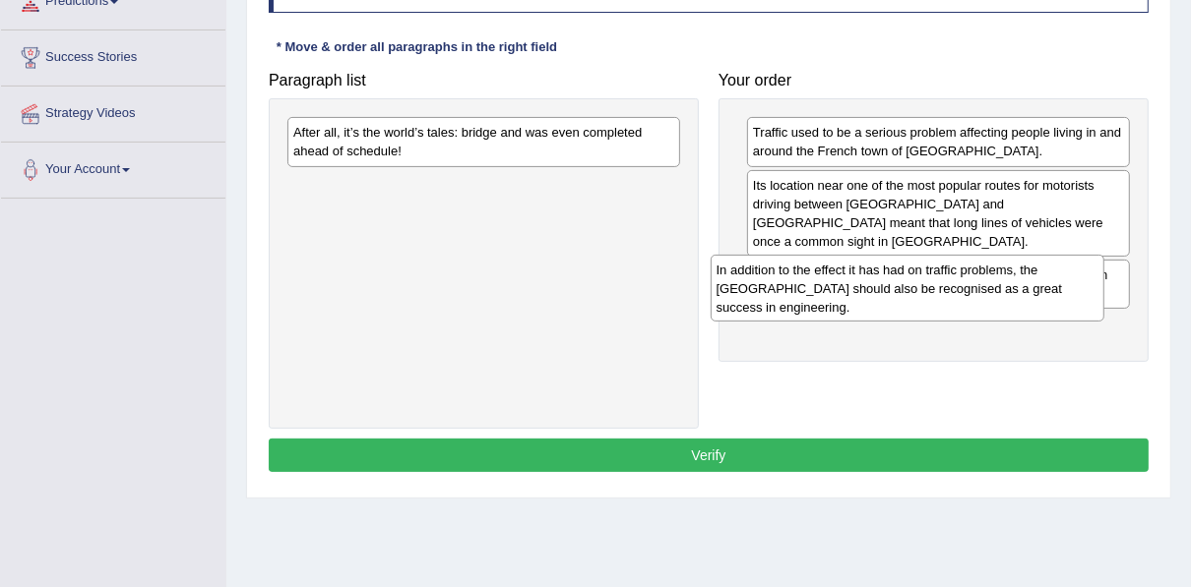
drag, startPoint x: 381, startPoint y: 189, endPoint x: 804, endPoint y: 275, distance: 431.7
click at [804, 275] on div "In addition to the effect it has had on traffic problems, the Millau Bridge sho…" at bounding box center [907, 289] width 394 height 68
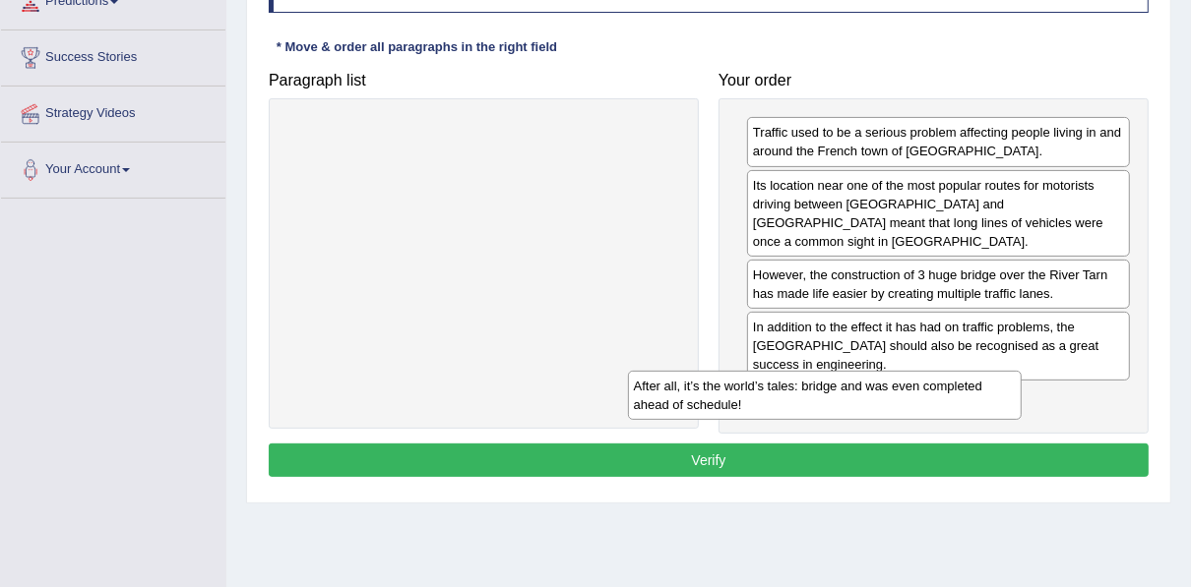
drag, startPoint x: 500, startPoint y: 144, endPoint x: 842, endPoint y: 432, distance: 447.6
click at [842, 420] on div "After all, it’s the world’s tales: bridge and was even completed ahead of sched…" at bounding box center [825, 395] width 394 height 49
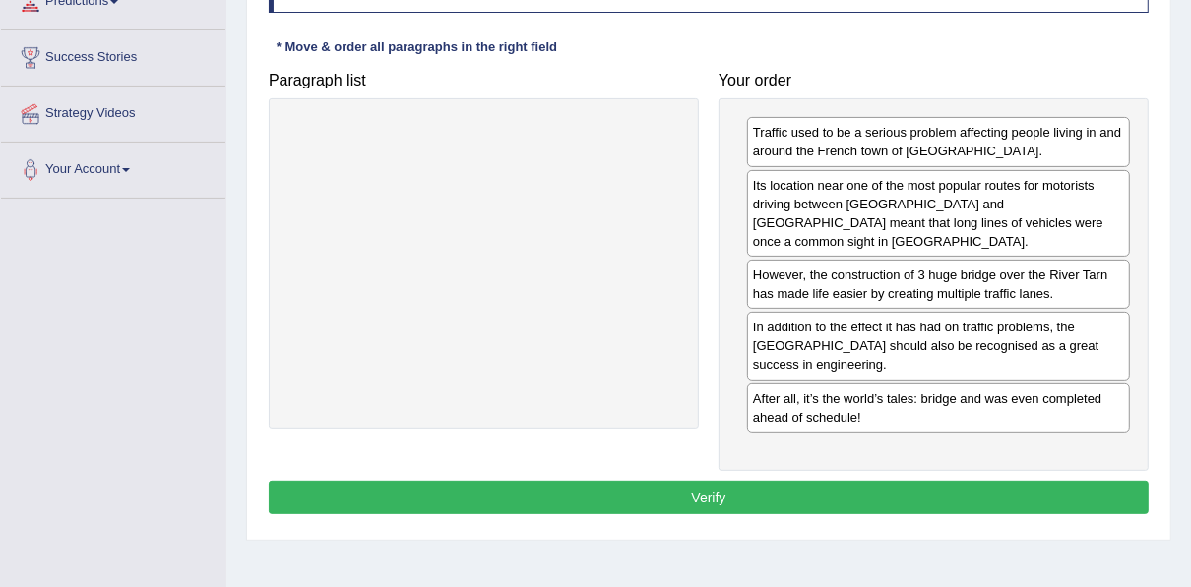
click at [816, 481] on button "Verify" at bounding box center [709, 497] width 880 height 33
click at [816, 468] on div "Home Practice Reading: Re-order Paragraphs Millau You have already given incorr…" at bounding box center [708, 145] width 964 height 984
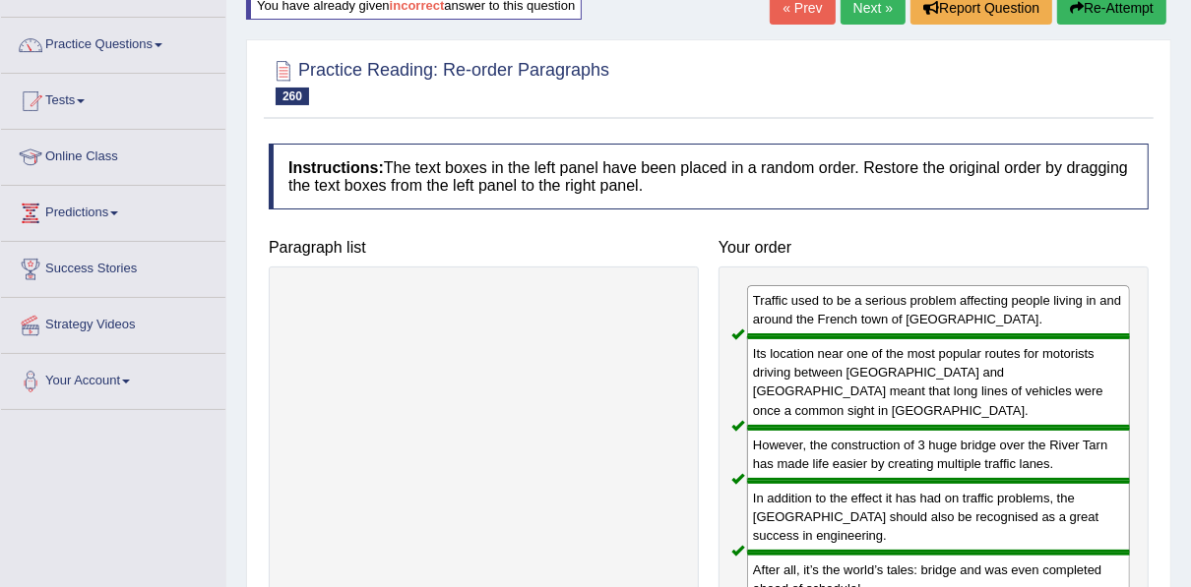
scroll to position [84, 0]
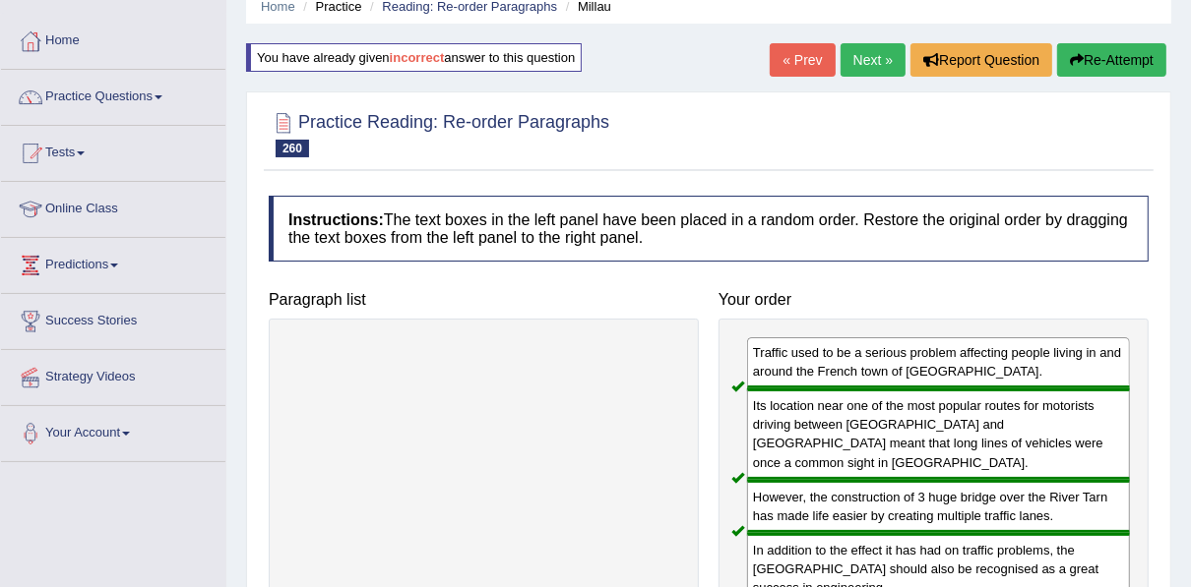
click at [876, 50] on link "Next »" at bounding box center [872, 59] width 65 height 33
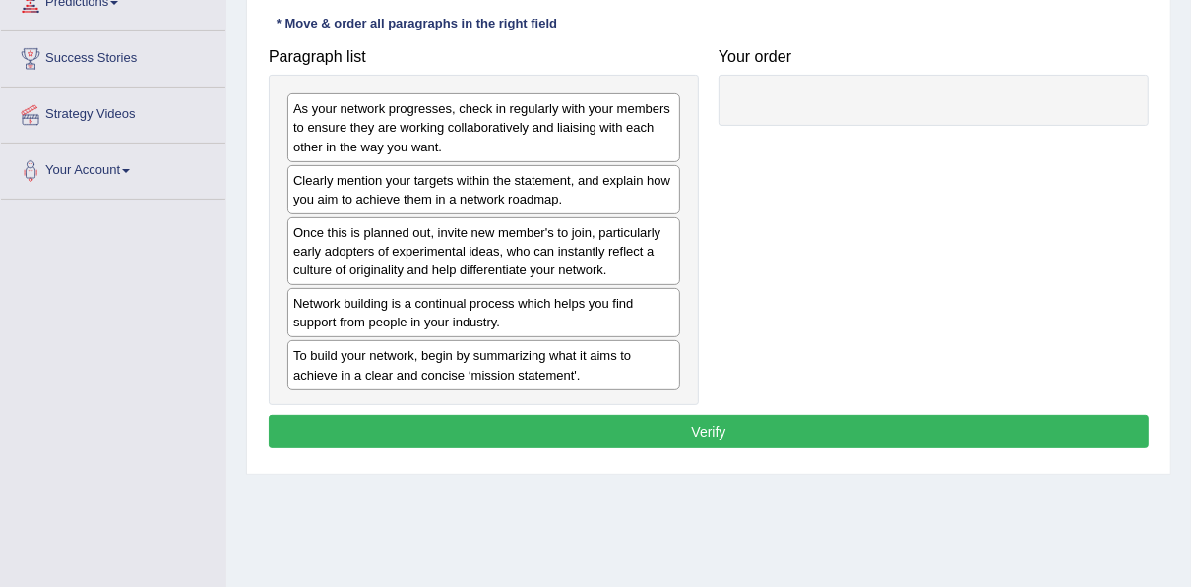
scroll to position [366, 0]
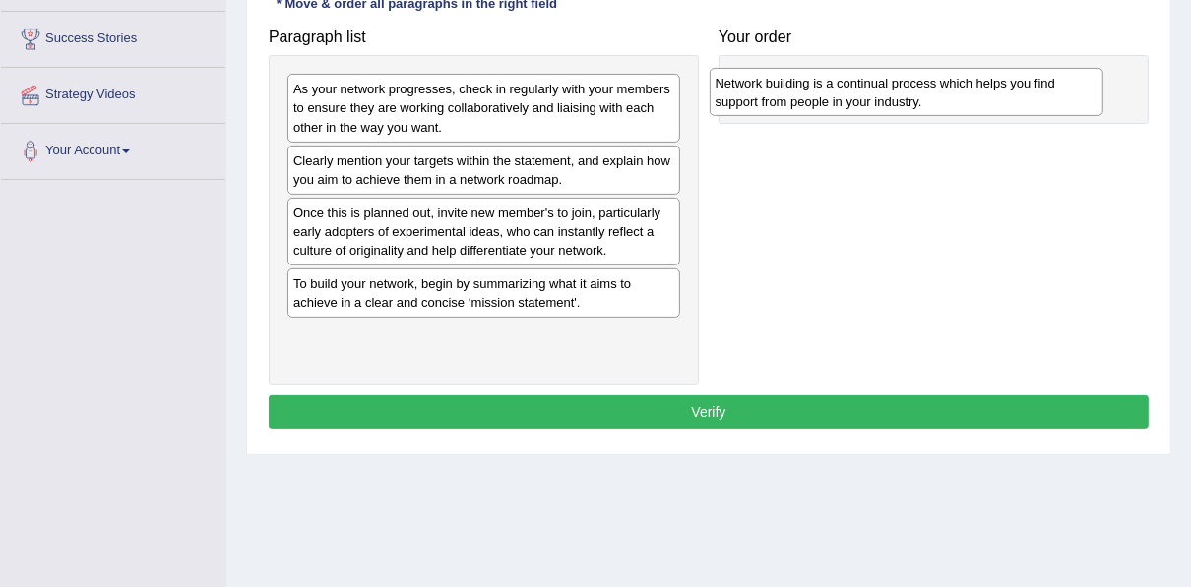
drag, startPoint x: 418, startPoint y: 289, endPoint x: 840, endPoint y: 90, distance: 467.0
click at [840, 90] on div "Network building is a continual process which helps you find support from peopl…" at bounding box center [906, 92] width 394 height 49
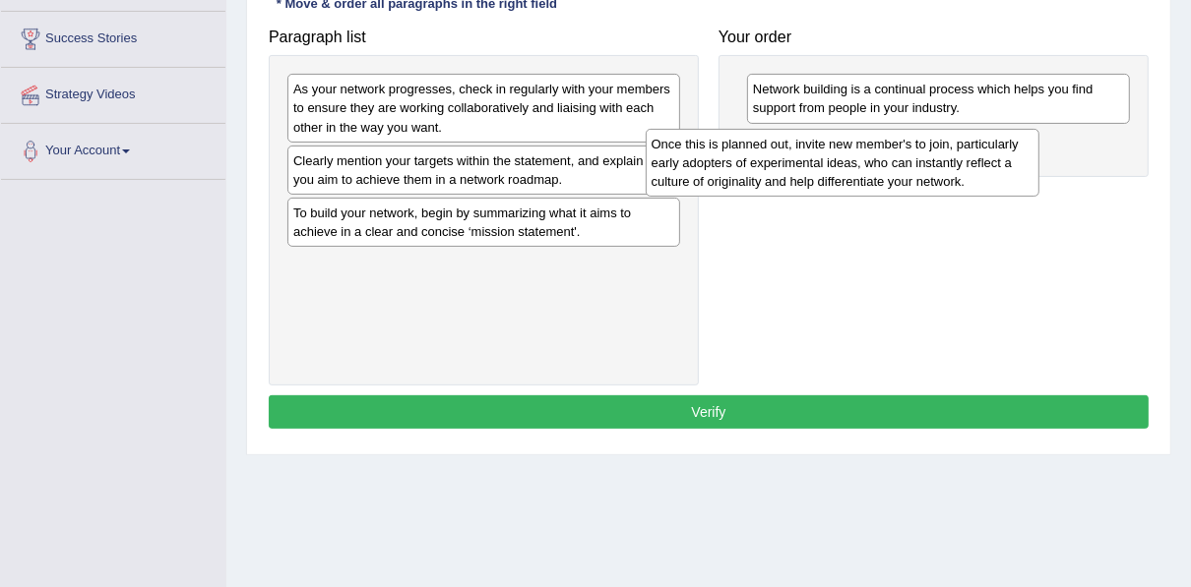
drag, startPoint x: 362, startPoint y: 236, endPoint x: 720, endPoint y: 170, distance: 364.2
click at [720, 170] on div "Once this is planned out, invite new member's to join, particularly early adopt…" at bounding box center [842, 163] width 394 height 68
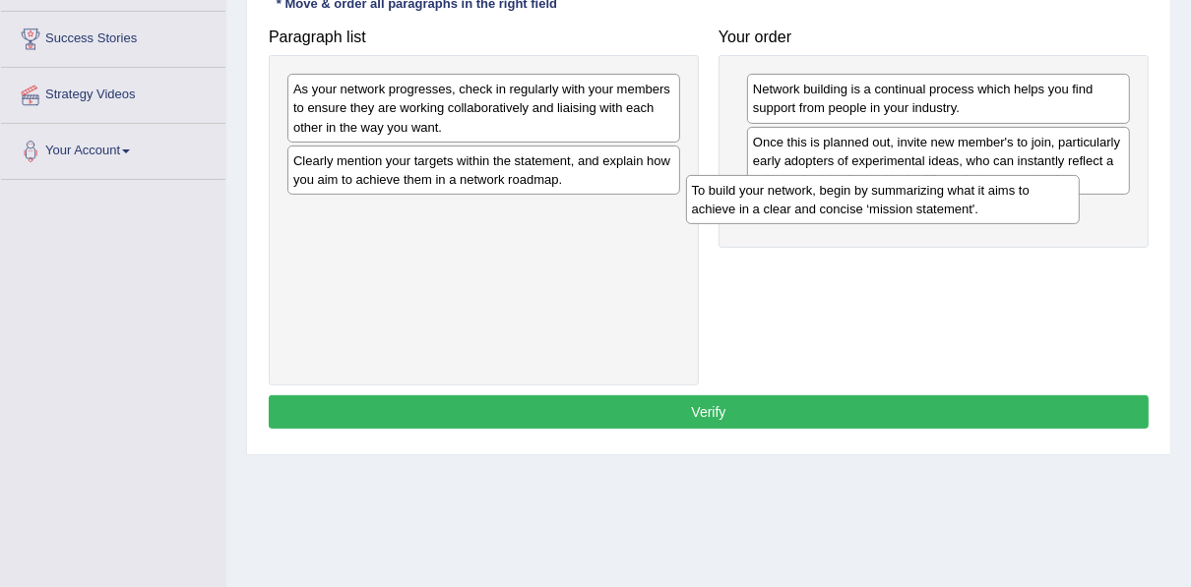
drag, startPoint x: 508, startPoint y: 219, endPoint x: 906, endPoint y: 198, distance: 399.1
click at [906, 198] on div "To build your network, begin by summarizing what it aims to achieve in a clear …" at bounding box center [883, 199] width 394 height 49
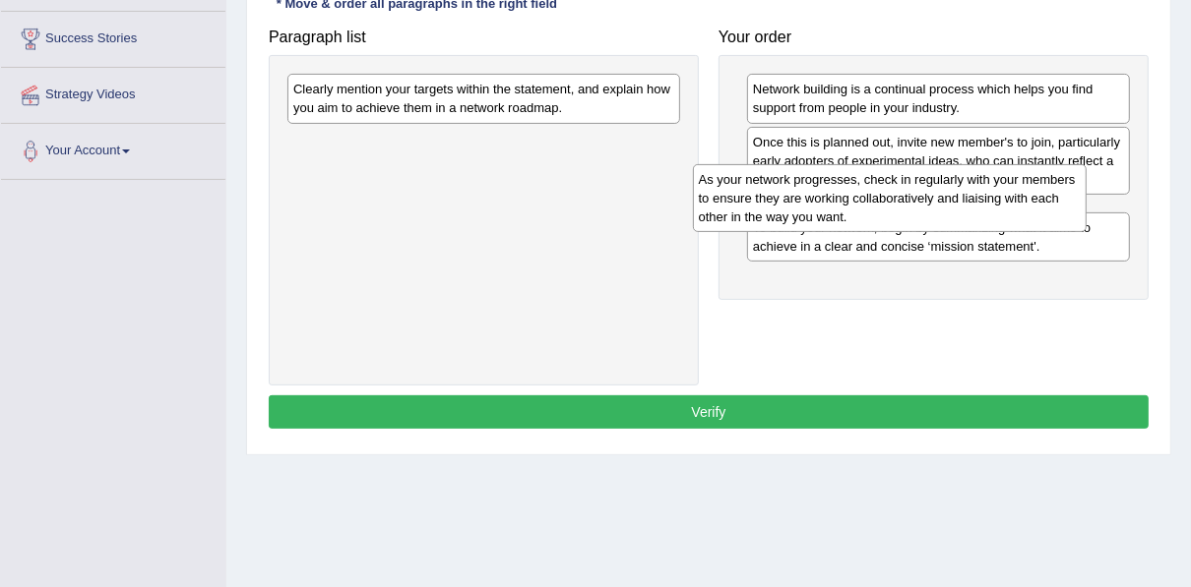
drag, startPoint x: 451, startPoint y: 107, endPoint x: 856, endPoint y: 197, distance: 415.2
click at [856, 197] on div "As your network progresses, check in regularly with your members to ensure they…" at bounding box center [890, 198] width 394 height 68
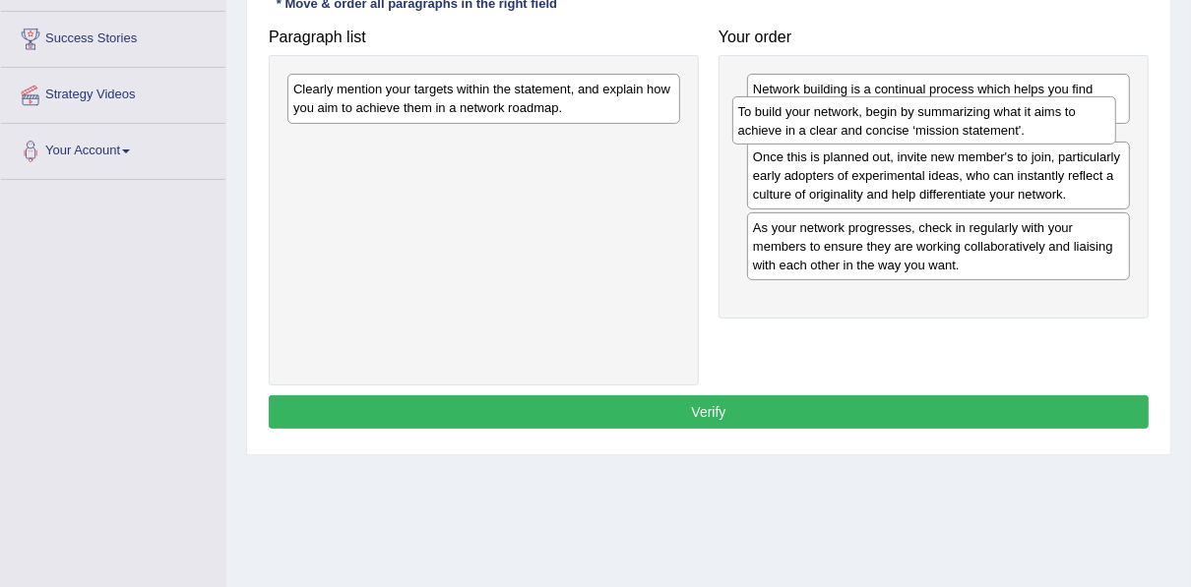
drag, startPoint x: 840, startPoint y: 289, endPoint x: 826, endPoint y: 118, distance: 171.8
click at [826, 118] on div "To build your network, begin by summarizing what it aims to achieve in a clear …" at bounding box center [924, 120] width 384 height 49
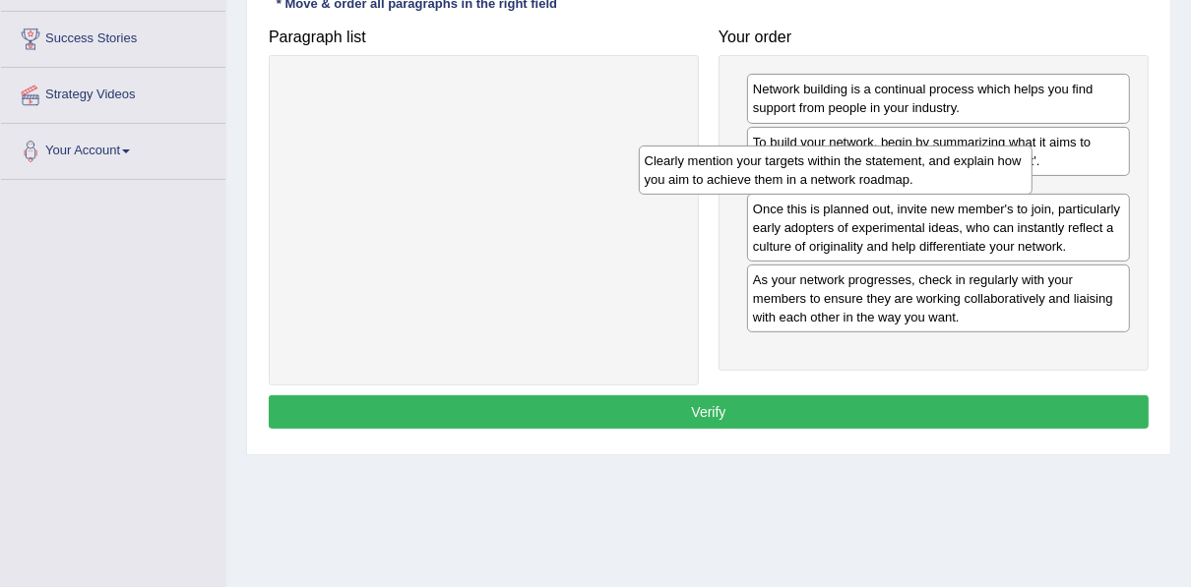
drag, startPoint x: 542, startPoint y: 84, endPoint x: 893, endPoint y: 154, distance: 358.3
click at [893, 154] on div "Clearly mention your targets within the statement, and explain how you aim to a…" at bounding box center [836, 170] width 394 height 49
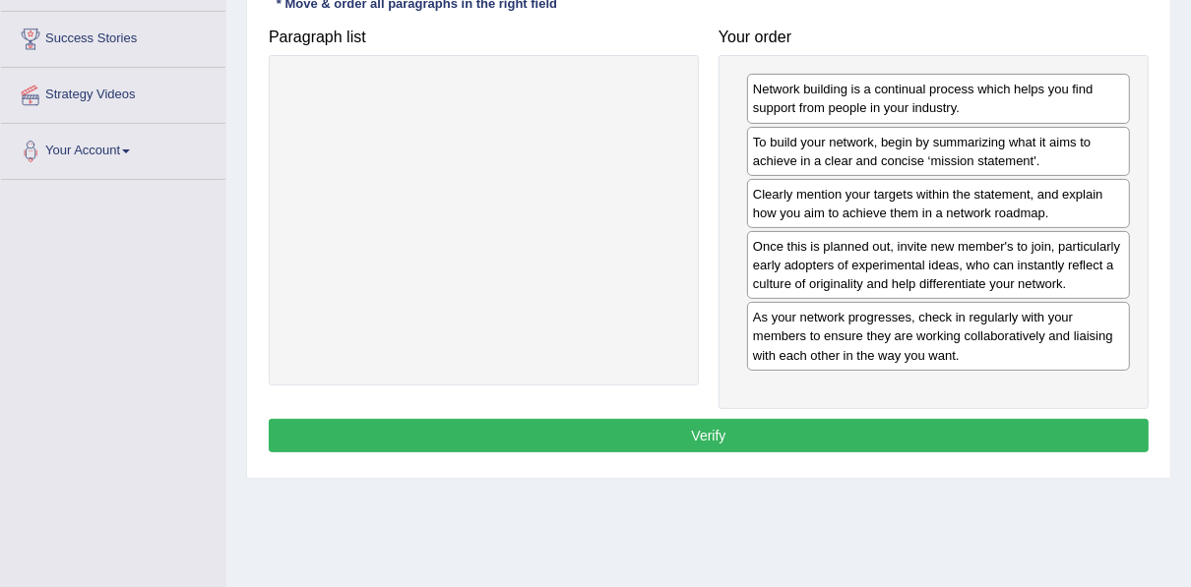
click at [828, 427] on button "Verify" at bounding box center [709, 435] width 880 height 33
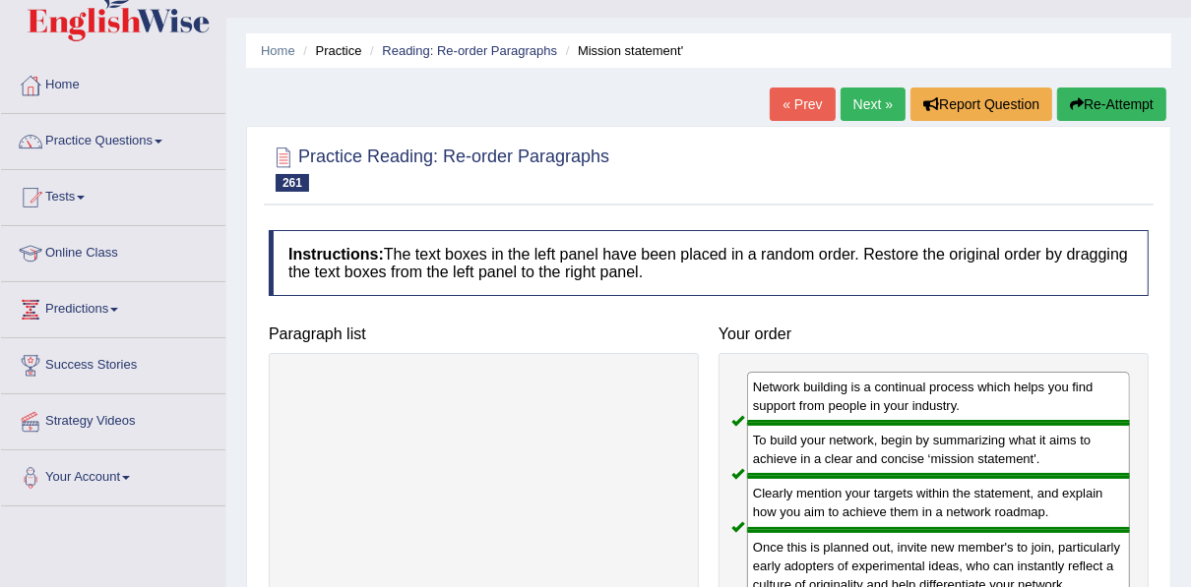
scroll to position [0, 0]
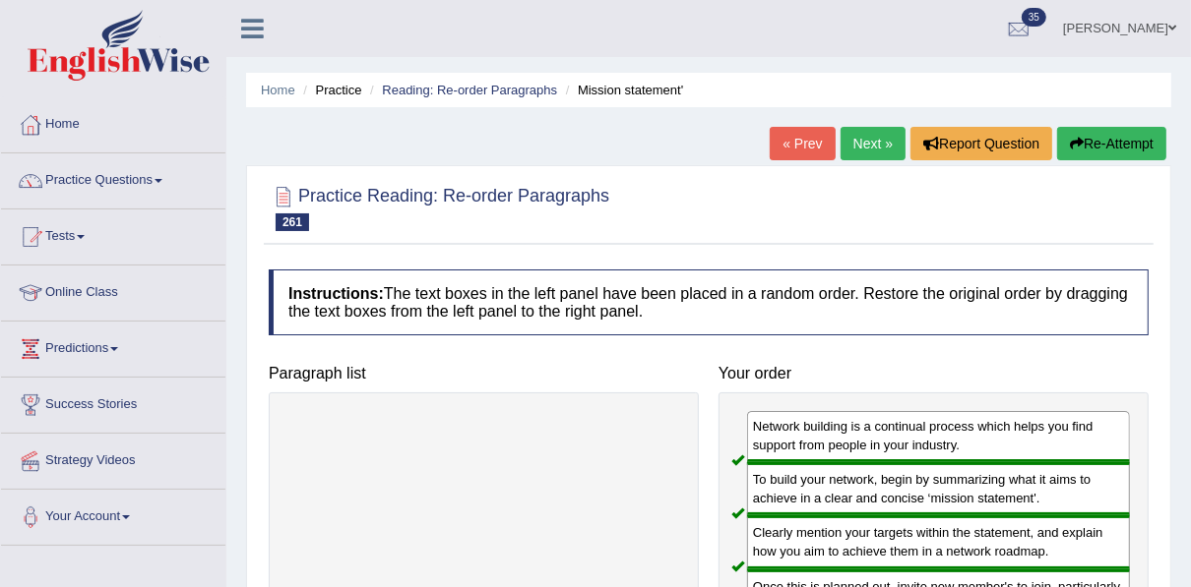
click at [862, 138] on link "Next »" at bounding box center [872, 143] width 65 height 33
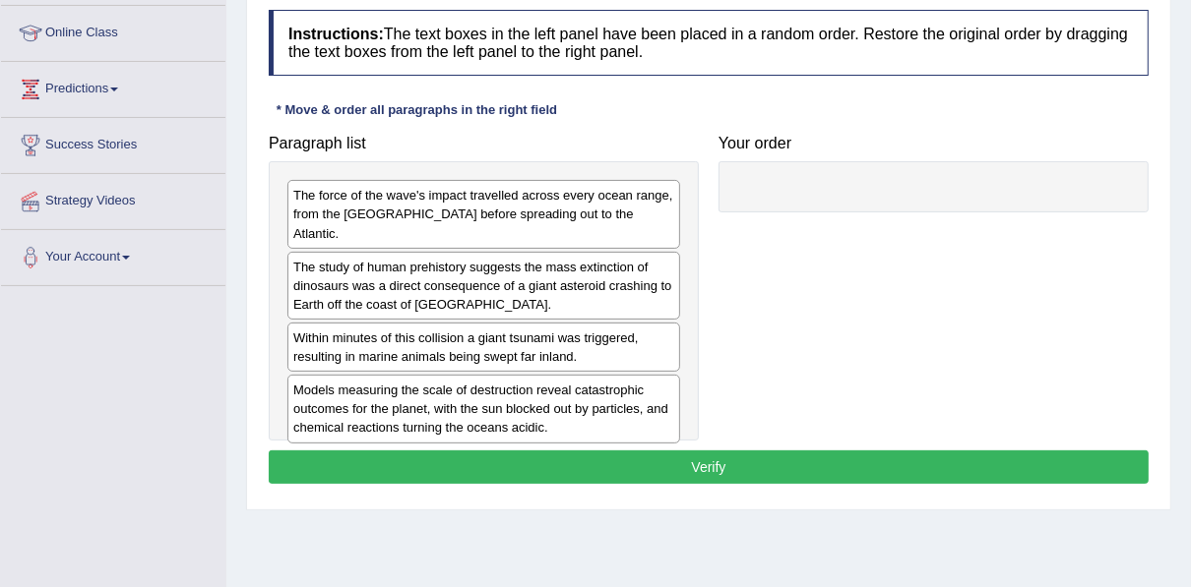
scroll to position [285, 0]
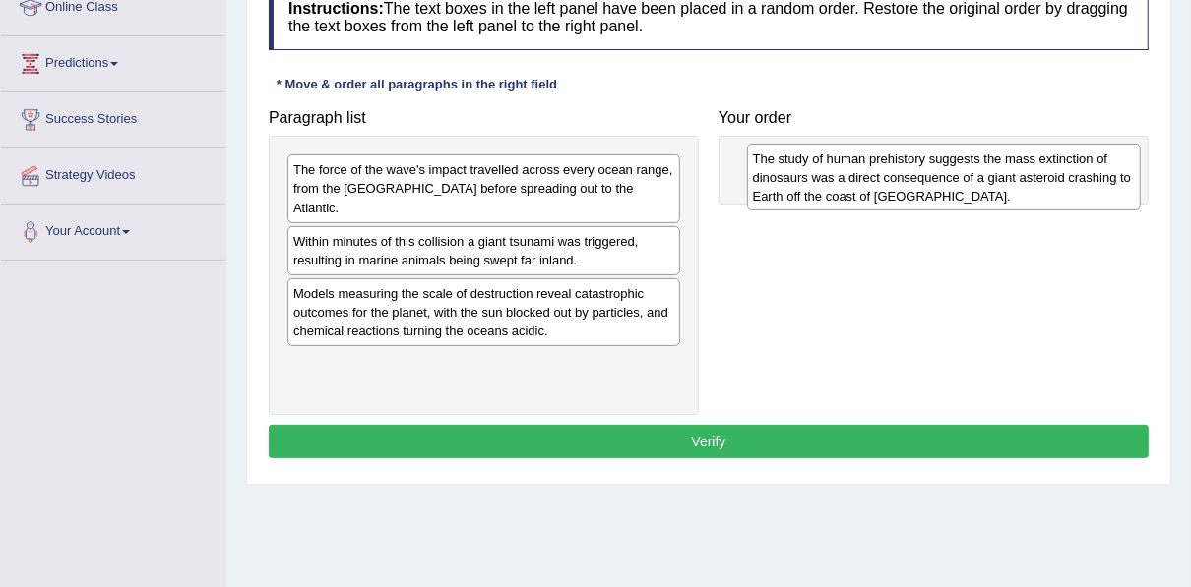
drag, startPoint x: 327, startPoint y: 220, endPoint x: 781, endPoint y: 157, distance: 458.9
click at [781, 157] on div "The study of human prehistory suggests the mass extinction of dinosaurs was a d…" at bounding box center [944, 178] width 394 height 68
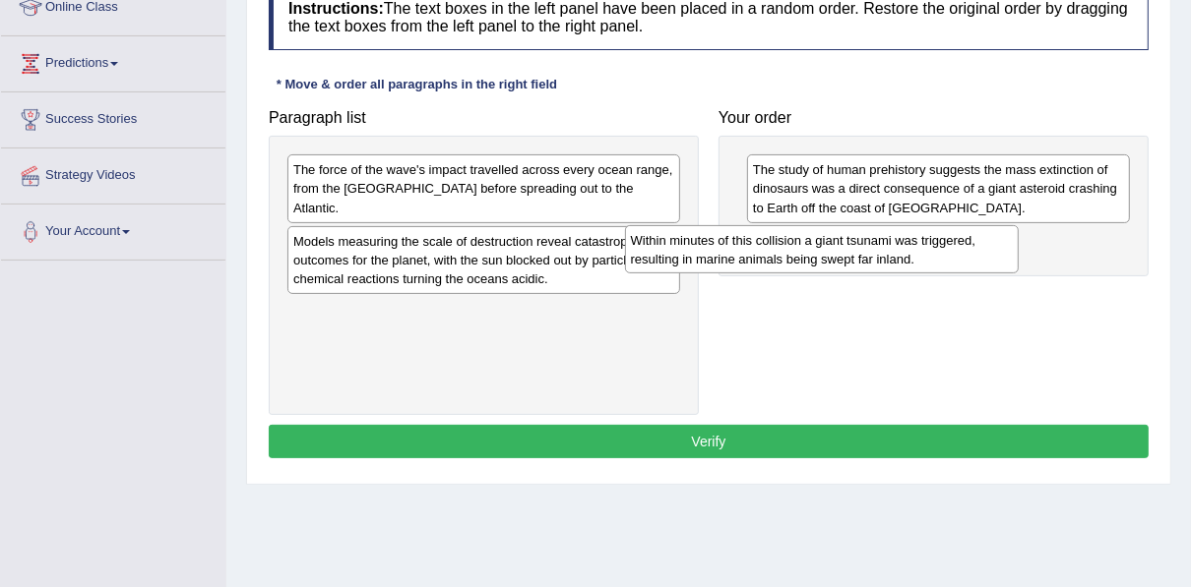
drag, startPoint x: 504, startPoint y: 244, endPoint x: 841, endPoint y: 262, distance: 338.0
click at [841, 262] on div "Within minutes of this collision a giant tsunami was triggered, resulting in ma…" at bounding box center [822, 249] width 394 height 49
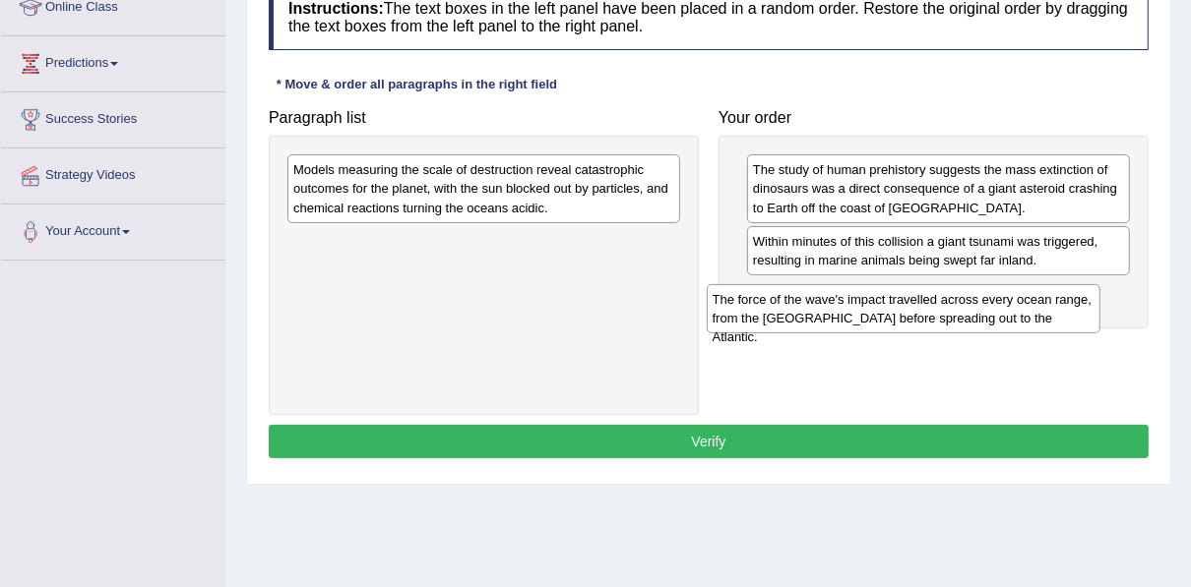
drag, startPoint x: 427, startPoint y: 180, endPoint x: 846, endPoint y: 308, distance: 438.2
click at [846, 308] on div "The force of the wave's impact travelled across every ocean range, from the [GE…" at bounding box center [903, 308] width 394 height 49
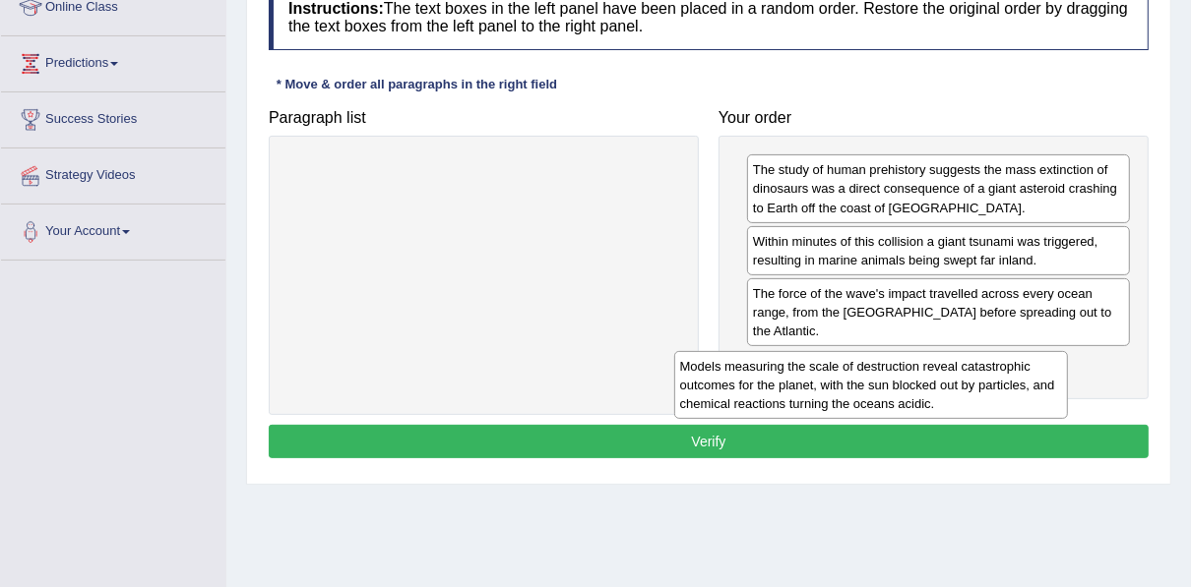
drag, startPoint x: 410, startPoint y: 175, endPoint x: 797, endPoint y: 372, distance: 433.9
click at [797, 372] on div "Models measuring the scale of destruction reveal catastrophic outcomes for the …" at bounding box center [871, 385] width 394 height 68
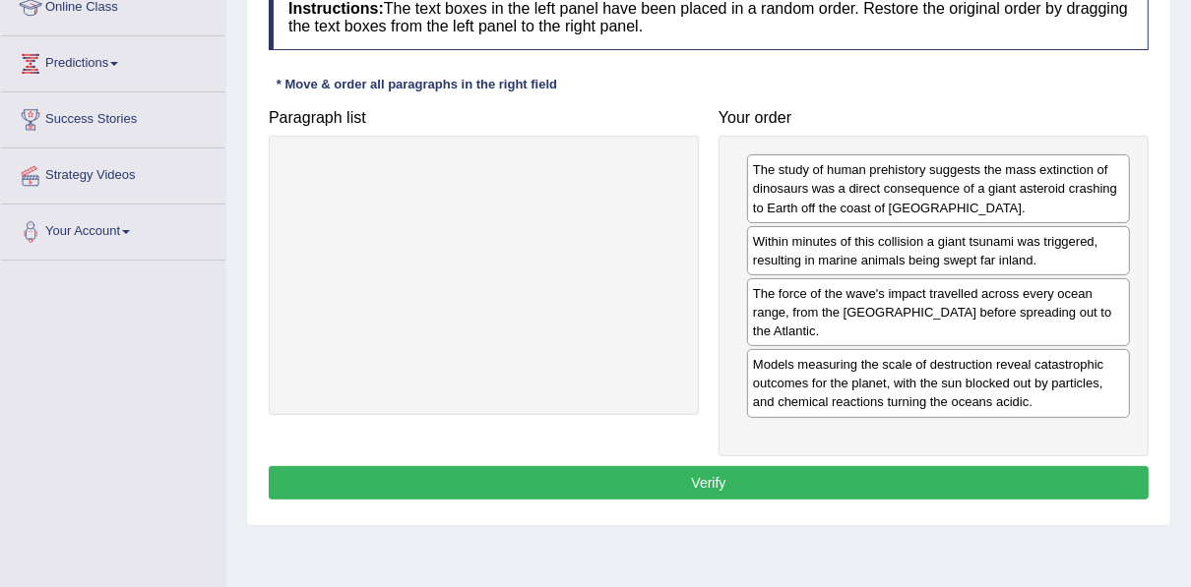
click at [758, 483] on button "Verify" at bounding box center [709, 482] width 880 height 33
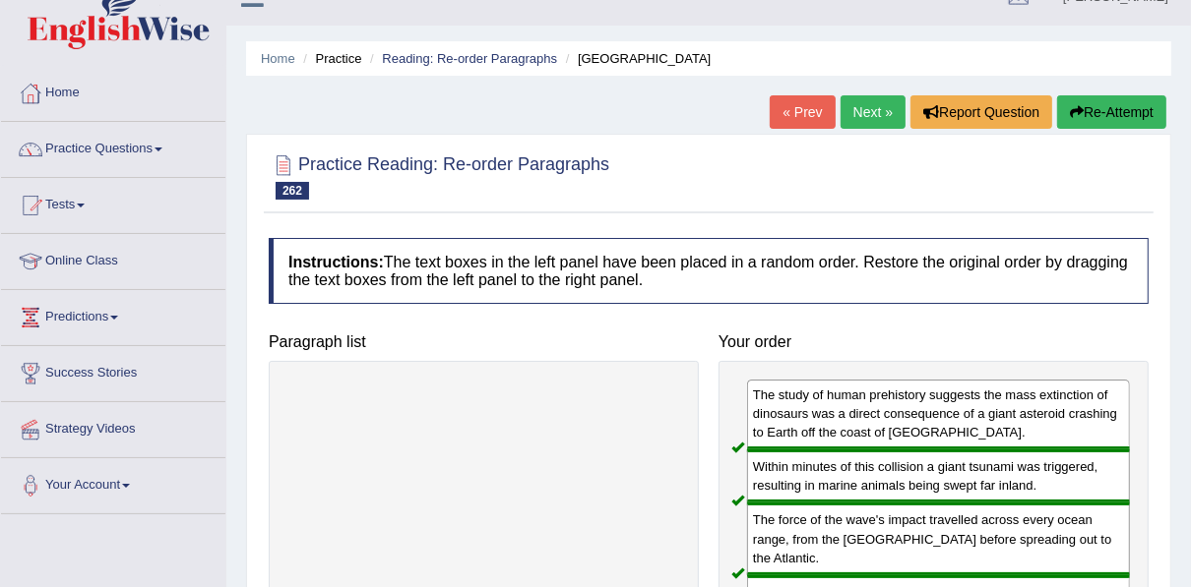
scroll to position [0, 0]
